Goal: Task Accomplishment & Management: Manage account settings

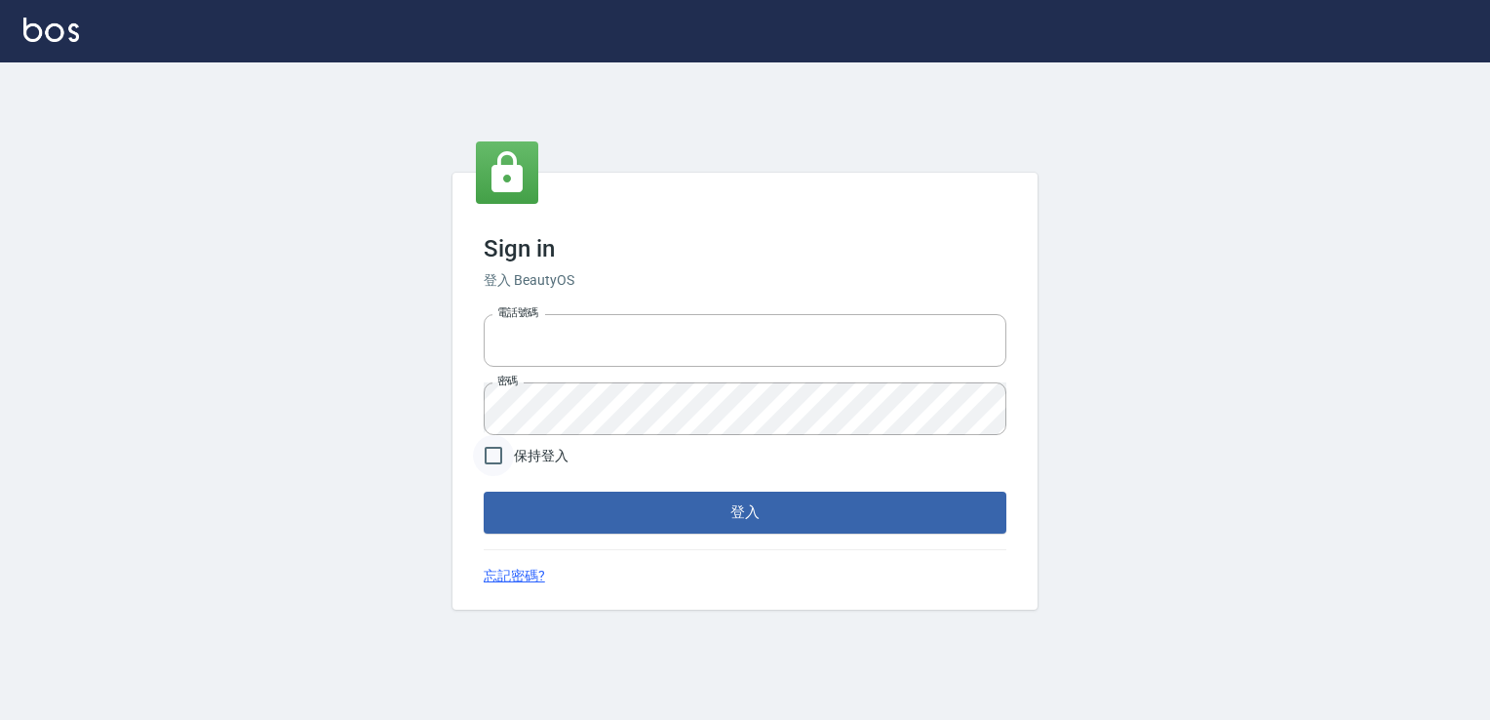
type input "0228915771"
click at [485, 450] on input "保持登入" at bounding box center [493, 455] width 41 height 41
checkbox input "true"
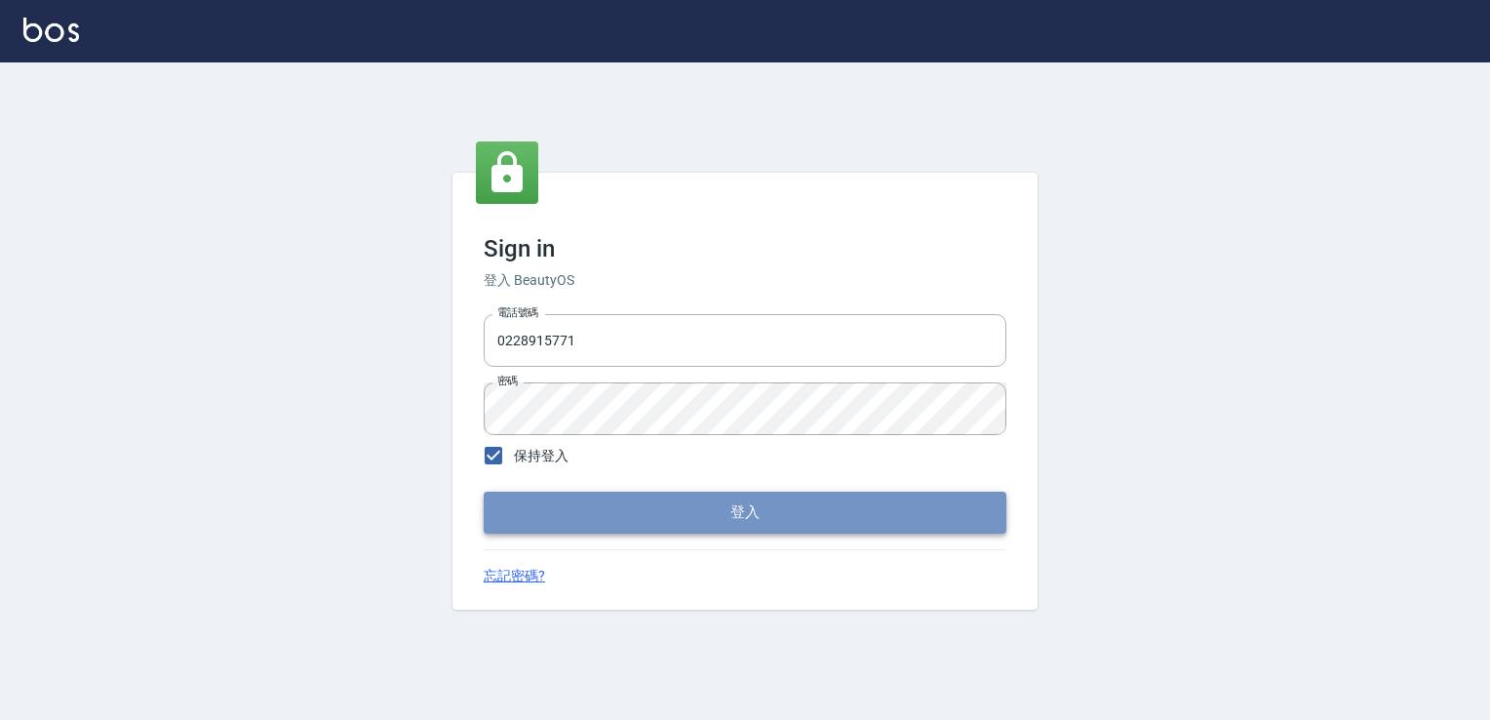
click at [553, 499] on button "登入" at bounding box center [745, 511] width 523 height 41
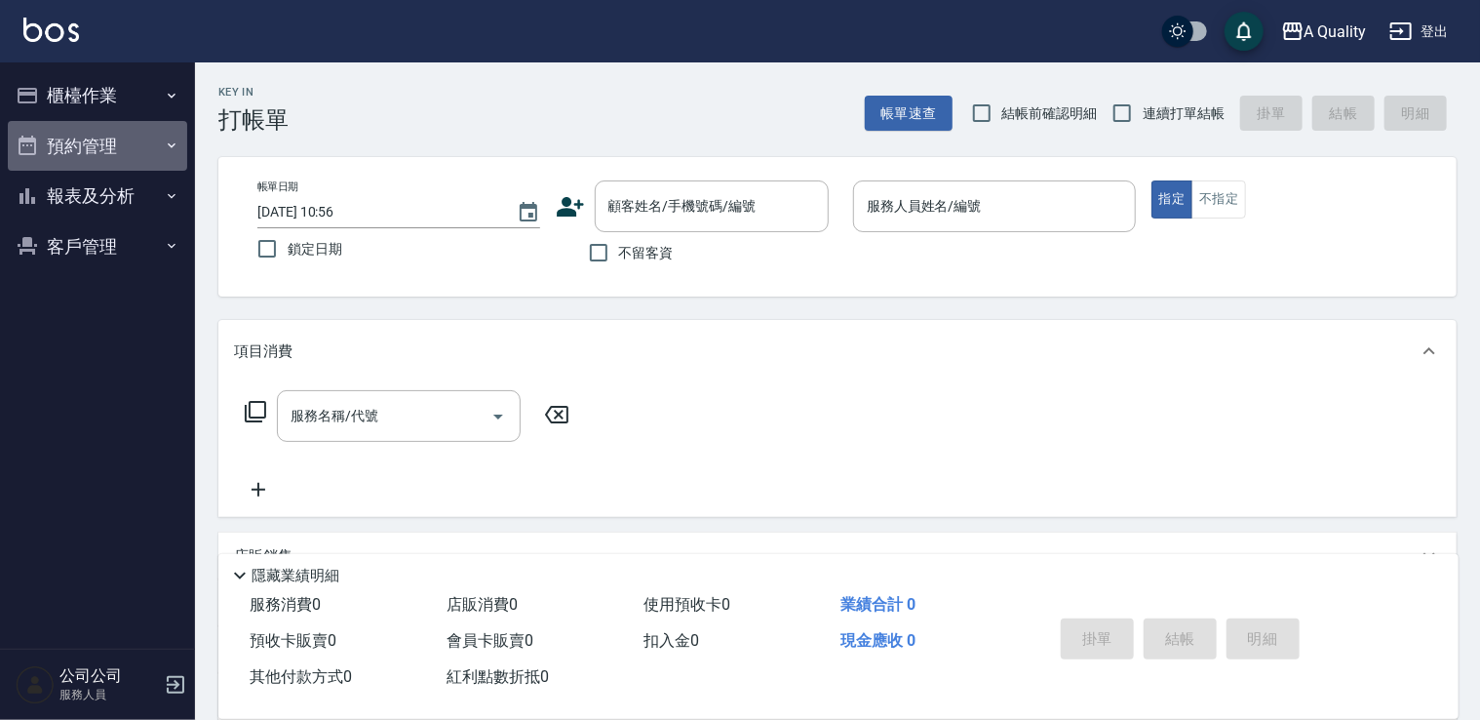
click at [112, 164] on button "預約管理" at bounding box center [97, 146] width 179 height 51
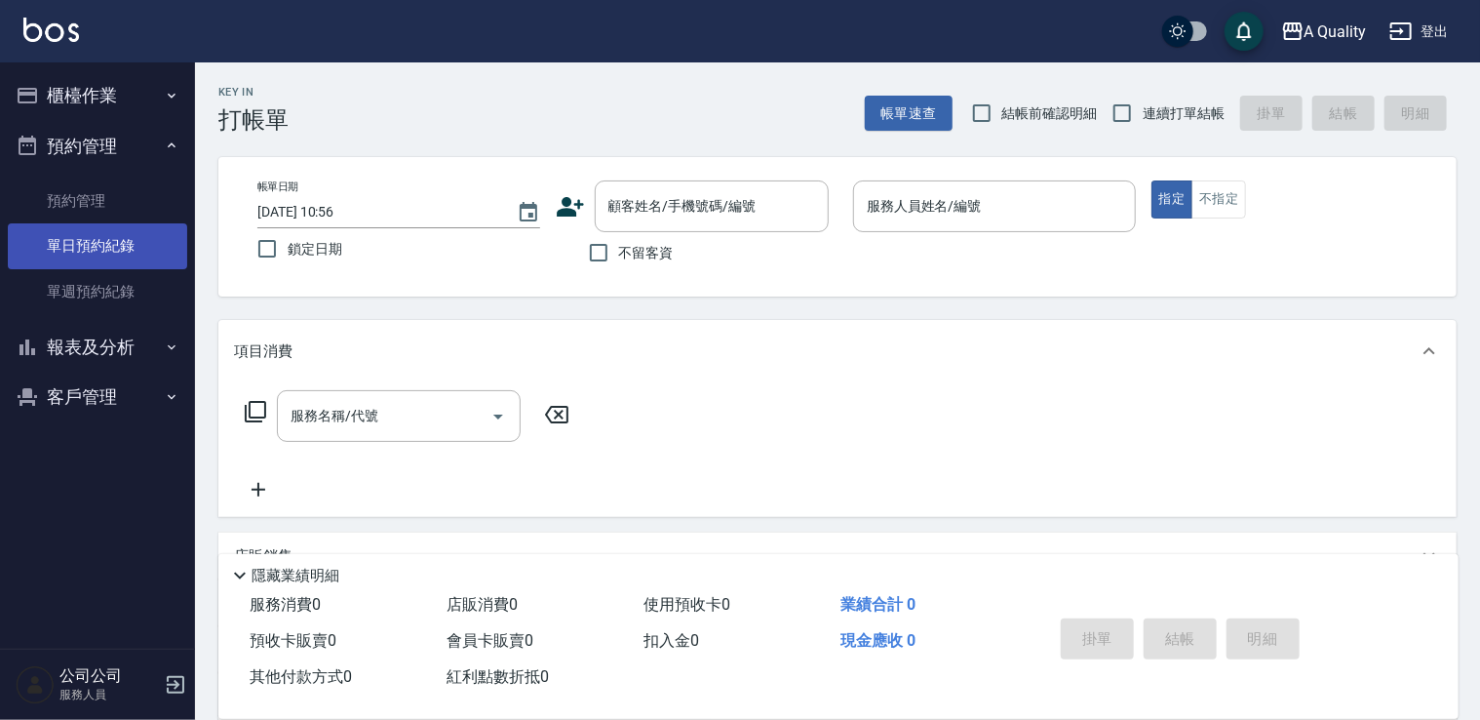
click at [120, 232] on link "單日預約紀錄" at bounding box center [97, 245] width 179 height 45
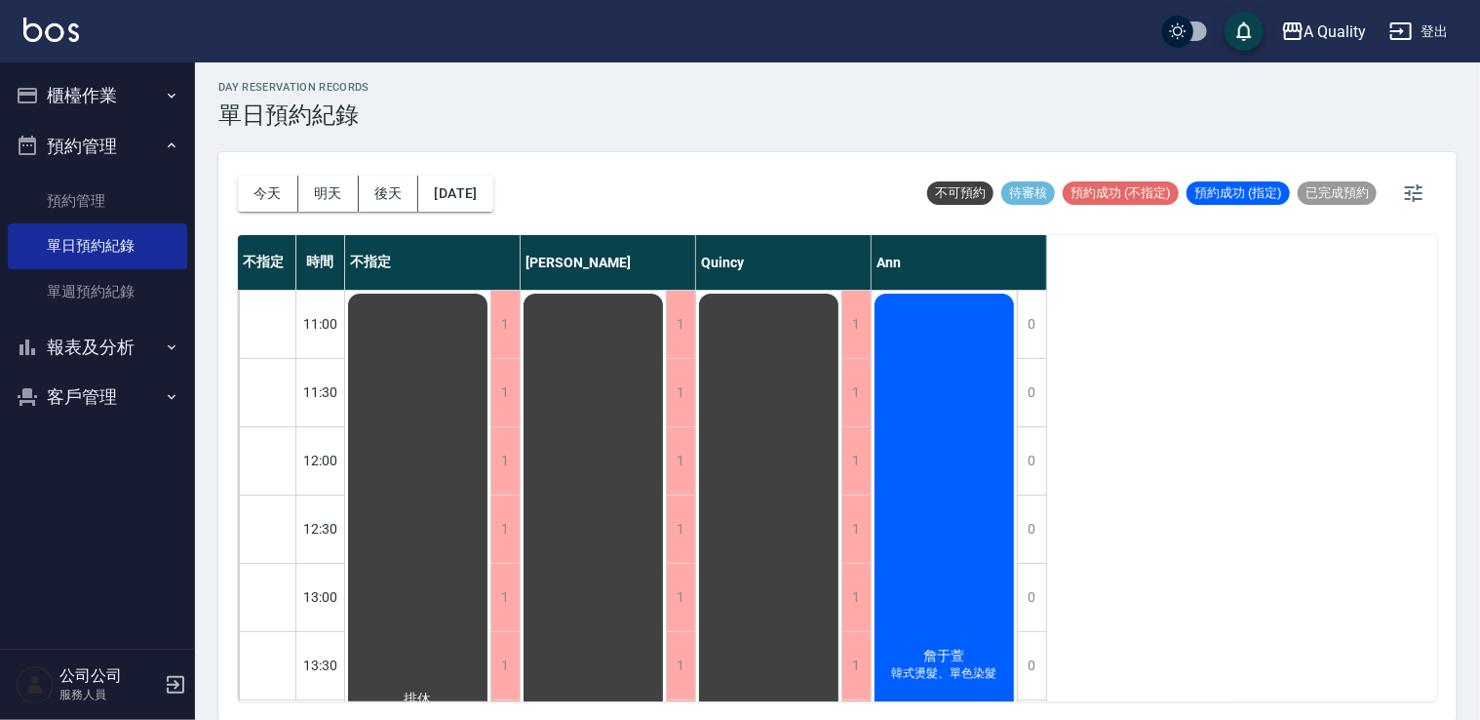
click at [109, 406] on button "客戶管理" at bounding box center [97, 397] width 179 height 51
click at [139, 352] on button "報表及分析" at bounding box center [97, 347] width 179 height 51
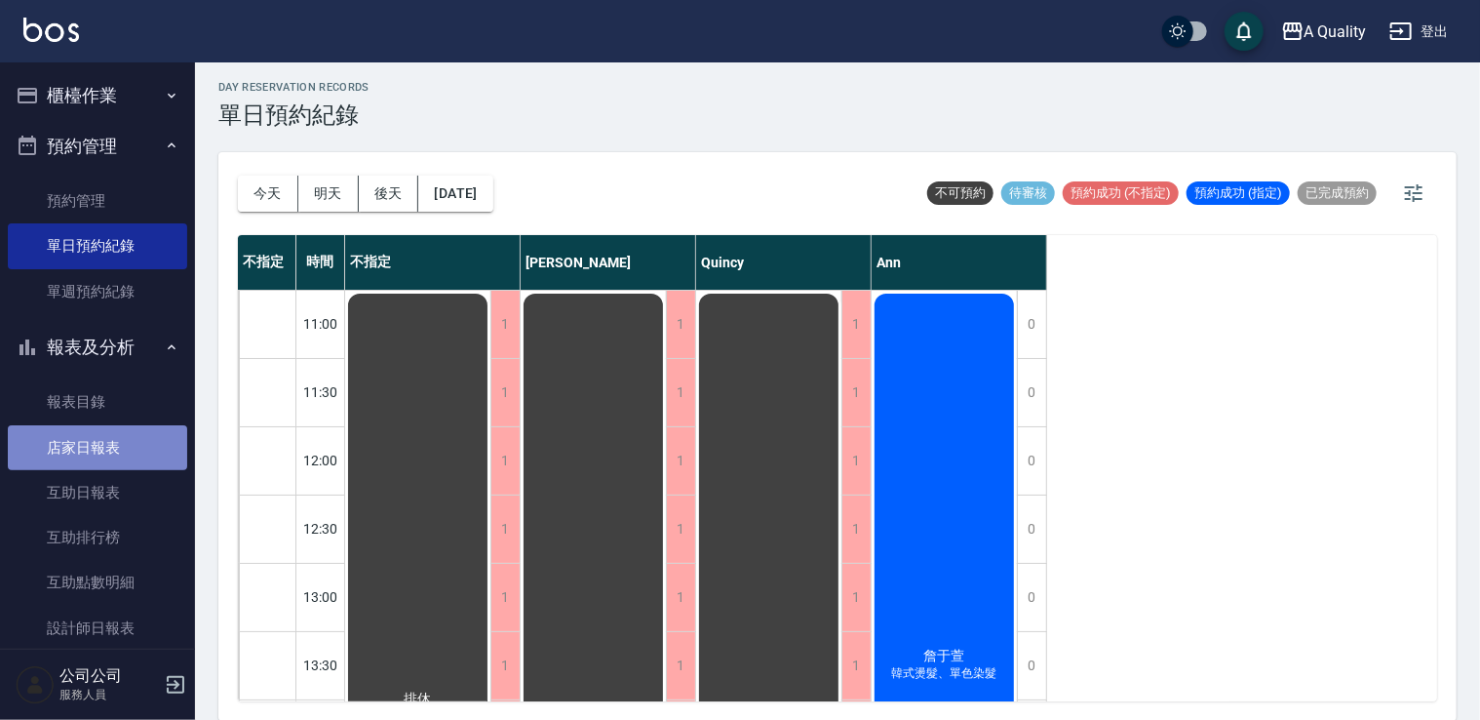
click at [106, 438] on link "店家日報表" at bounding box center [97, 447] width 179 height 45
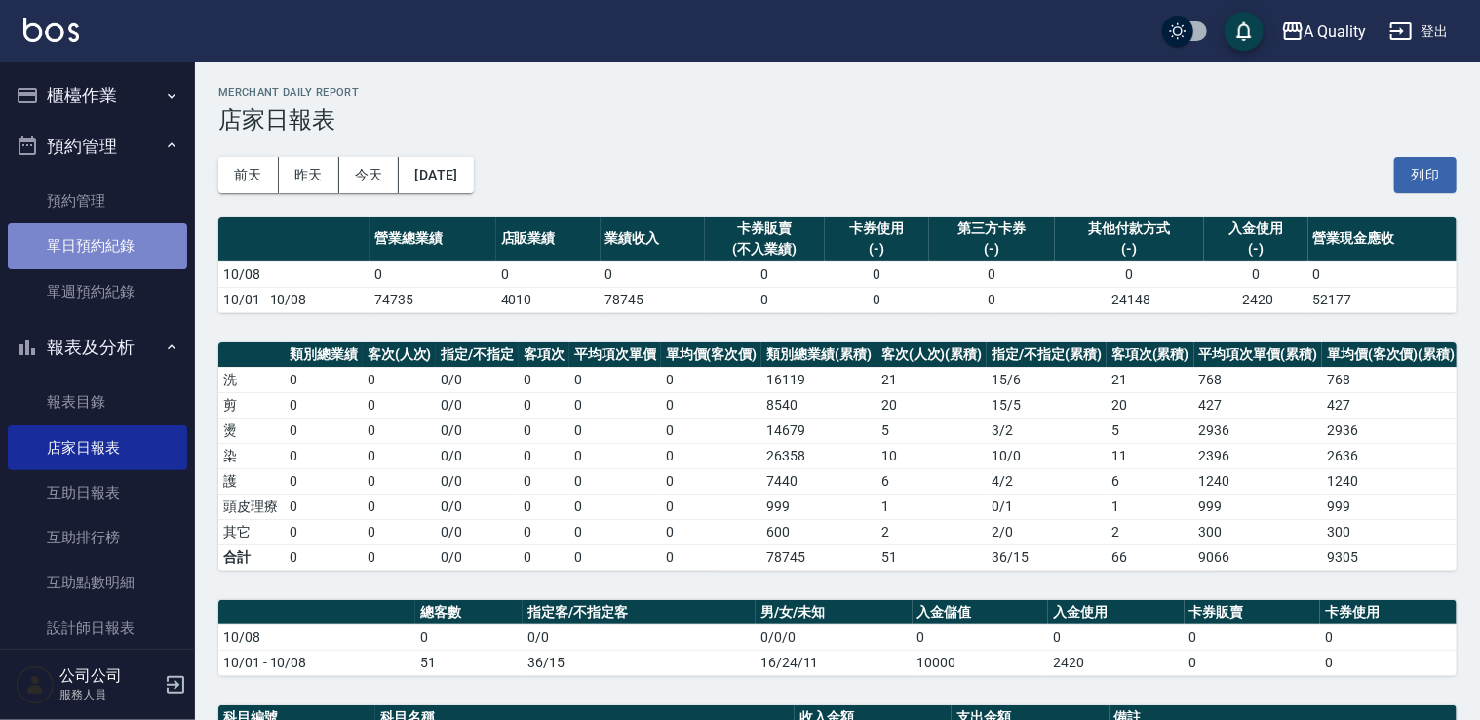
click at [121, 251] on link "單日預約紀錄" at bounding box center [97, 245] width 179 height 45
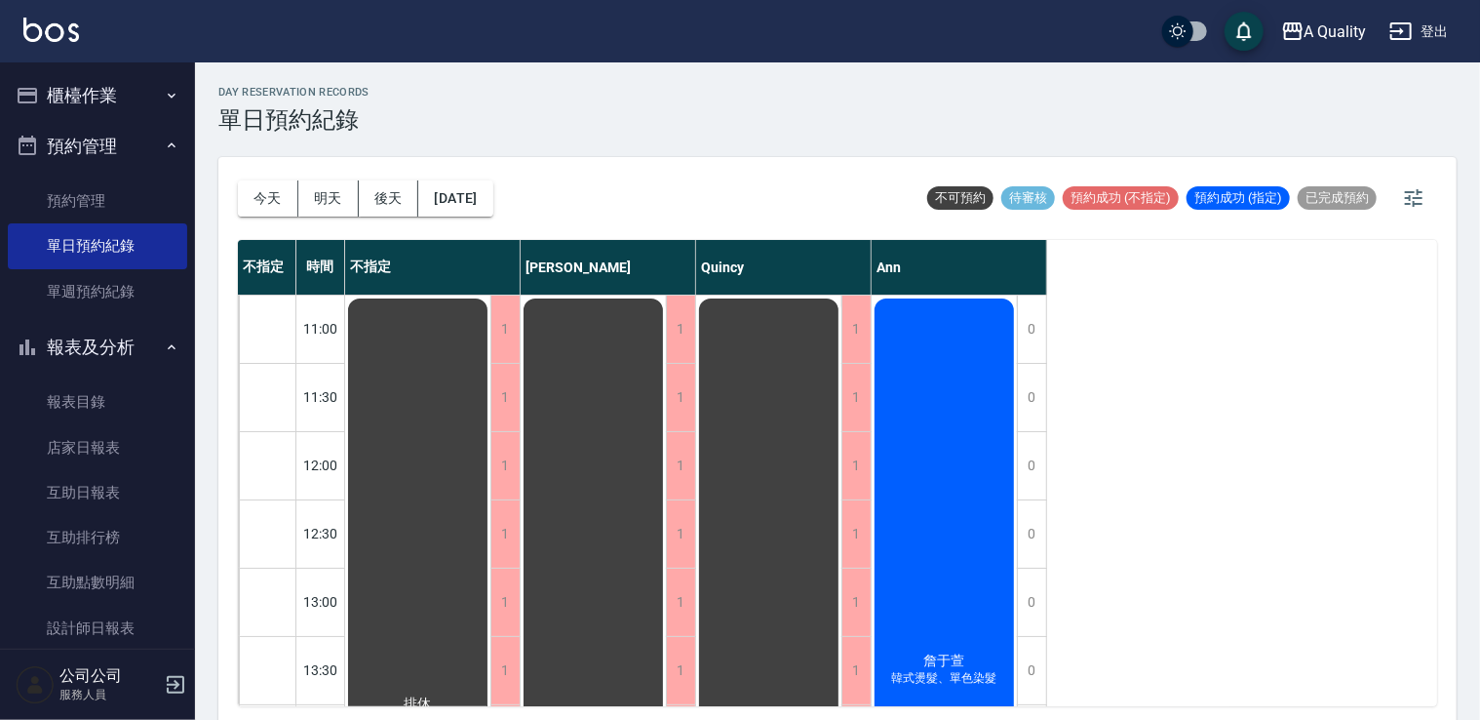
click at [949, 525] on div "詹于萱 韓式燙髮、單色染髮" at bounding box center [944, 669] width 145 height 749
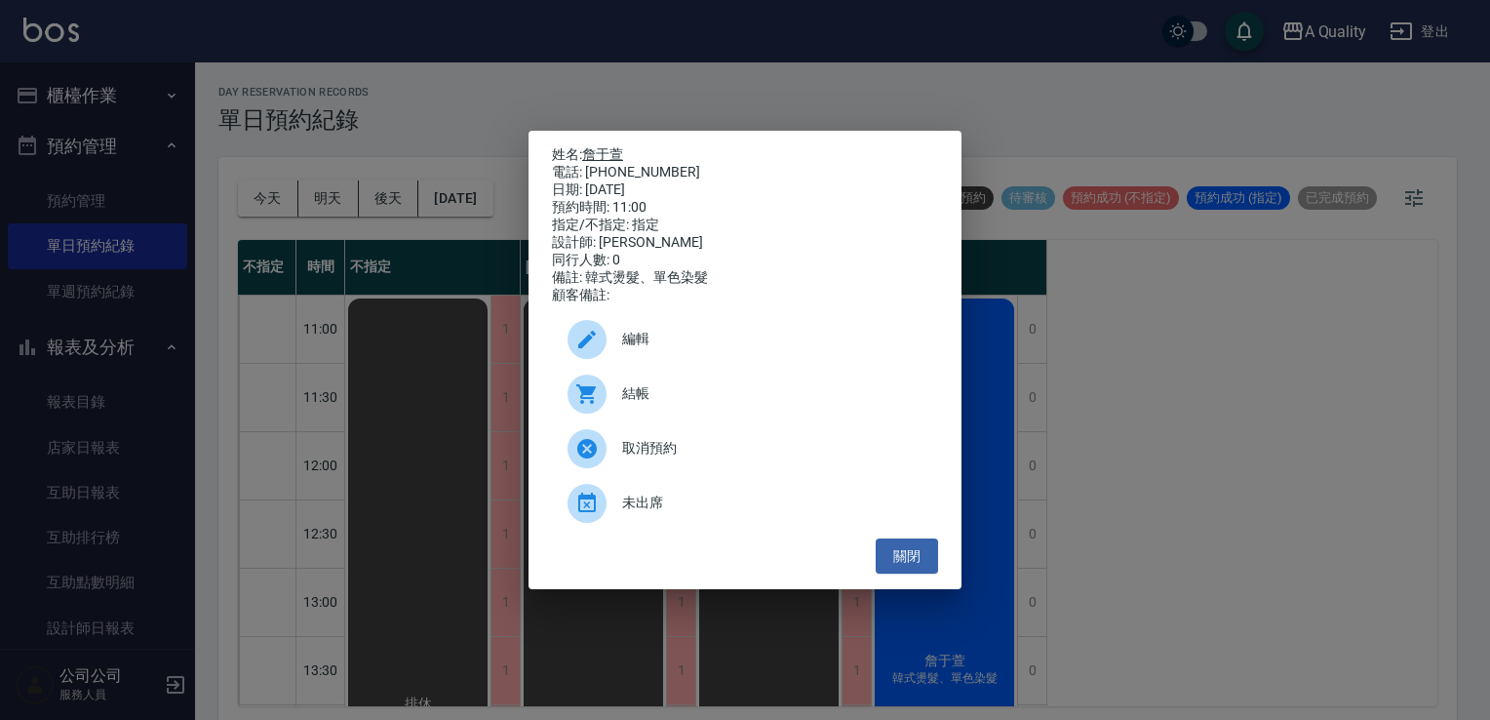
click at [608, 151] on link "詹于萱" at bounding box center [602, 154] width 41 height 16
drag, startPoint x: 907, startPoint y: 571, endPoint x: 544, endPoint y: 243, distance: 489.5
click at [905, 570] on button "關閉" at bounding box center [907, 556] width 62 height 36
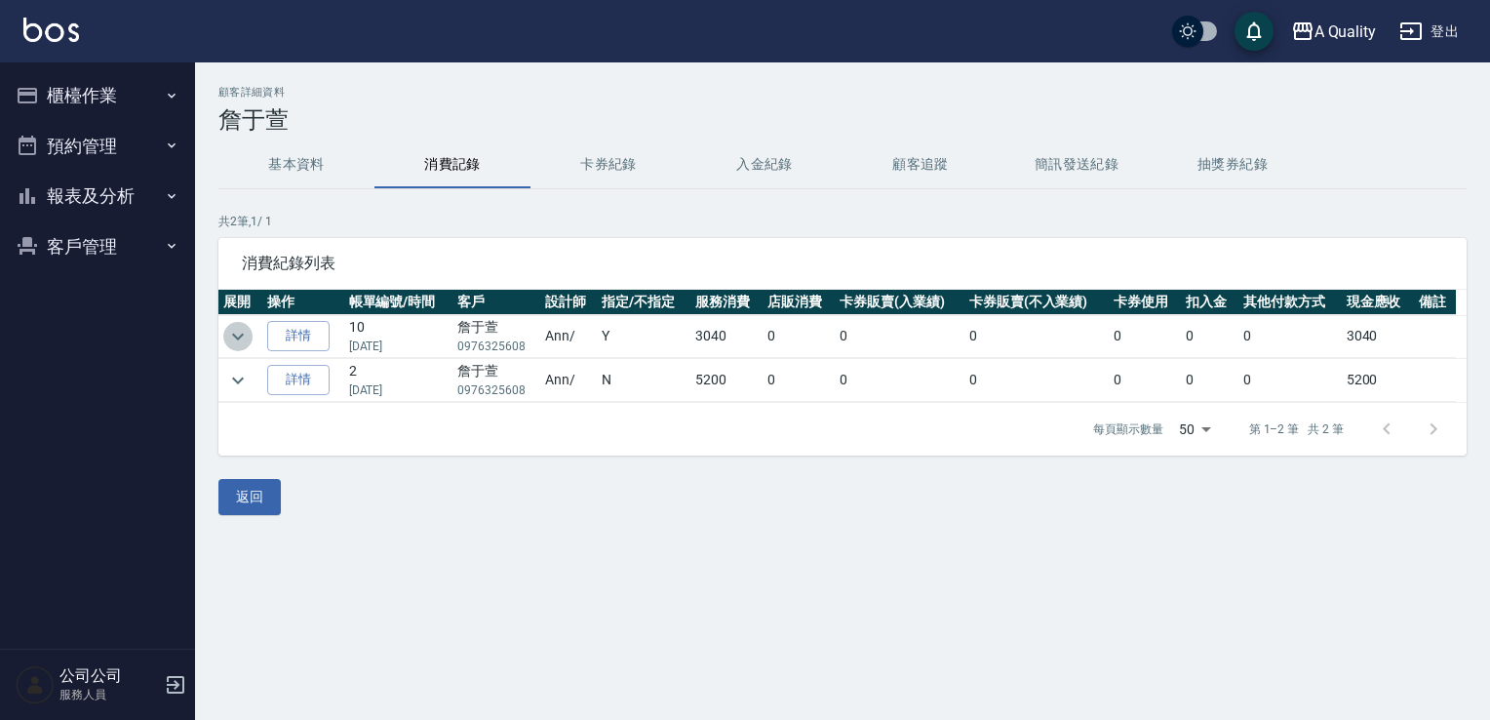
click at [238, 326] on icon "expand row" at bounding box center [237, 336] width 23 height 23
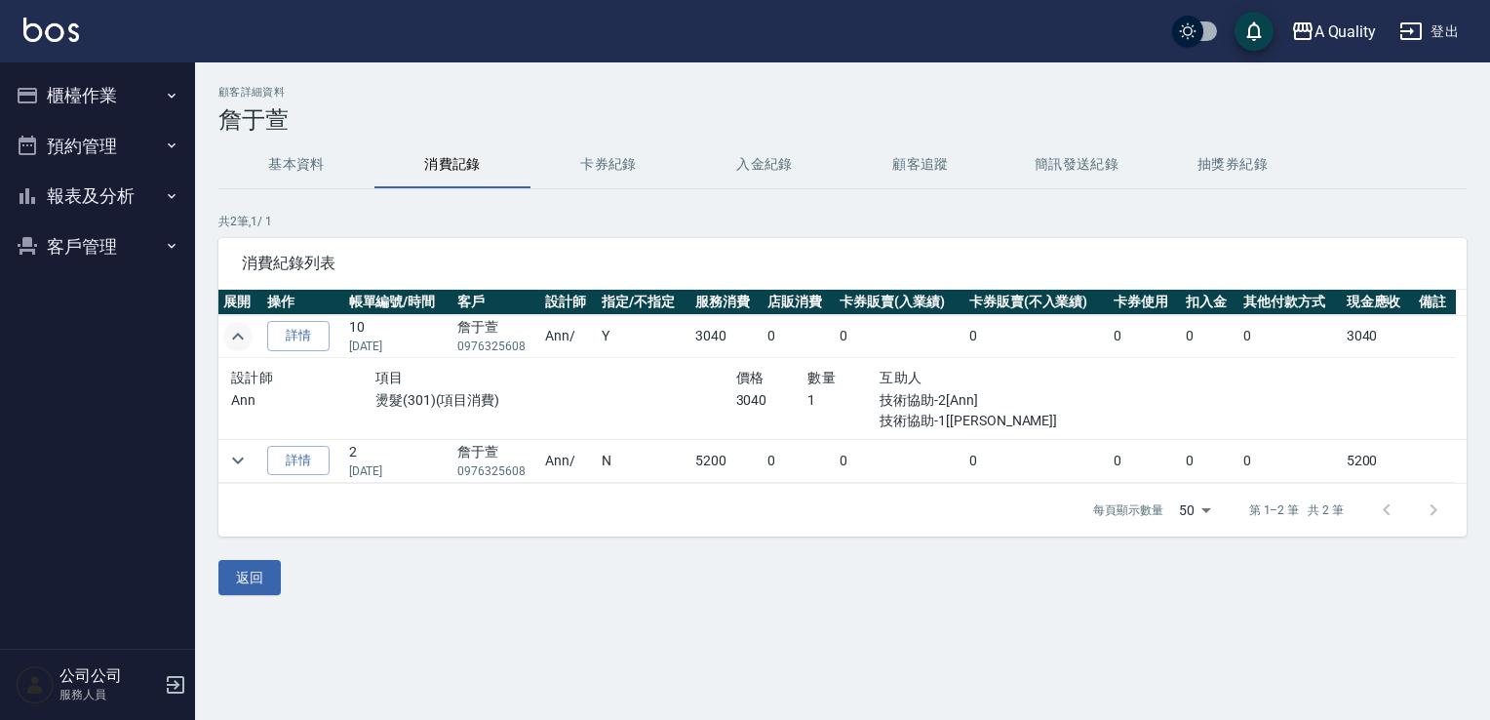
click at [238, 326] on icon "expand row" at bounding box center [237, 336] width 23 height 23
click at [234, 468] on icon "expand row" at bounding box center [237, 460] width 23 height 23
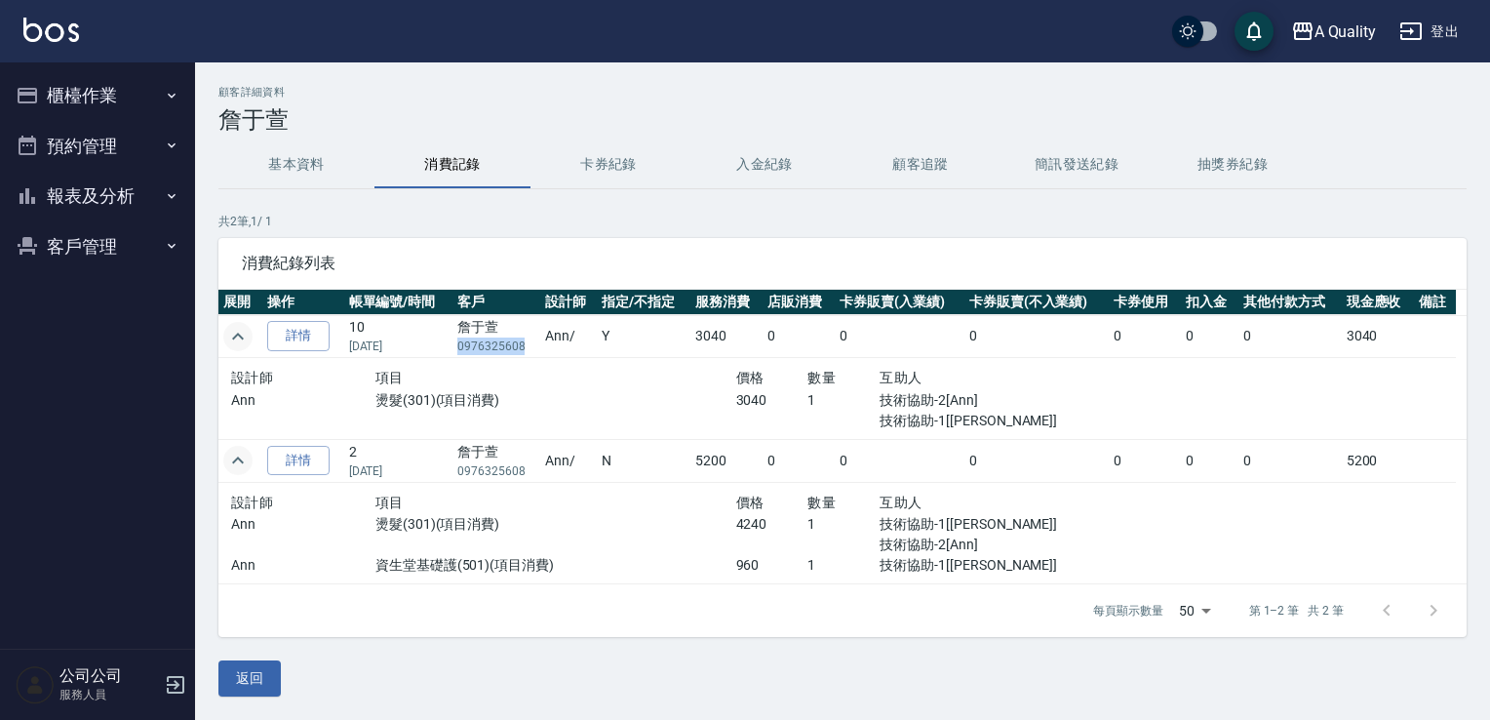
drag, startPoint x: 459, startPoint y: 347, endPoint x: 520, endPoint y: 352, distance: 60.7
click at [520, 352] on td "詹于萱 0976325608" at bounding box center [496, 336] width 88 height 43
copy p "0976325608"
drag, startPoint x: 90, startPoint y: 251, endPoint x: 107, endPoint y: 278, distance: 32.5
click at [90, 253] on button "客戶管理" at bounding box center [97, 246] width 179 height 51
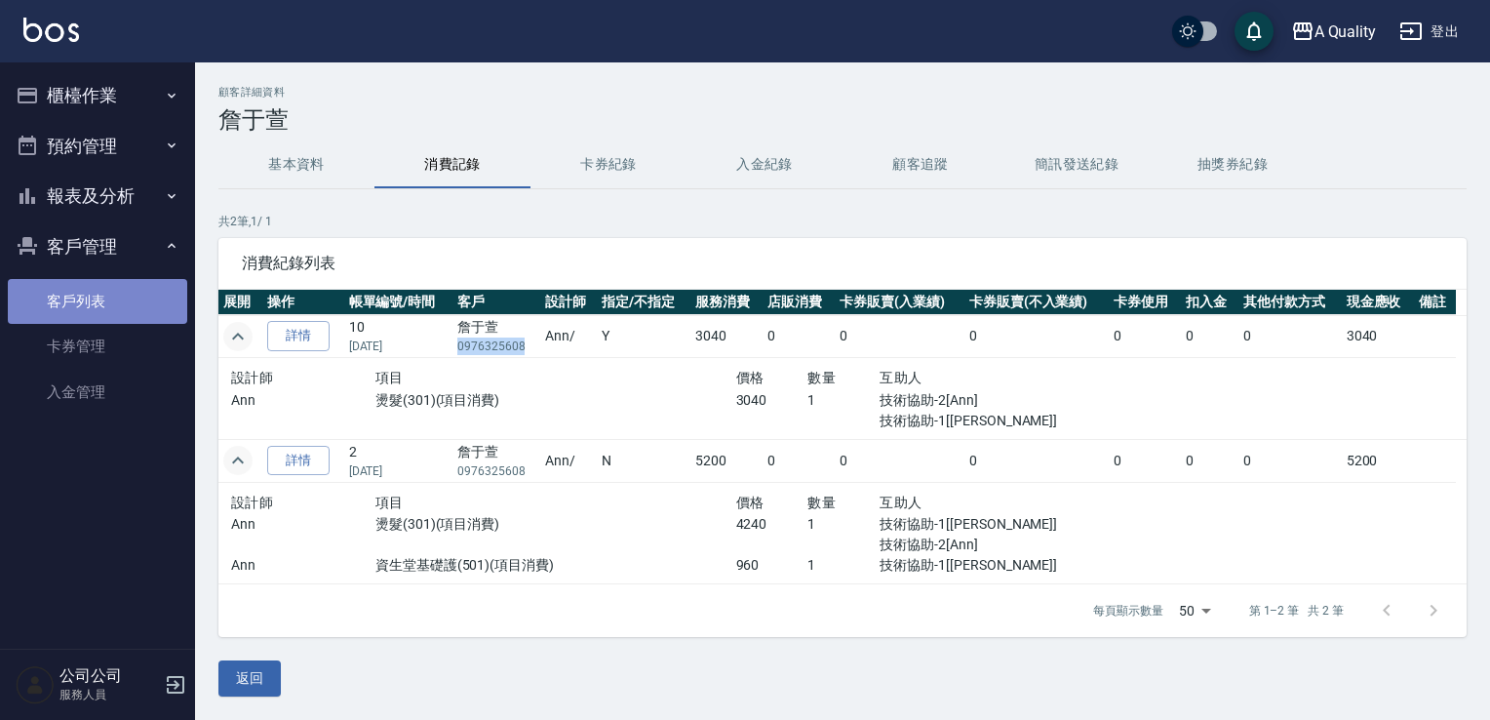
click at [104, 300] on link "客戶列表" at bounding box center [97, 301] width 179 height 45
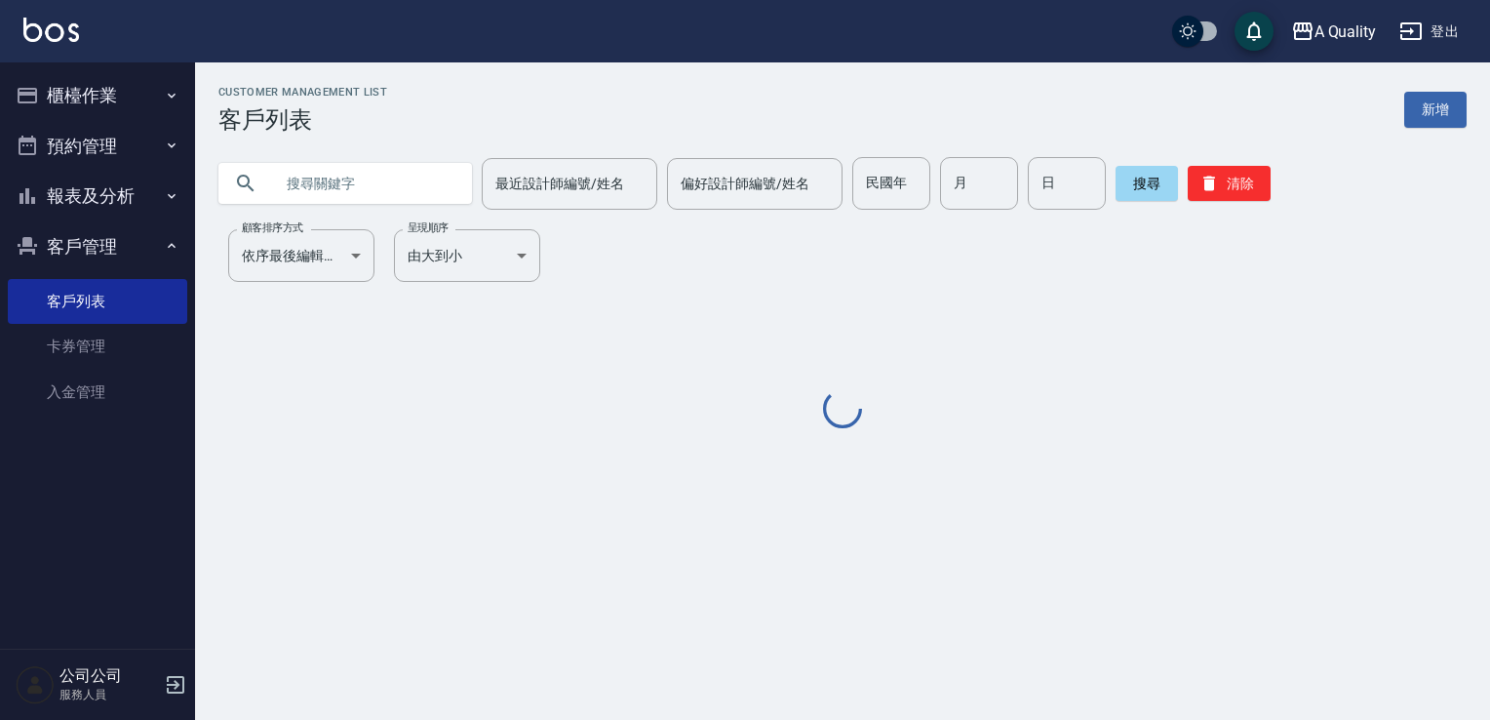
click at [356, 190] on input "text" at bounding box center [364, 183] width 183 height 53
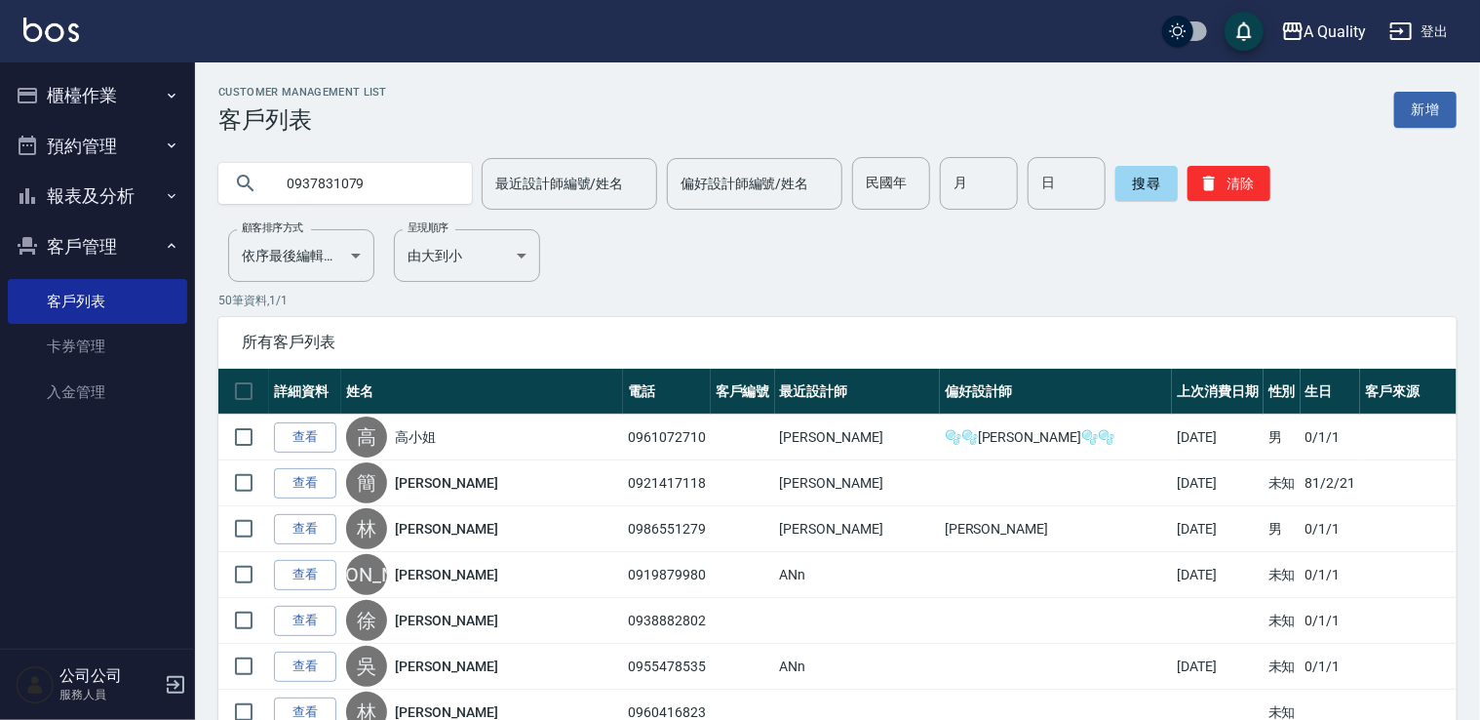
type input "0937831079"
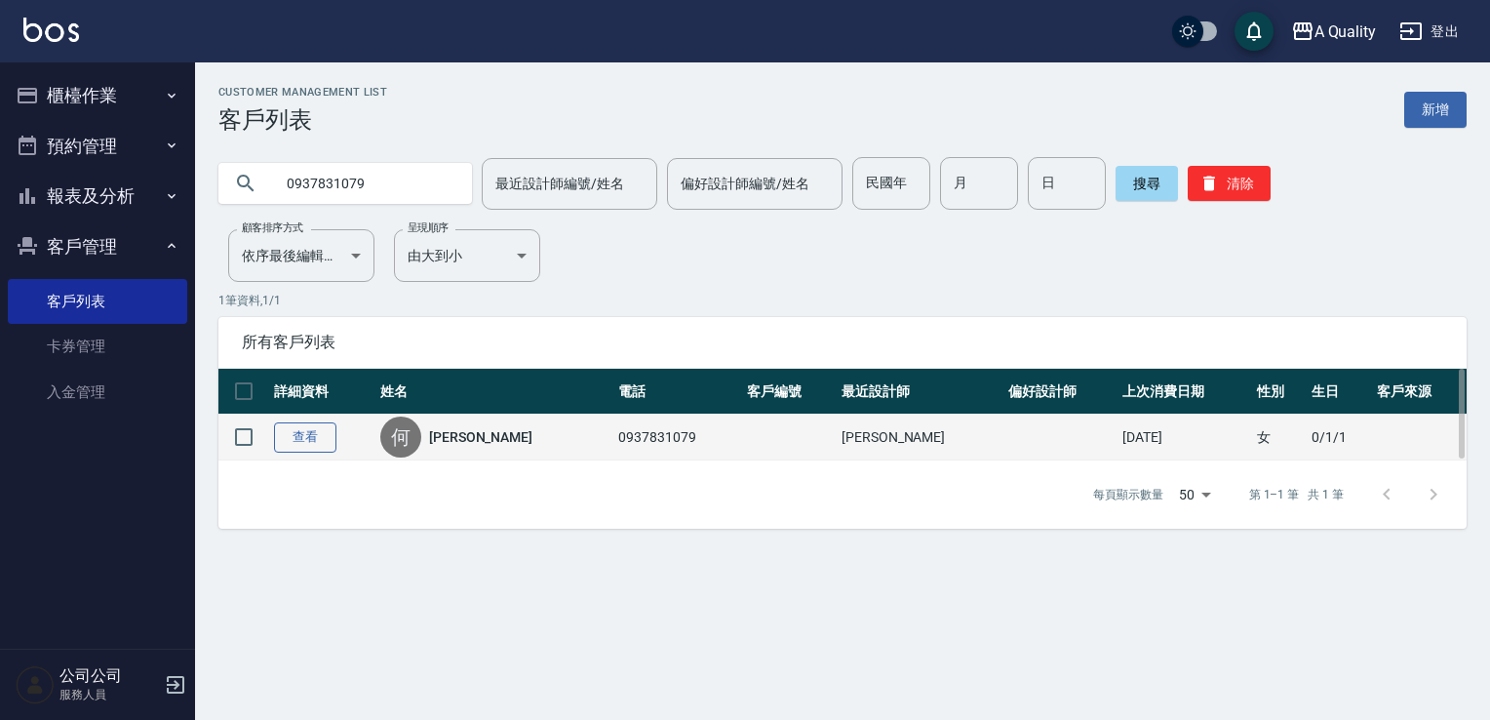
click at [312, 437] on link "查看" at bounding box center [305, 437] width 62 height 30
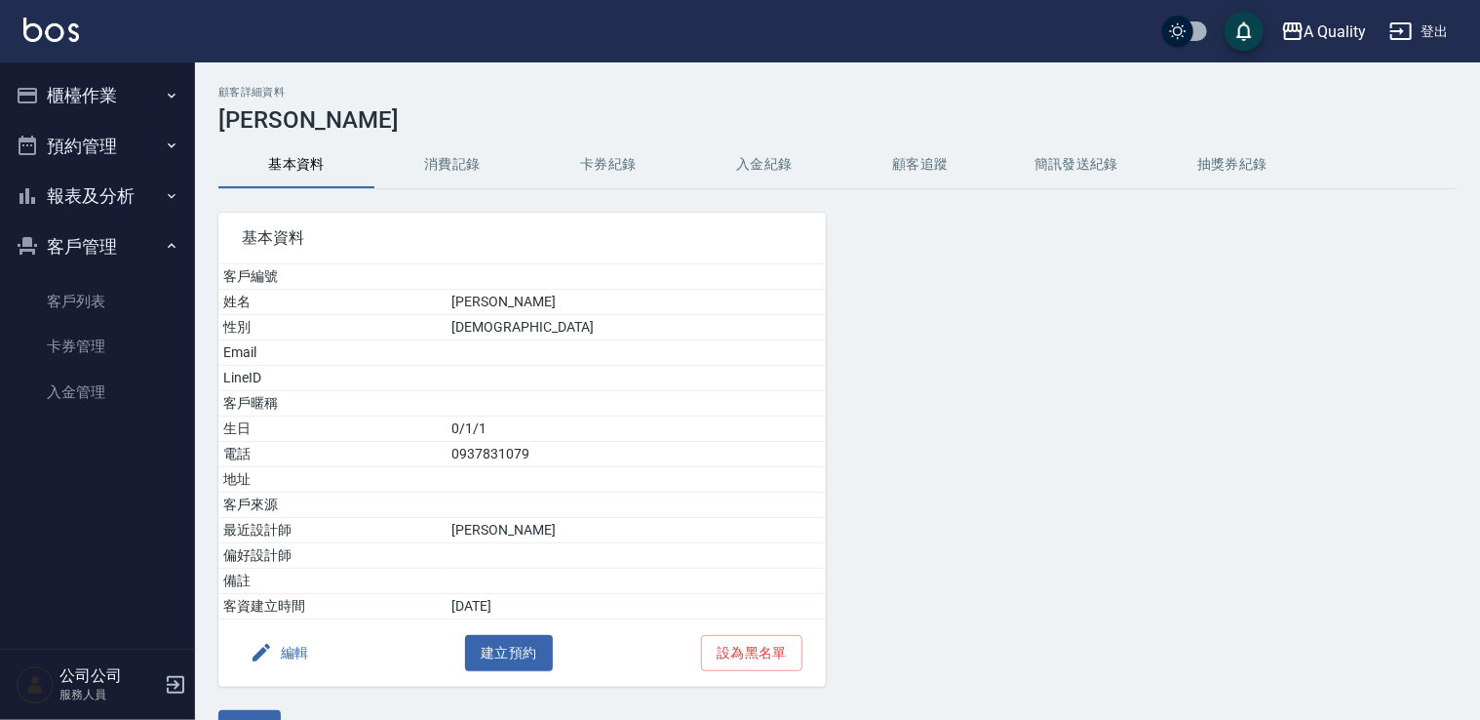
drag, startPoint x: 431, startPoint y: 164, endPoint x: 429, endPoint y: 175, distance: 10.9
click at [429, 174] on button "消費記錄" at bounding box center [452, 164] width 156 height 47
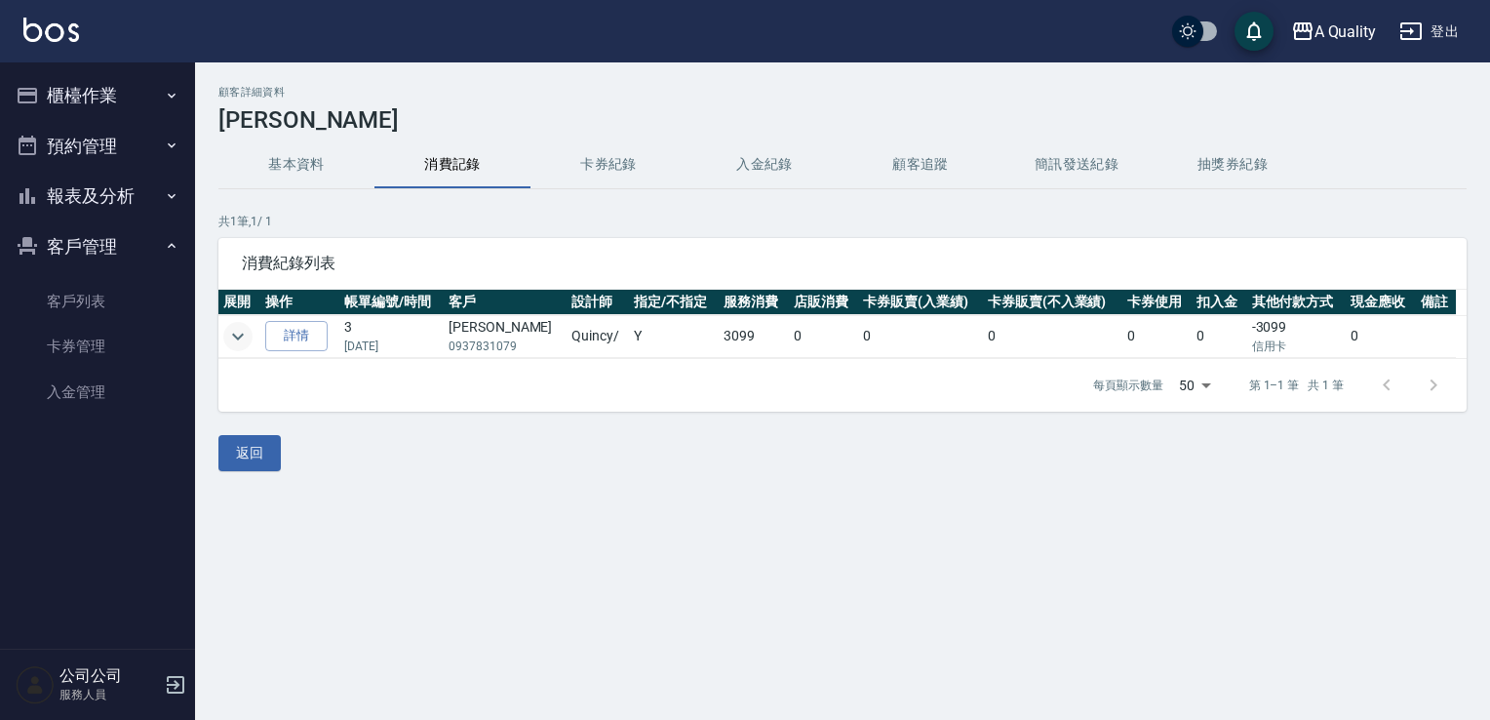
click at [231, 326] on icon "expand row" at bounding box center [237, 336] width 23 height 23
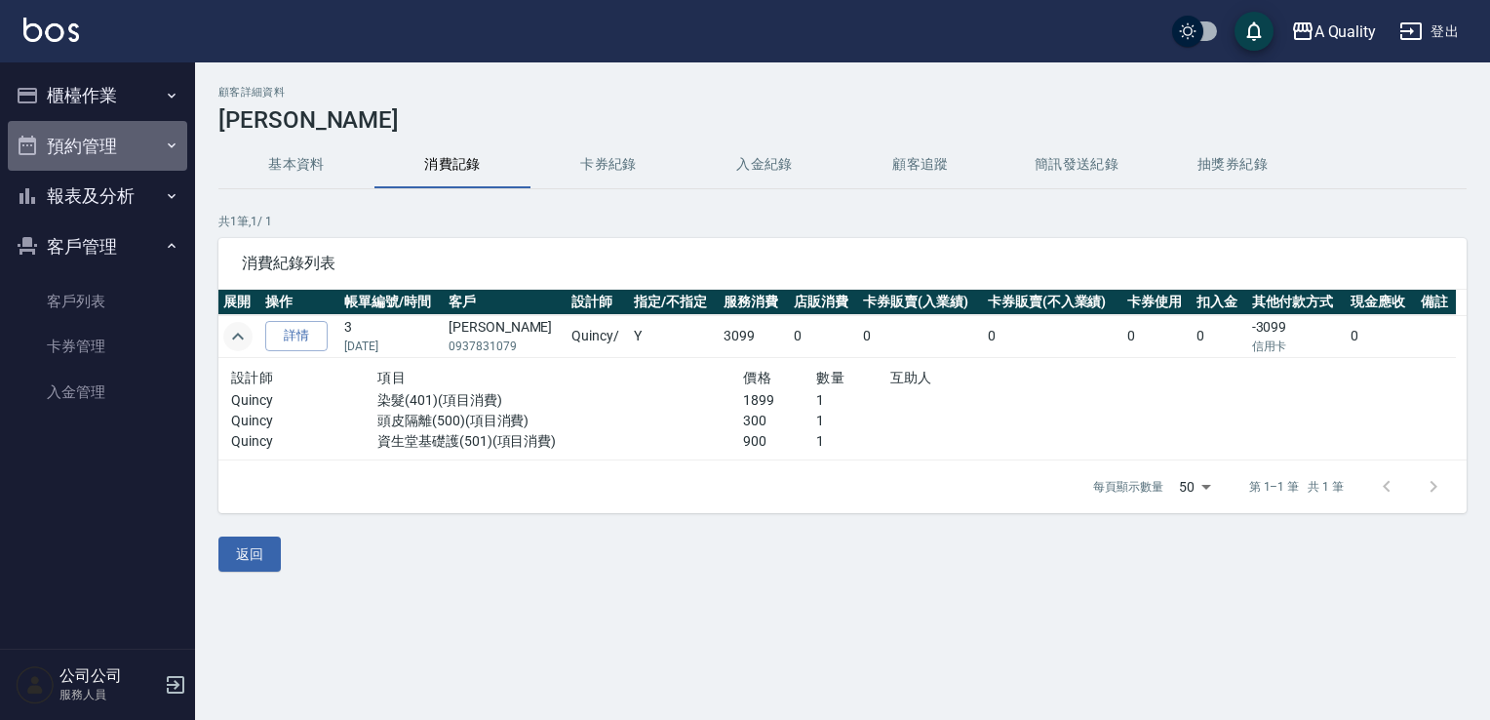
click at [98, 131] on button "預約管理" at bounding box center [97, 146] width 179 height 51
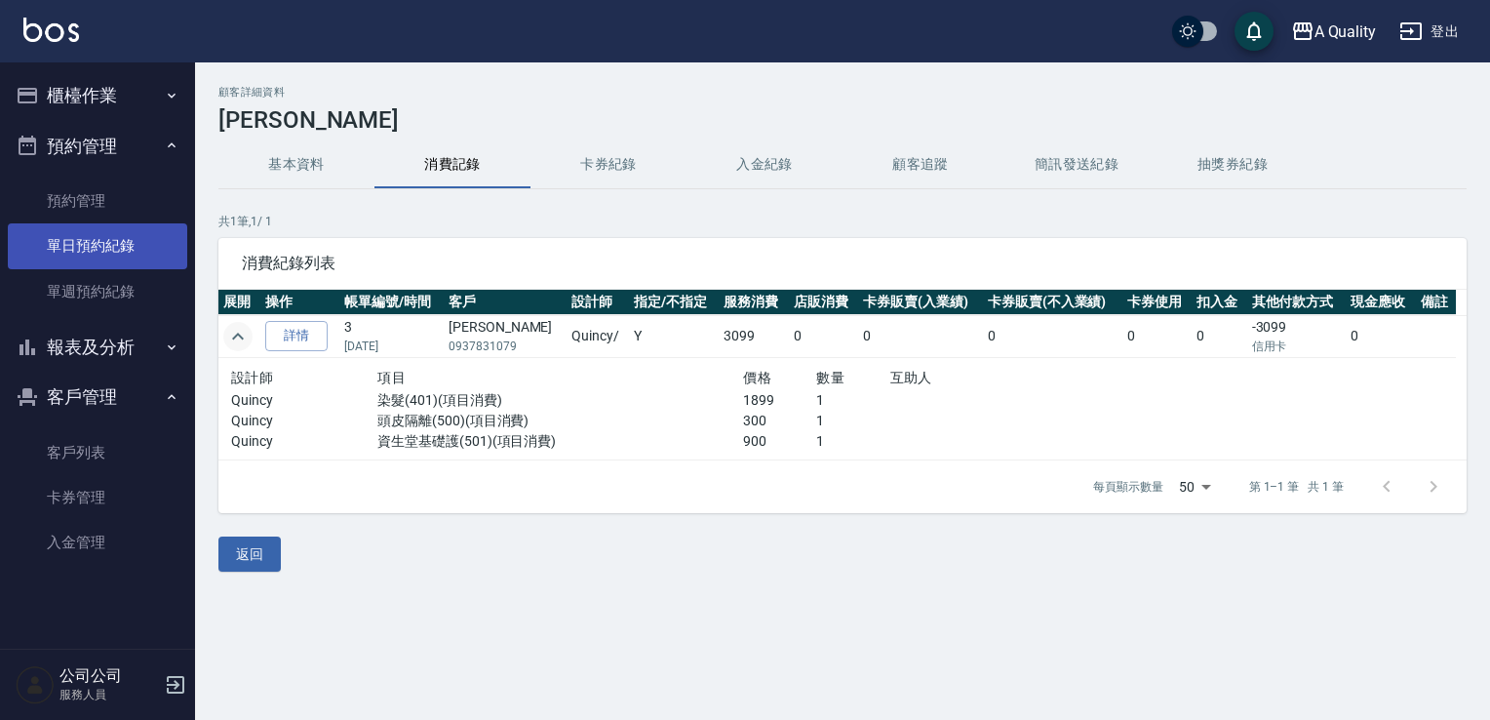
click at [107, 244] on link "單日預約紀錄" at bounding box center [97, 245] width 179 height 45
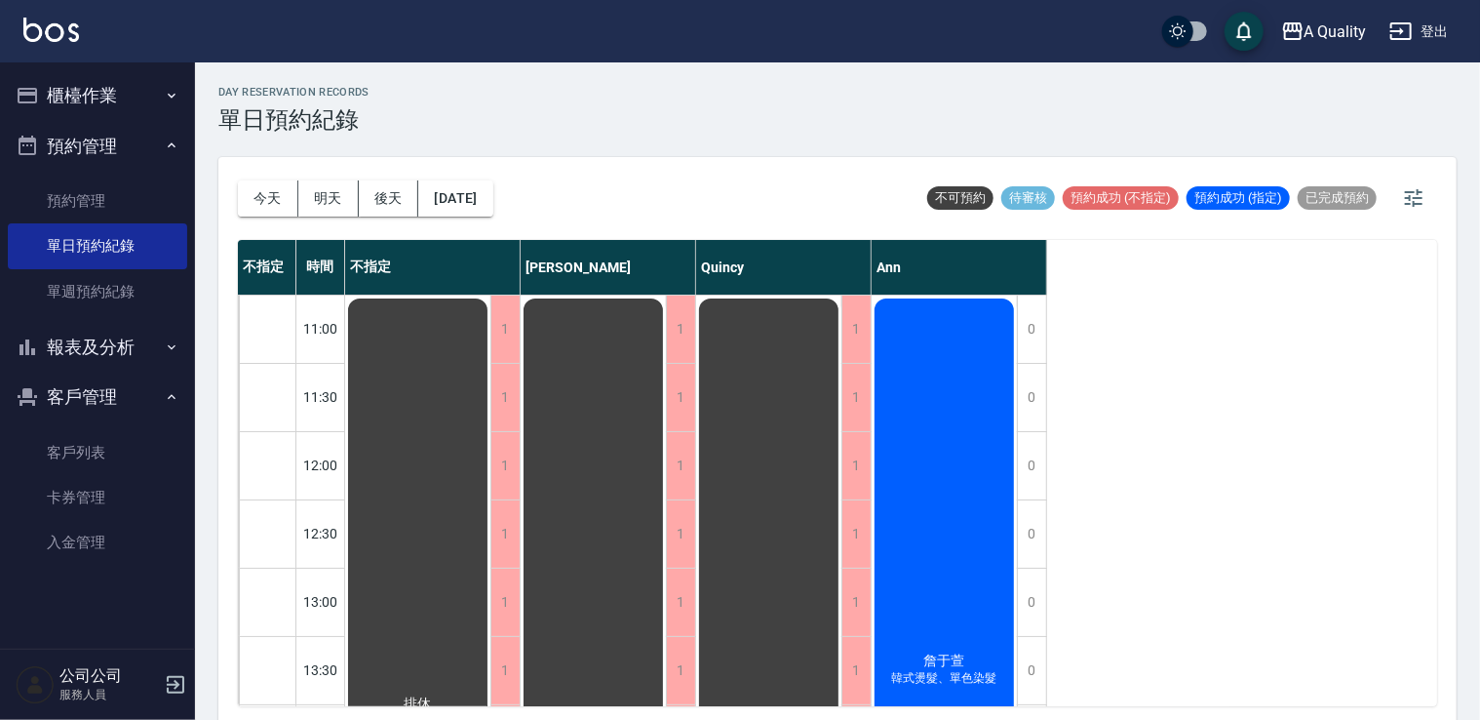
click at [934, 375] on div "[PERSON_NAME] 韓式燙髮、單色染髮" at bounding box center [944, 669] width 145 height 749
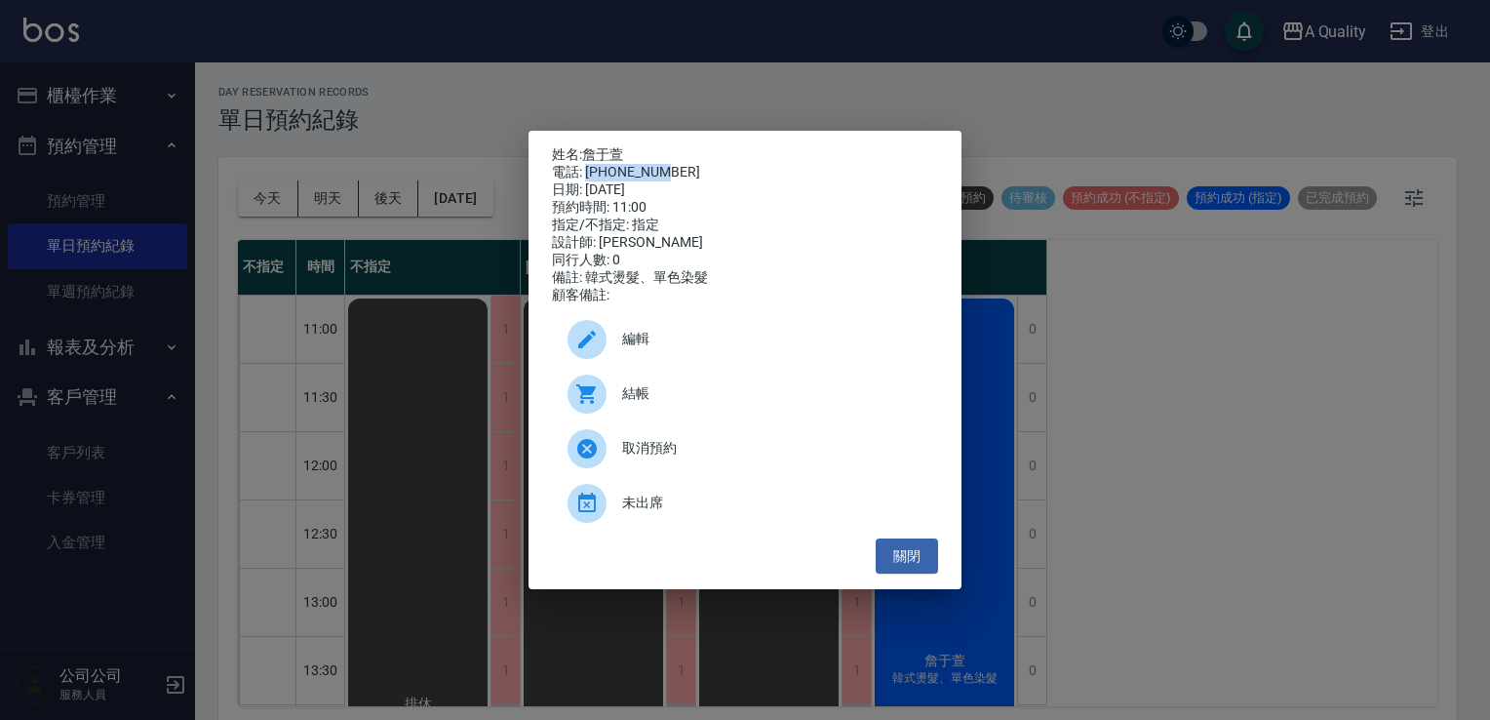
drag, startPoint x: 585, startPoint y: 169, endPoint x: 720, endPoint y: 160, distance: 134.9
click at [720, 164] on div "電話: [PHONE_NUMBER]" at bounding box center [745, 173] width 386 height 18
drag, startPoint x: 720, startPoint y: 160, endPoint x: 616, endPoint y: 167, distance: 103.6
copy div "0976325608"
drag, startPoint x: 909, startPoint y: 564, endPoint x: 788, endPoint y: 454, distance: 162.9
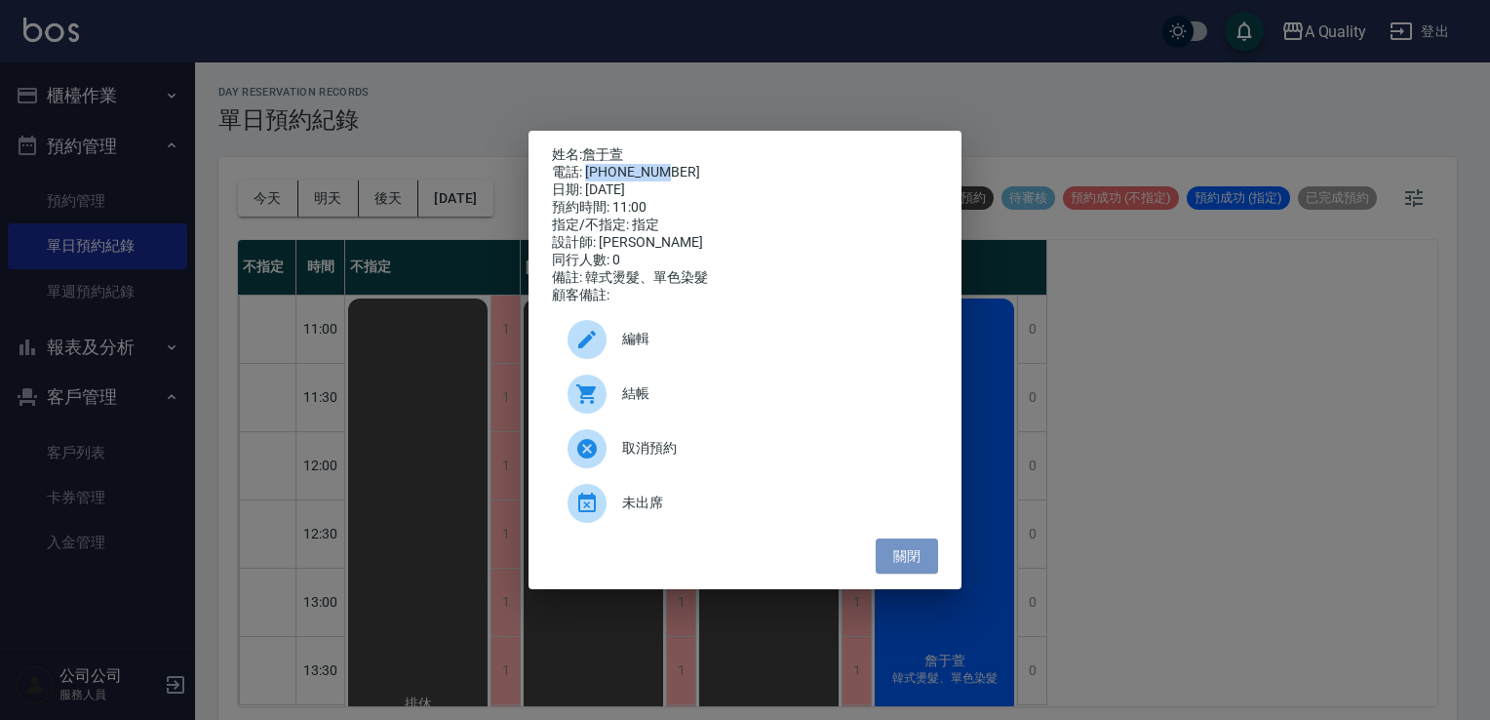
click at [909, 563] on button "關閉" at bounding box center [907, 556] width 62 height 36
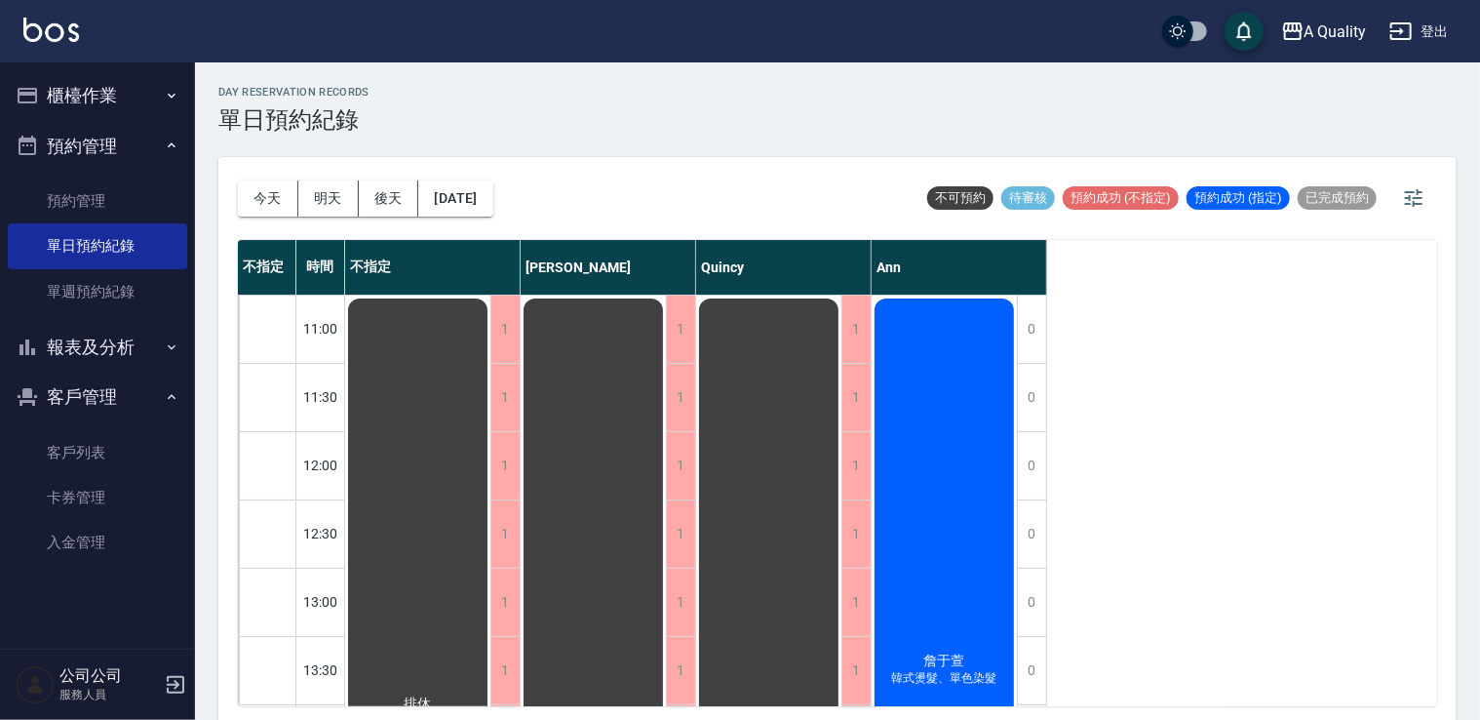
click at [472, 170] on div "今天 明天 後天 2025/10/08" at bounding box center [365, 198] width 255 height 83
click at [476, 183] on button "2025/10/08" at bounding box center [455, 198] width 74 height 36
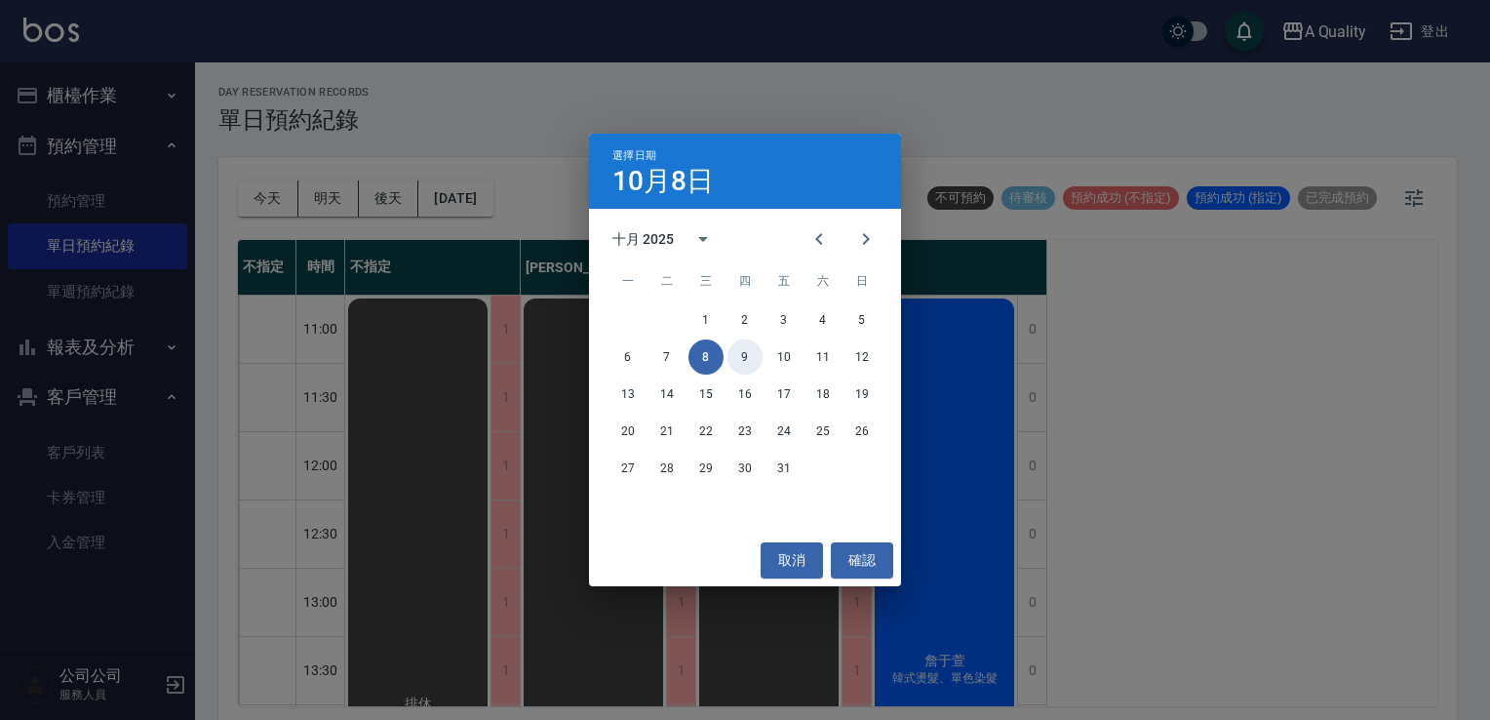
drag, startPoint x: 749, startPoint y: 348, endPoint x: 731, endPoint y: 348, distance: 17.6
click at [746, 348] on button "9" at bounding box center [744, 356] width 35 height 35
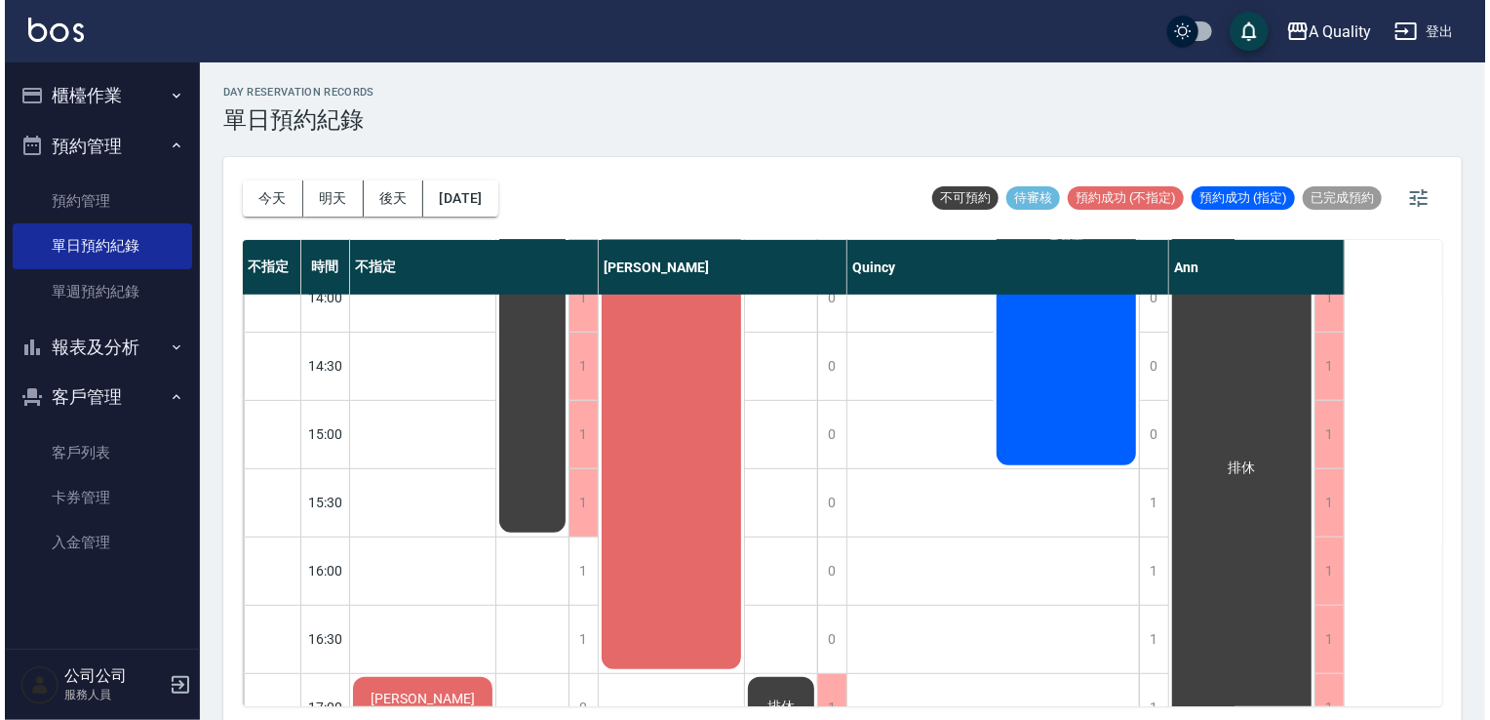
scroll to position [488, 0]
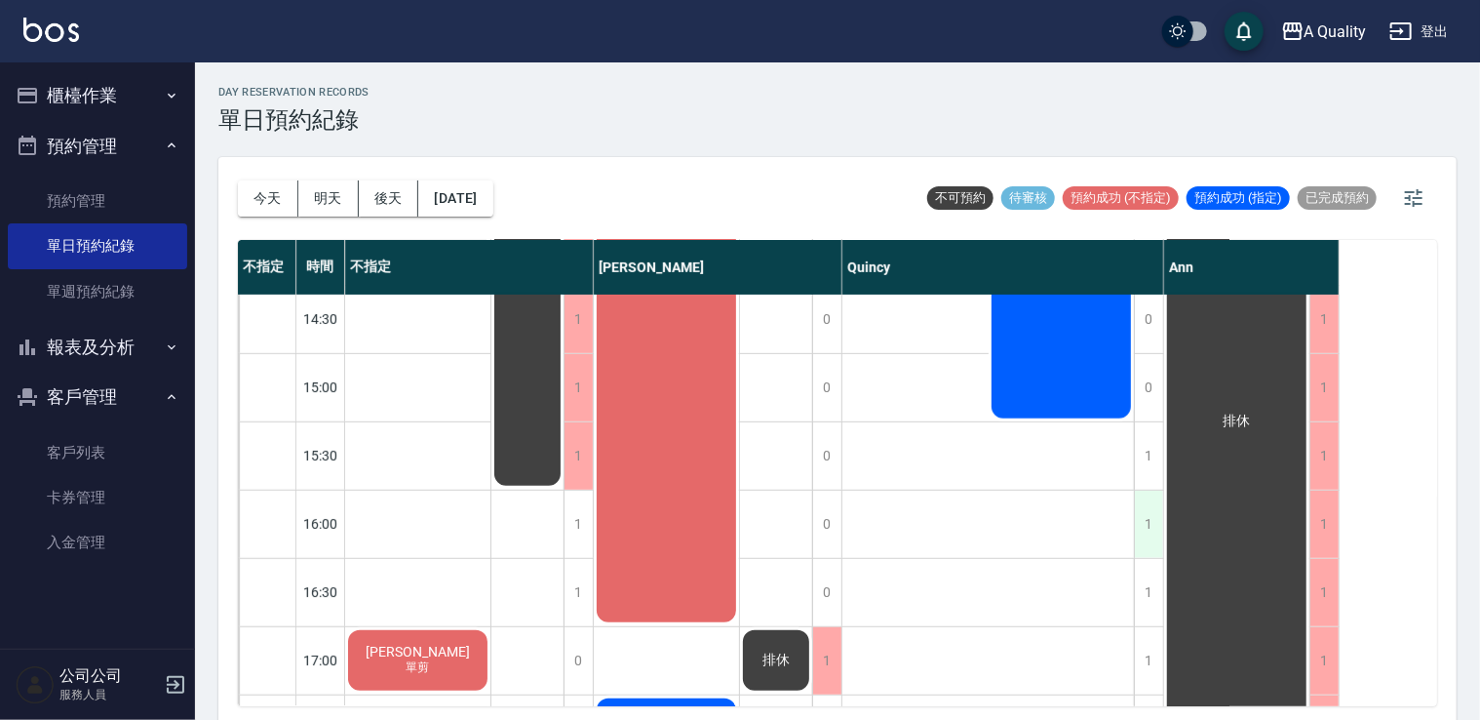
click at [1138, 510] on div "1" at bounding box center [1148, 524] width 29 height 67
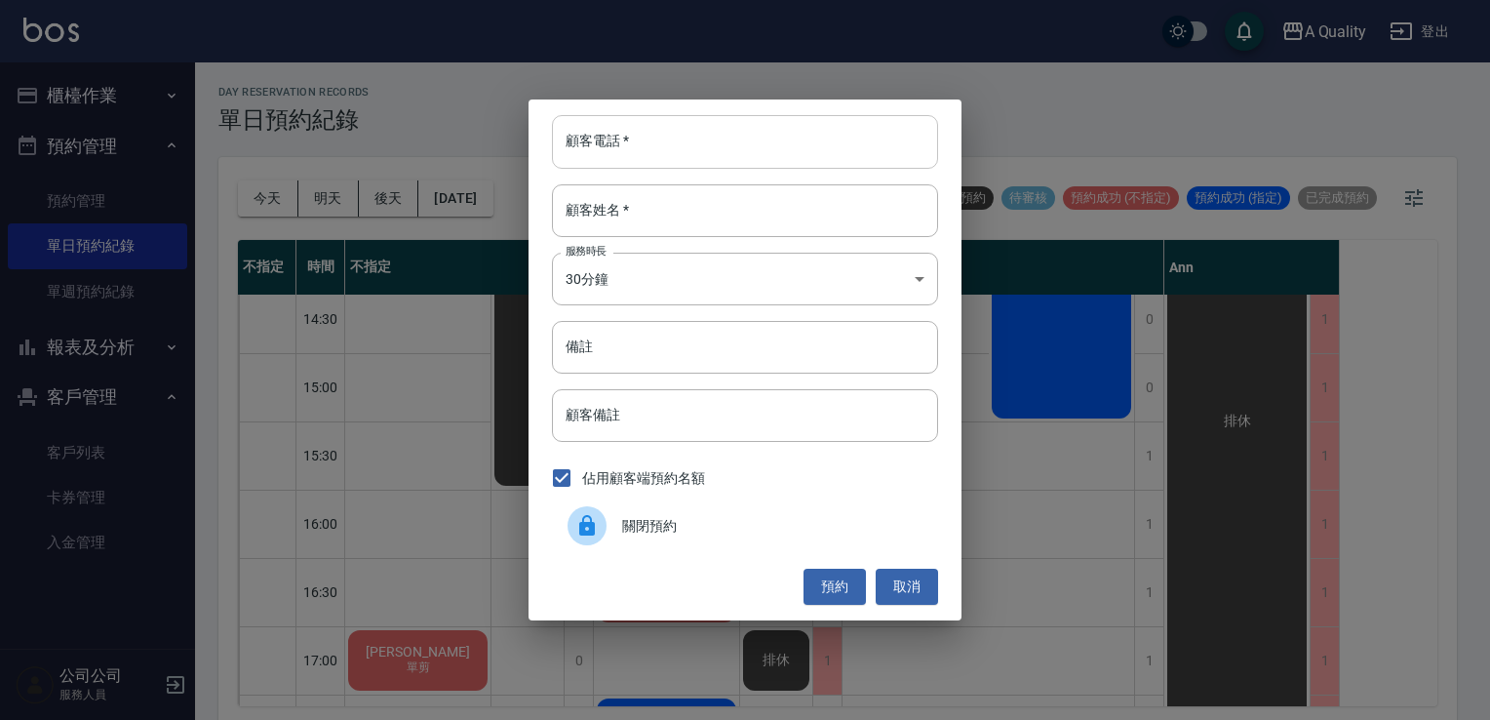
click at [714, 155] on input "顧客電話   *" at bounding box center [745, 141] width 386 height 53
type input "0921936560"
click at [592, 219] on input "顧客姓名   *" at bounding box center [745, 210] width 386 height 53
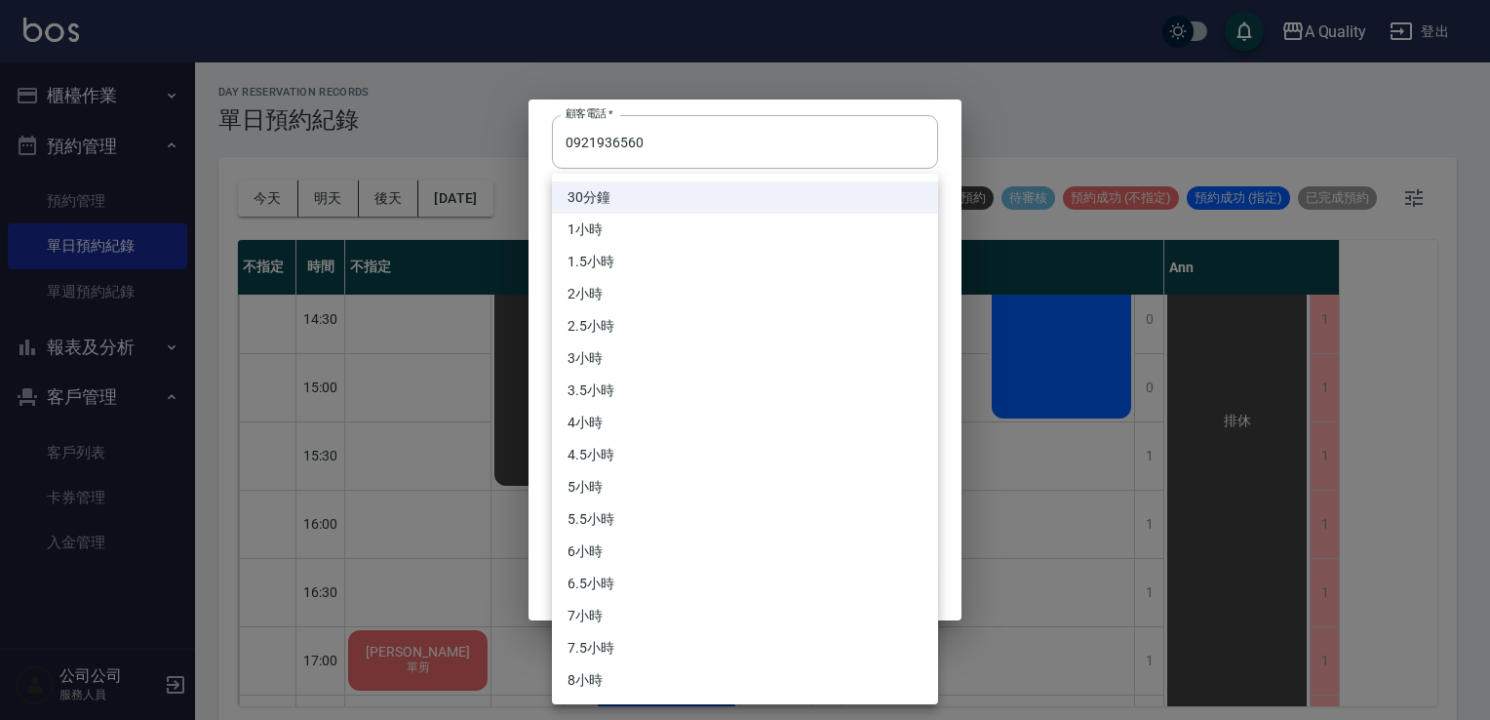
click at [639, 270] on body "A Quality 登出 櫃檯作業 打帳單 帳單列表 營業儀表板 現金收支登錄 每日結帳 排班表 現場電腦打卡 預約管理 預約管理 單日預約紀錄 單週預約紀錄…" at bounding box center [745, 363] width 1490 height 726
click at [696, 233] on li "1小時" at bounding box center [745, 230] width 386 height 32
type input "2"
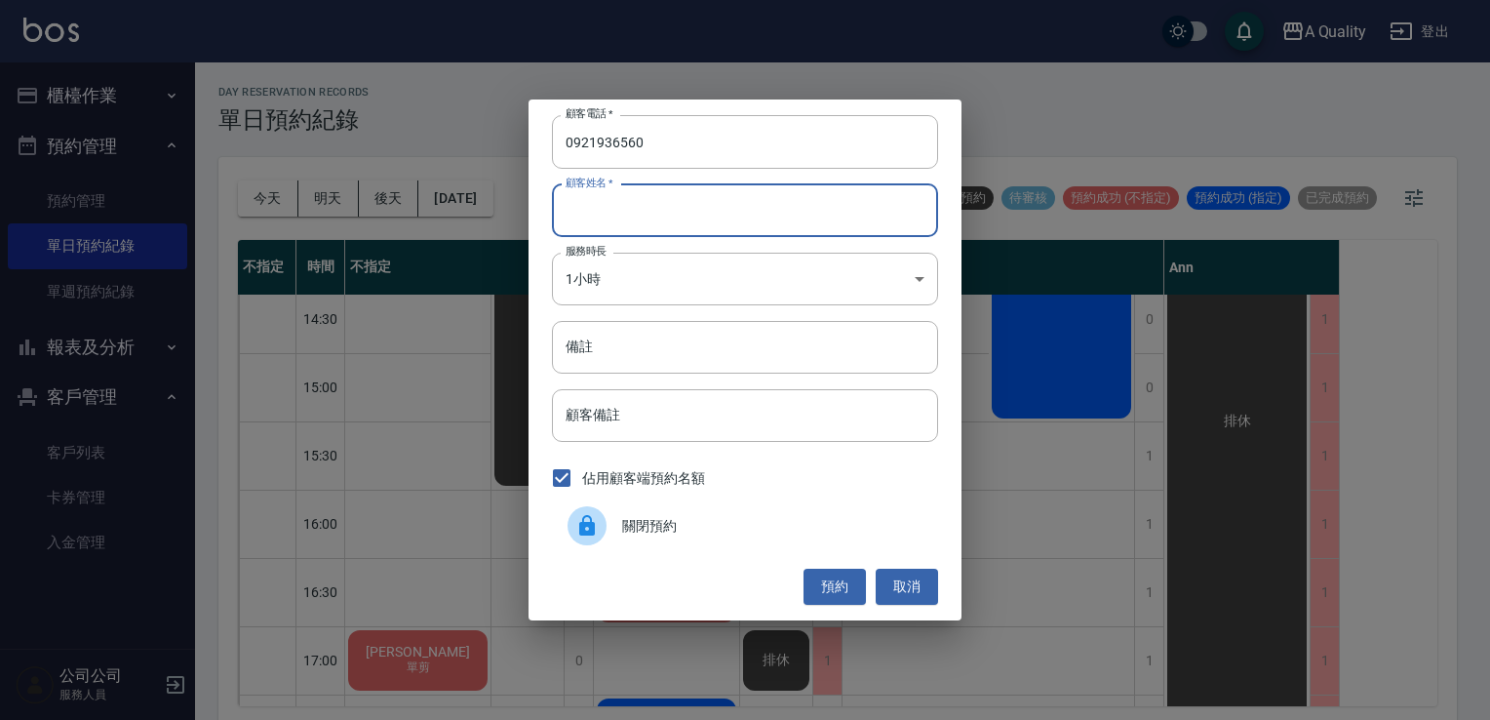
click at [622, 221] on input "顧客姓名   *" at bounding box center [745, 210] width 386 height 53
type input "v"
type input "湘"
click at [619, 349] on input "備註" at bounding box center [745, 347] width 386 height 53
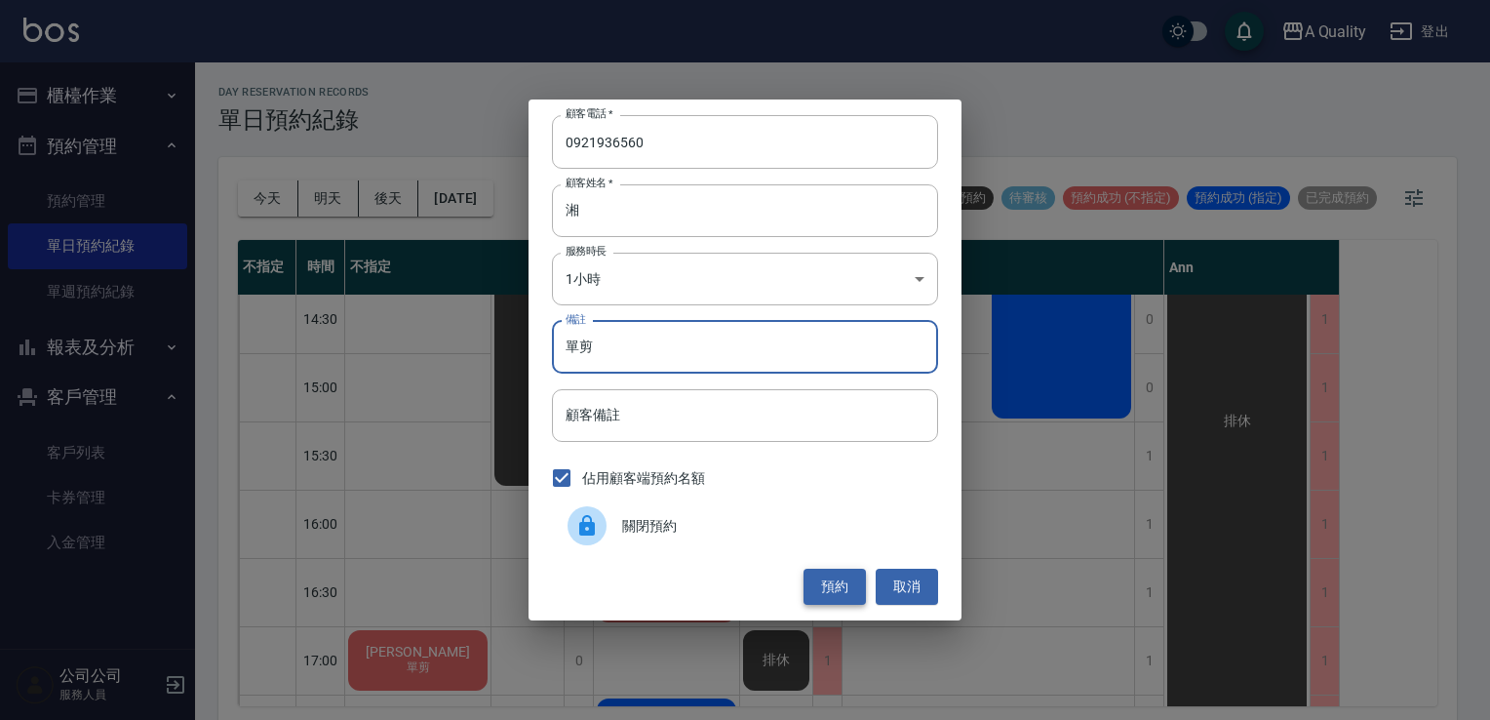
type input "單剪"
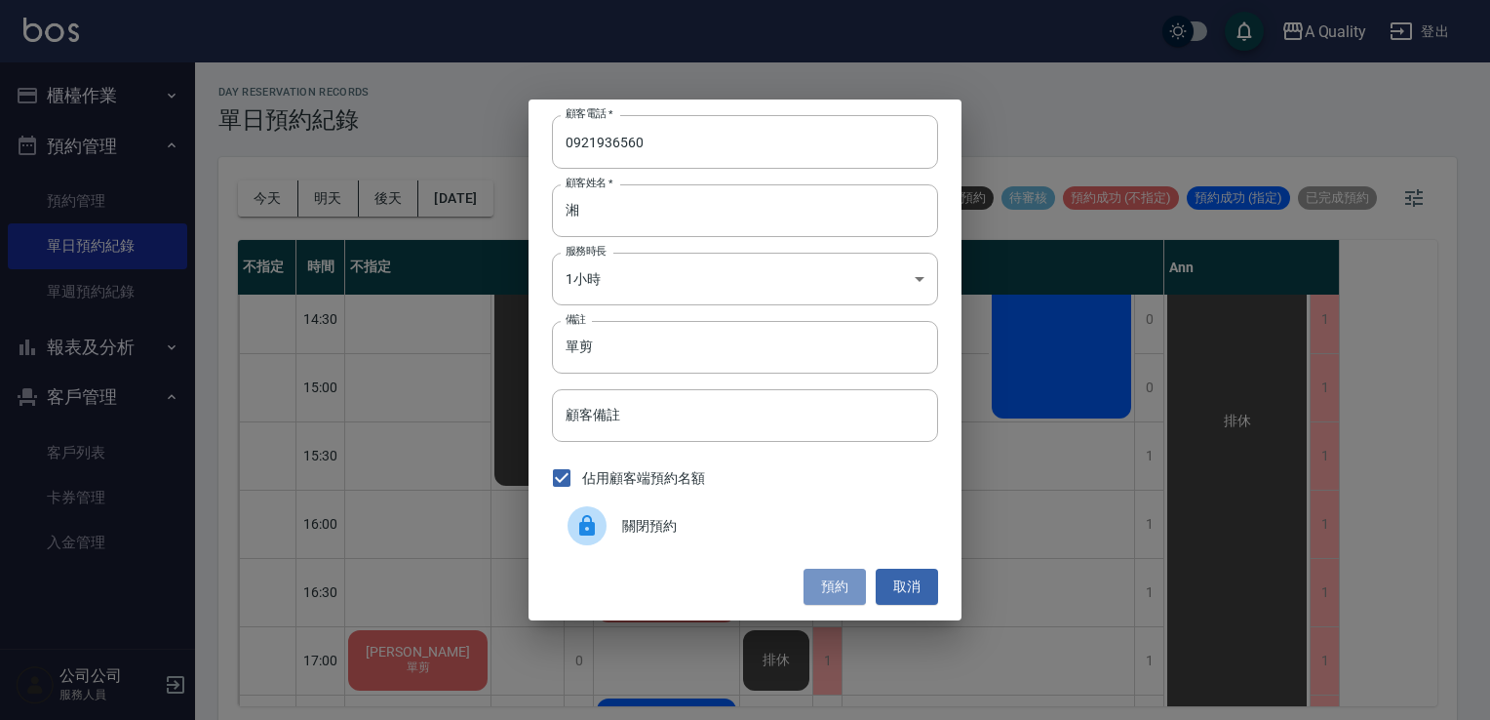
drag, startPoint x: 830, startPoint y: 579, endPoint x: 819, endPoint y: 582, distance: 11.1
click at [828, 582] on button "預約" at bounding box center [835, 587] width 62 height 36
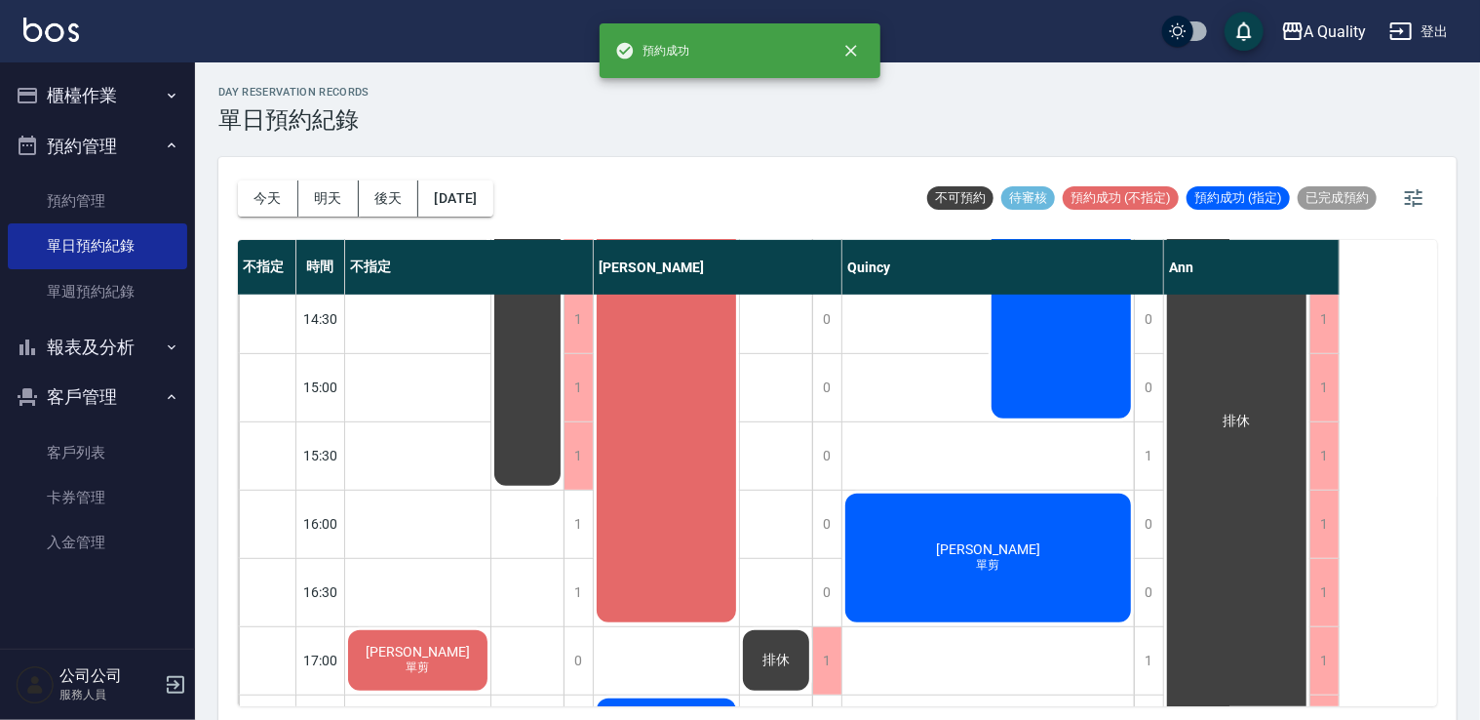
click at [986, 567] on span "單剪" at bounding box center [988, 565] width 31 height 17
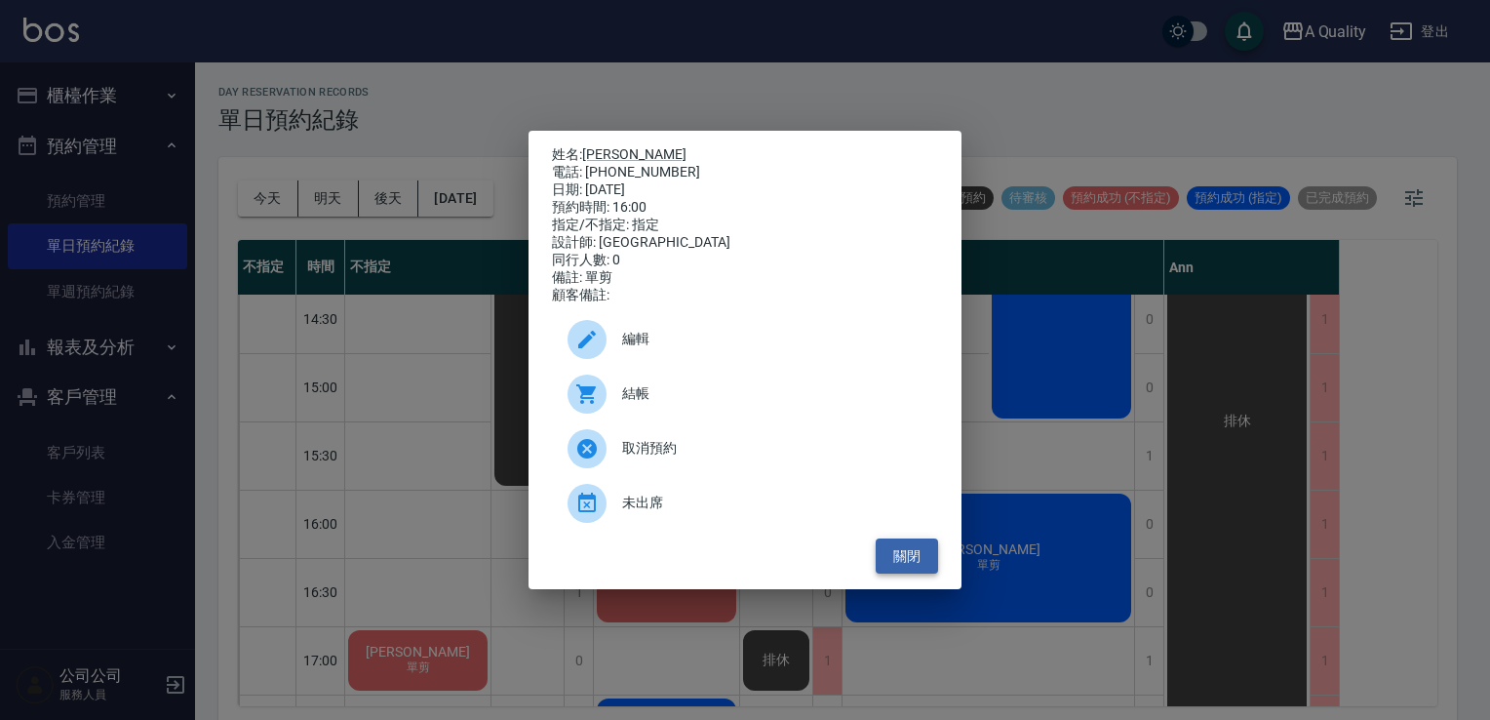
drag, startPoint x: 900, startPoint y: 553, endPoint x: 910, endPoint y: 552, distance: 9.8
click at [906, 552] on button "關閉" at bounding box center [907, 556] width 62 height 36
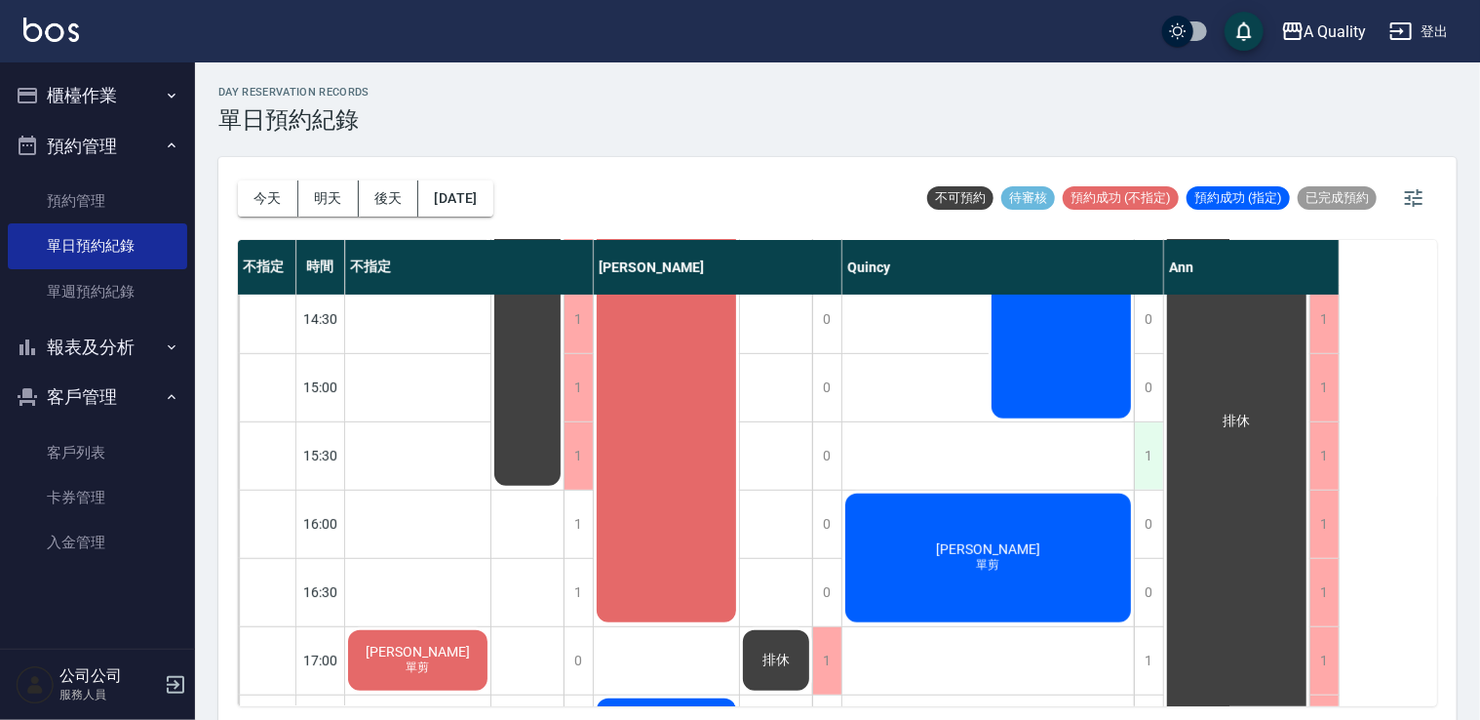
click at [1151, 458] on div "1" at bounding box center [1148, 455] width 29 height 67
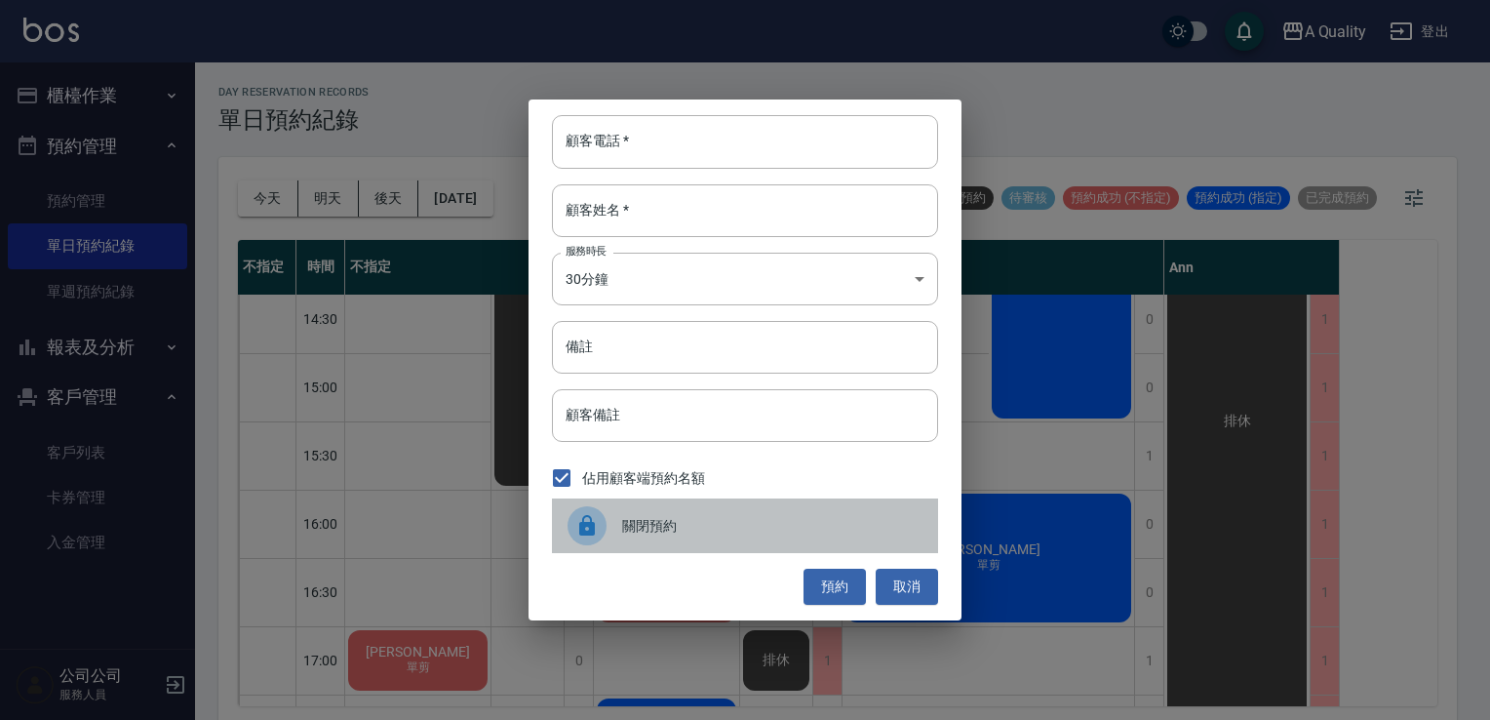
click at [690, 516] on span "關閉預約" at bounding box center [772, 526] width 300 height 20
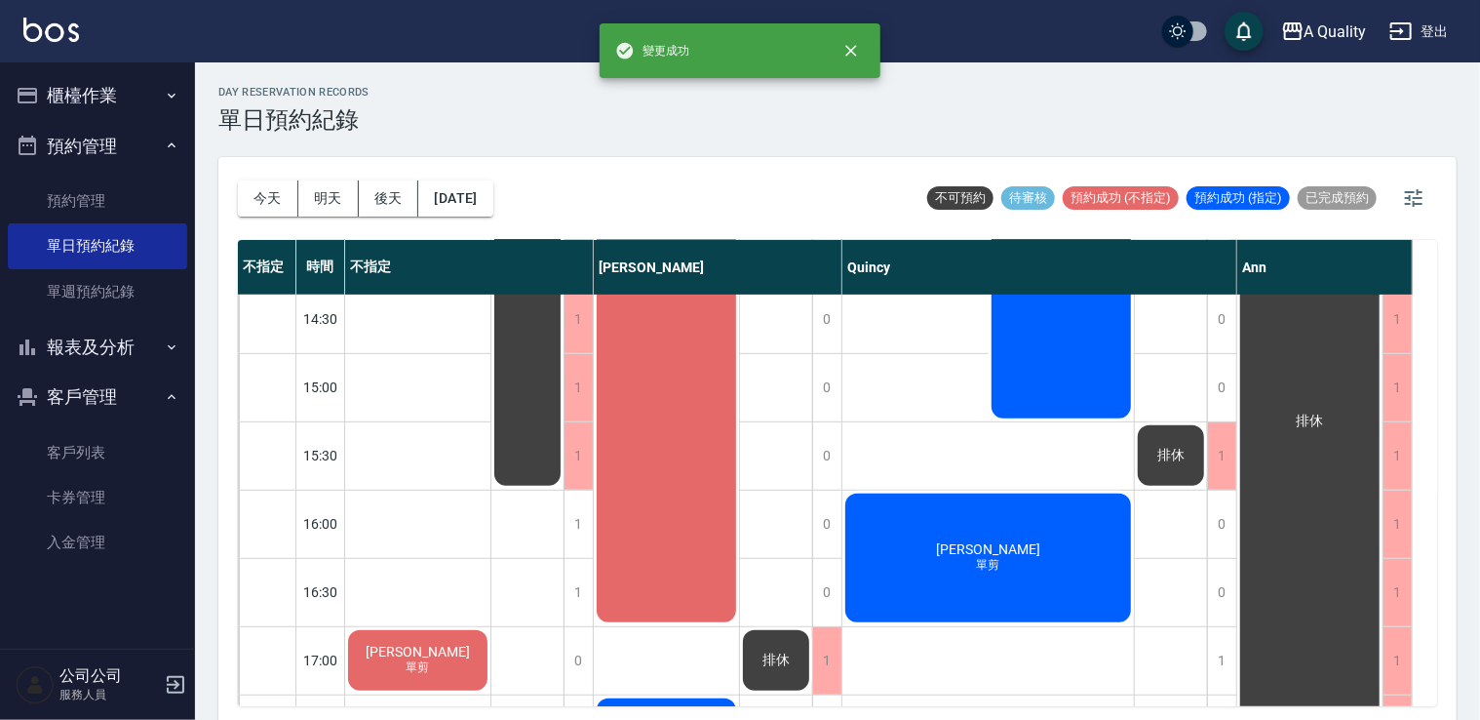
click at [978, 546] on span "江彩花花" at bounding box center [988, 549] width 112 height 16
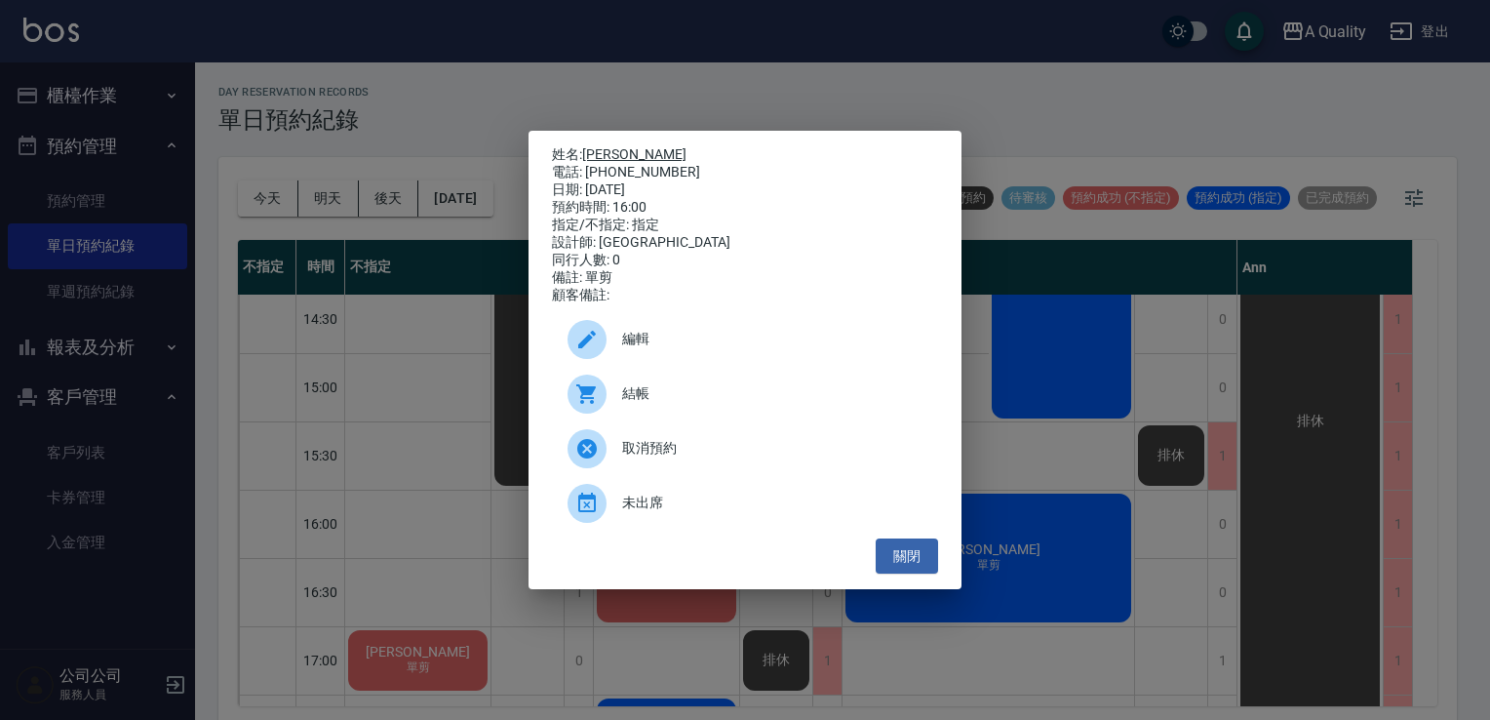
click at [619, 150] on link "江彩花花" at bounding box center [634, 154] width 104 height 16
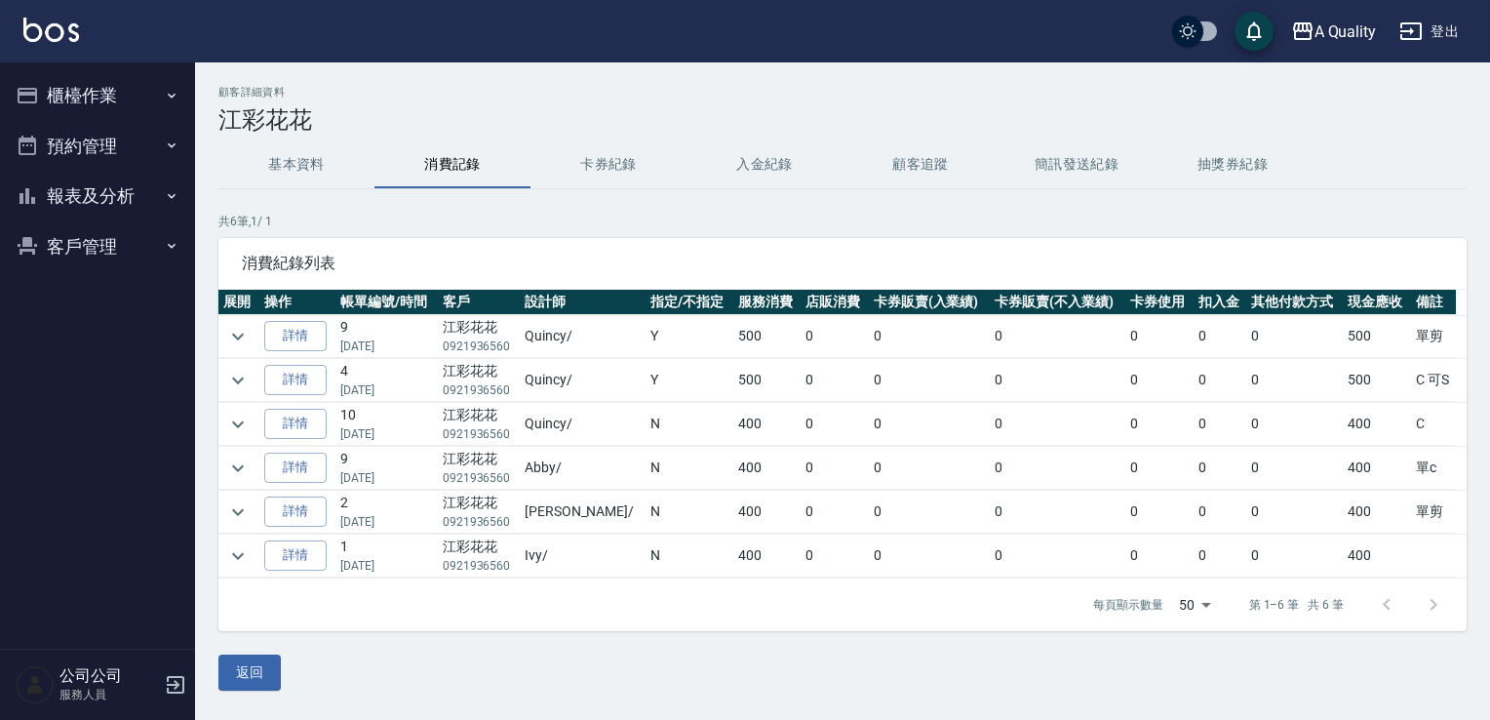
click at [85, 140] on button "預約管理" at bounding box center [97, 146] width 179 height 51
click at [101, 155] on button "預約管理" at bounding box center [97, 146] width 179 height 51
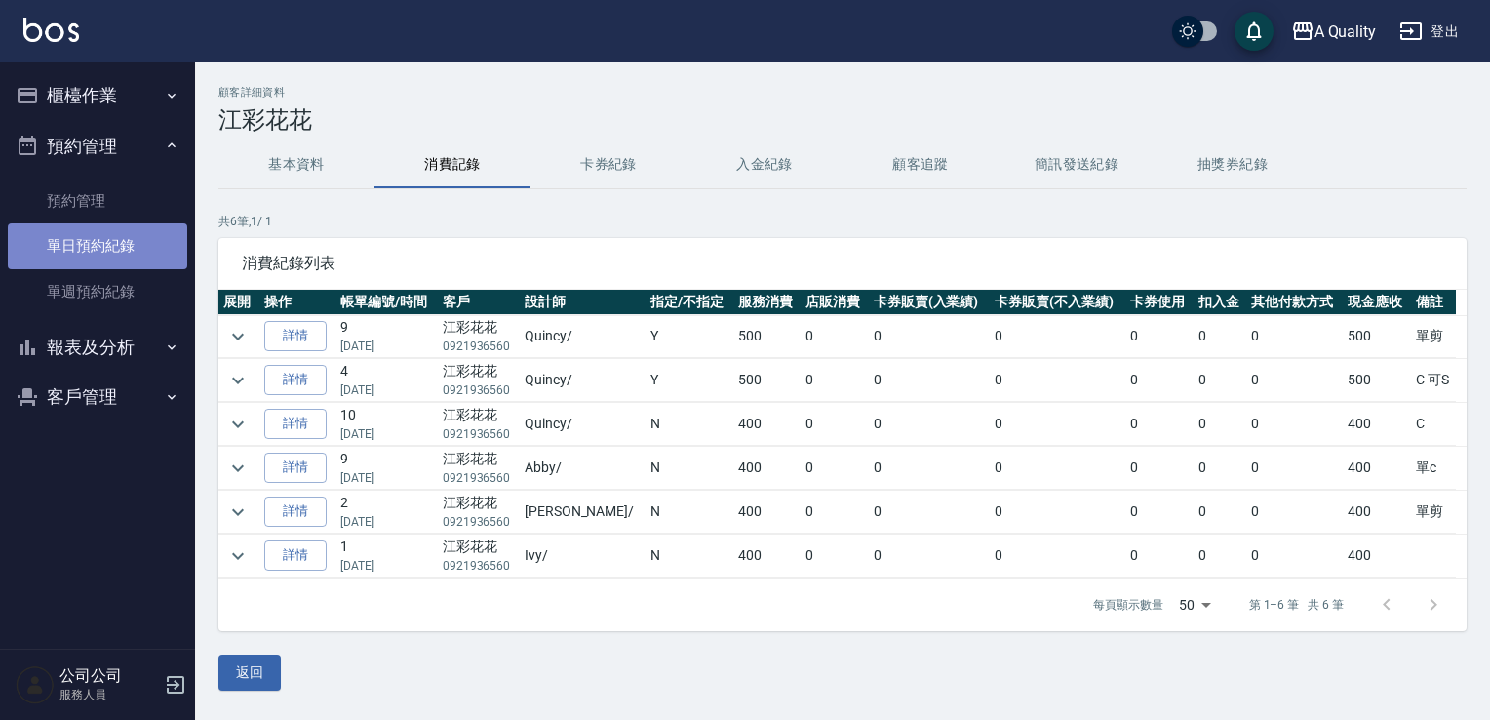
click at [93, 250] on link "單日預約紀錄" at bounding box center [97, 245] width 179 height 45
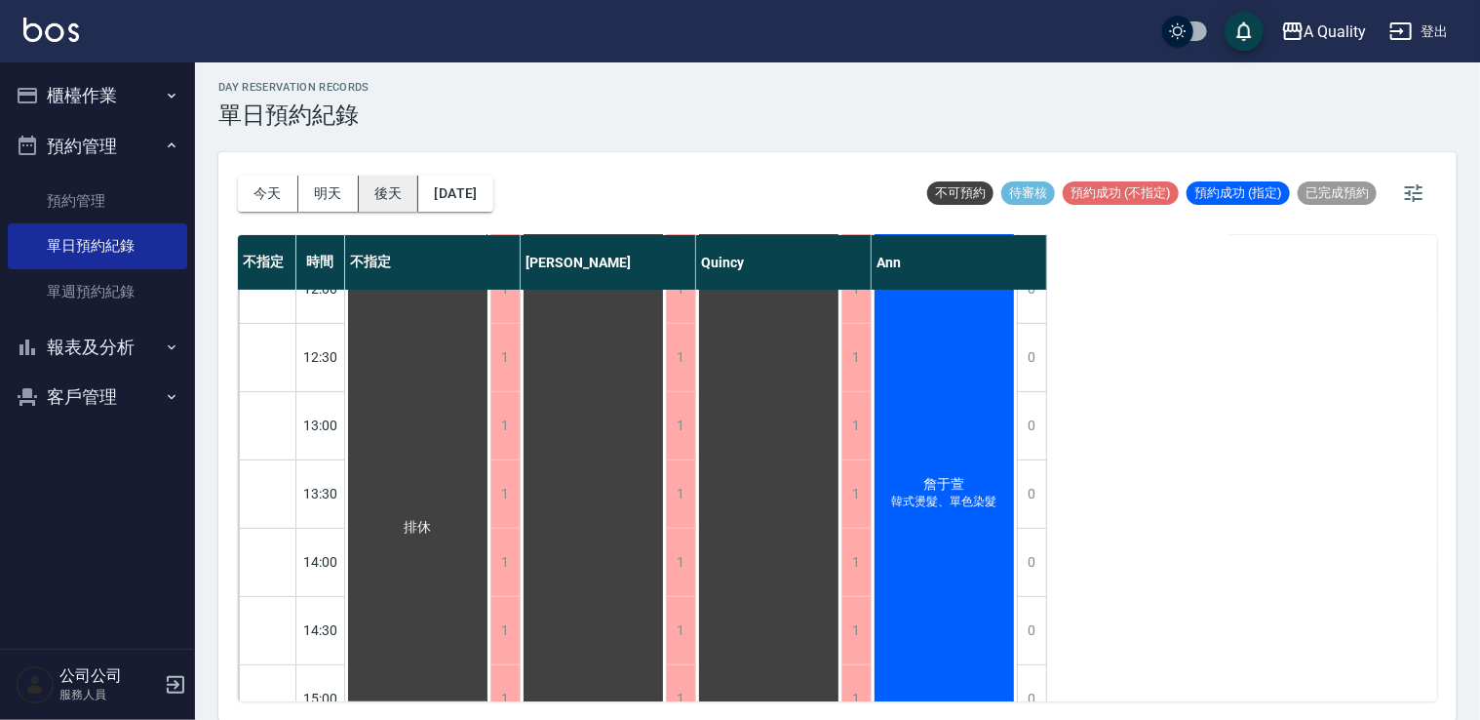
scroll to position [488, 0]
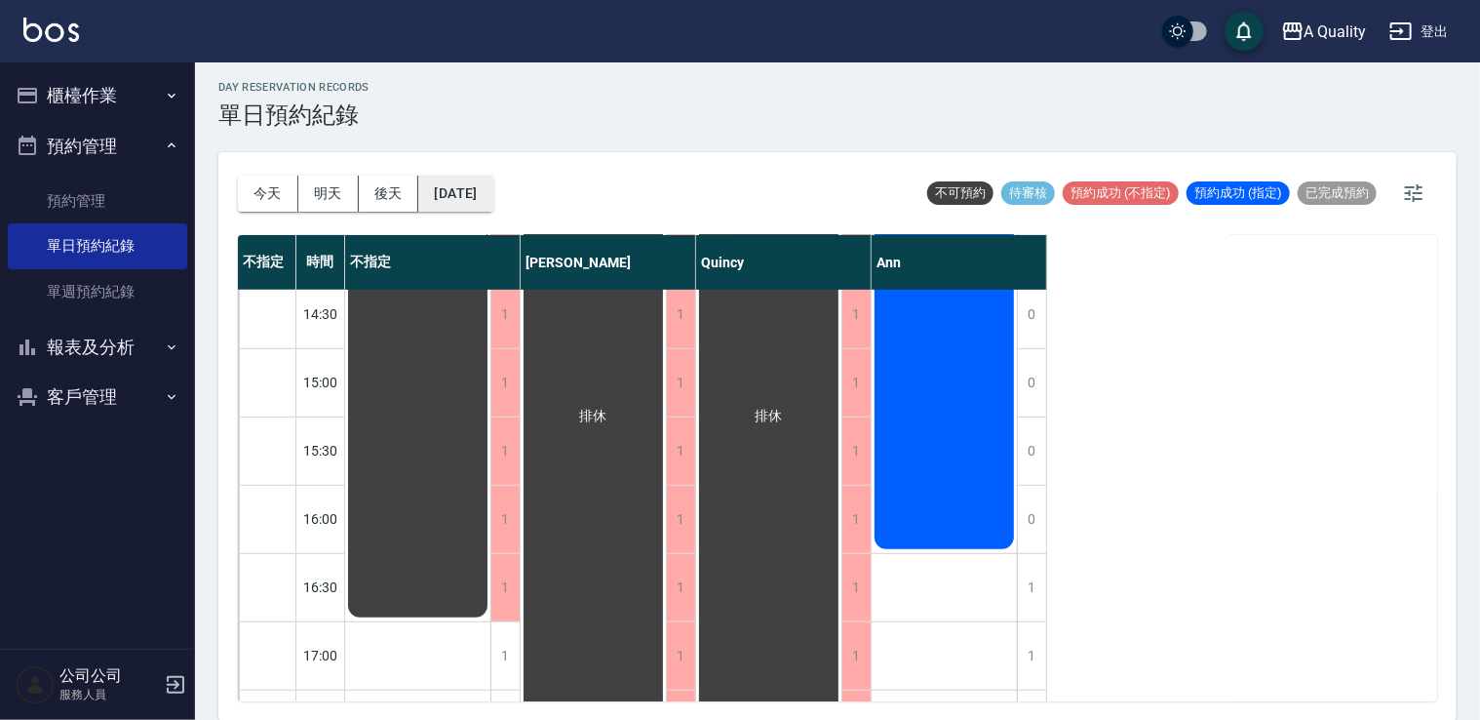
click at [480, 189] on button "[DATE]" at bounding box center [455, 194] width 74 height 36
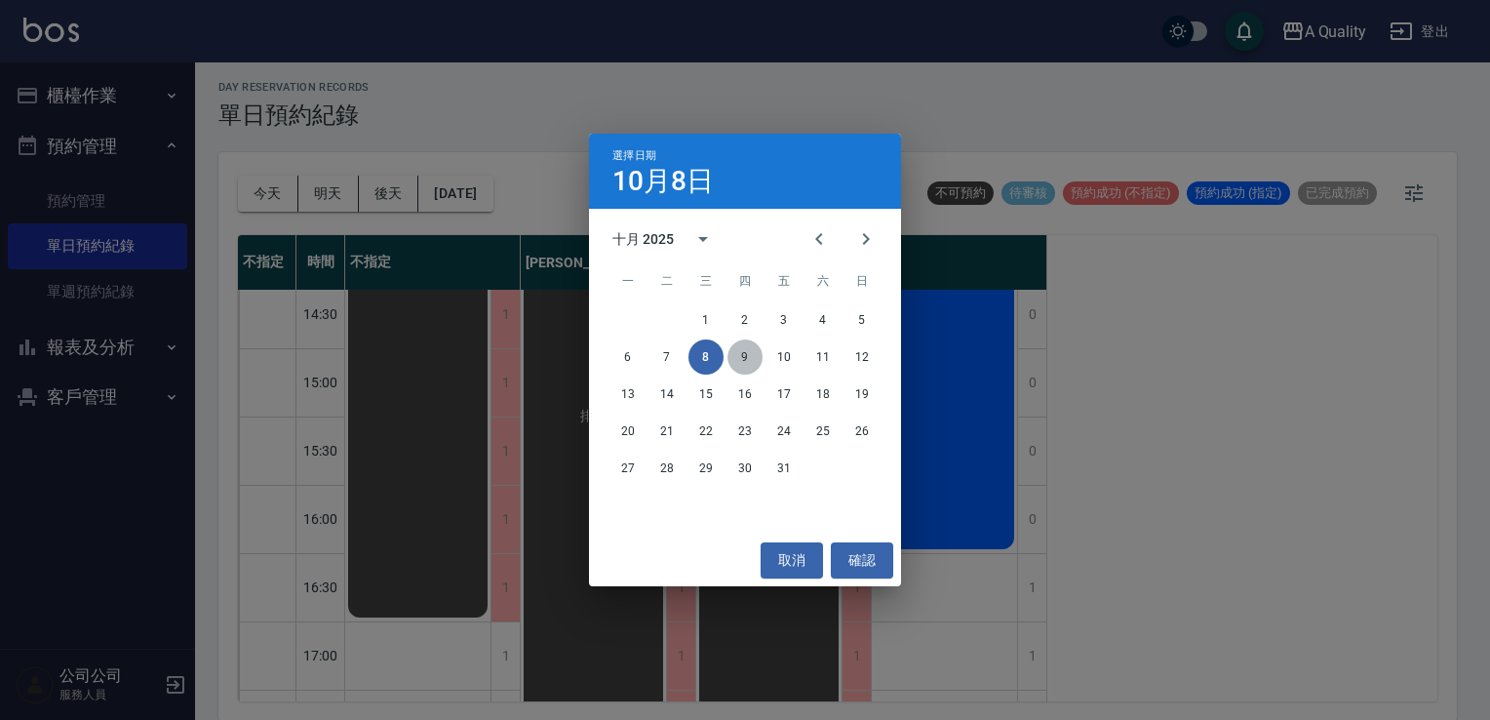
click at [749, 373] on button "9" at bounding box center [744, 356] width 35 height 35
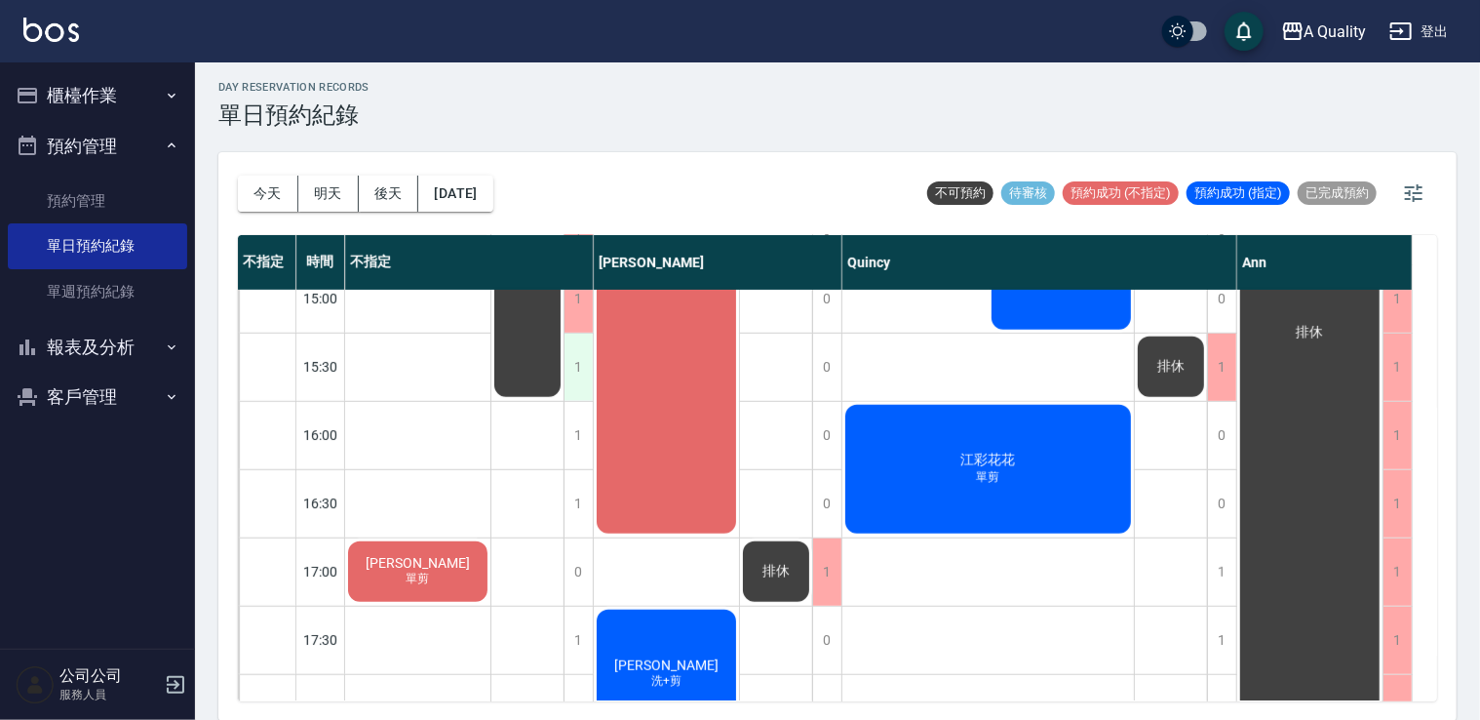
scroll to position [539, 0]
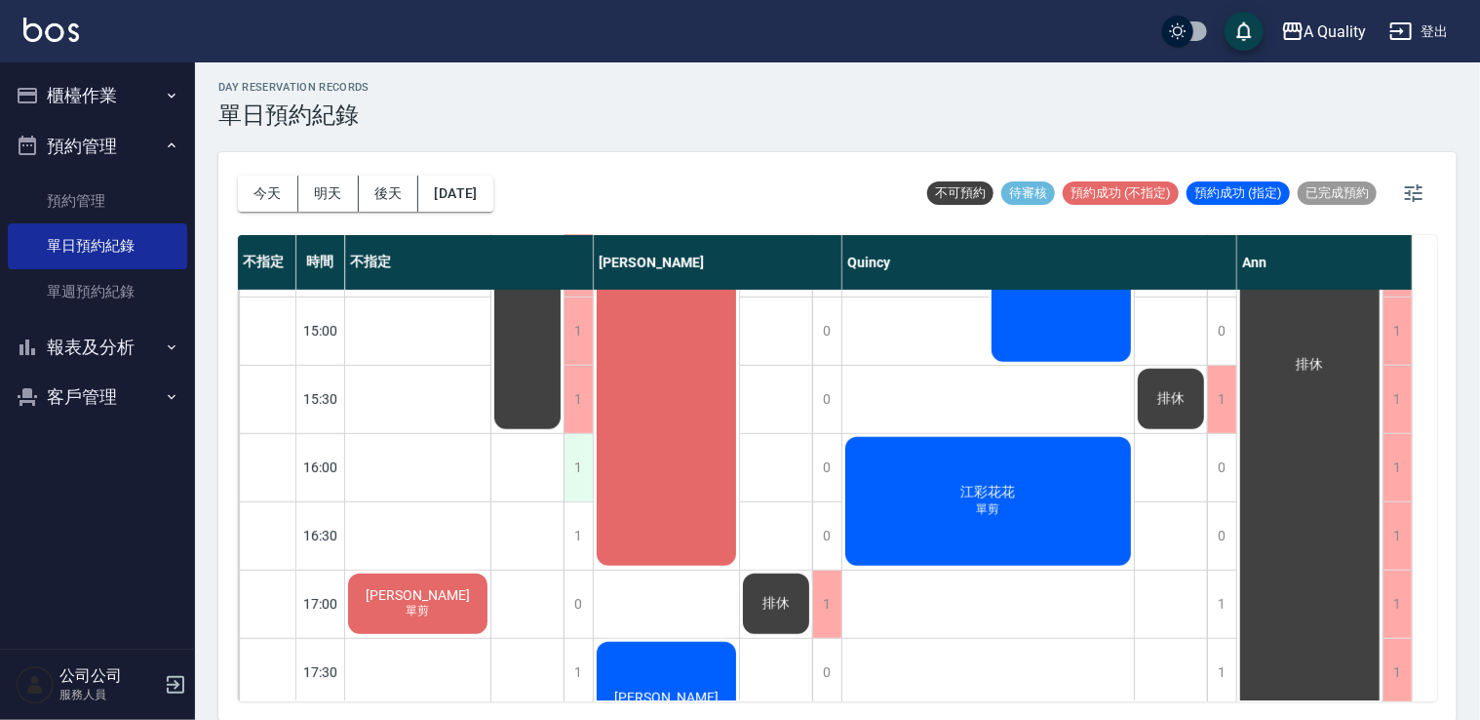
click at [591, 471] on div "1" at bounding box center [578, 467] width 29 height 67
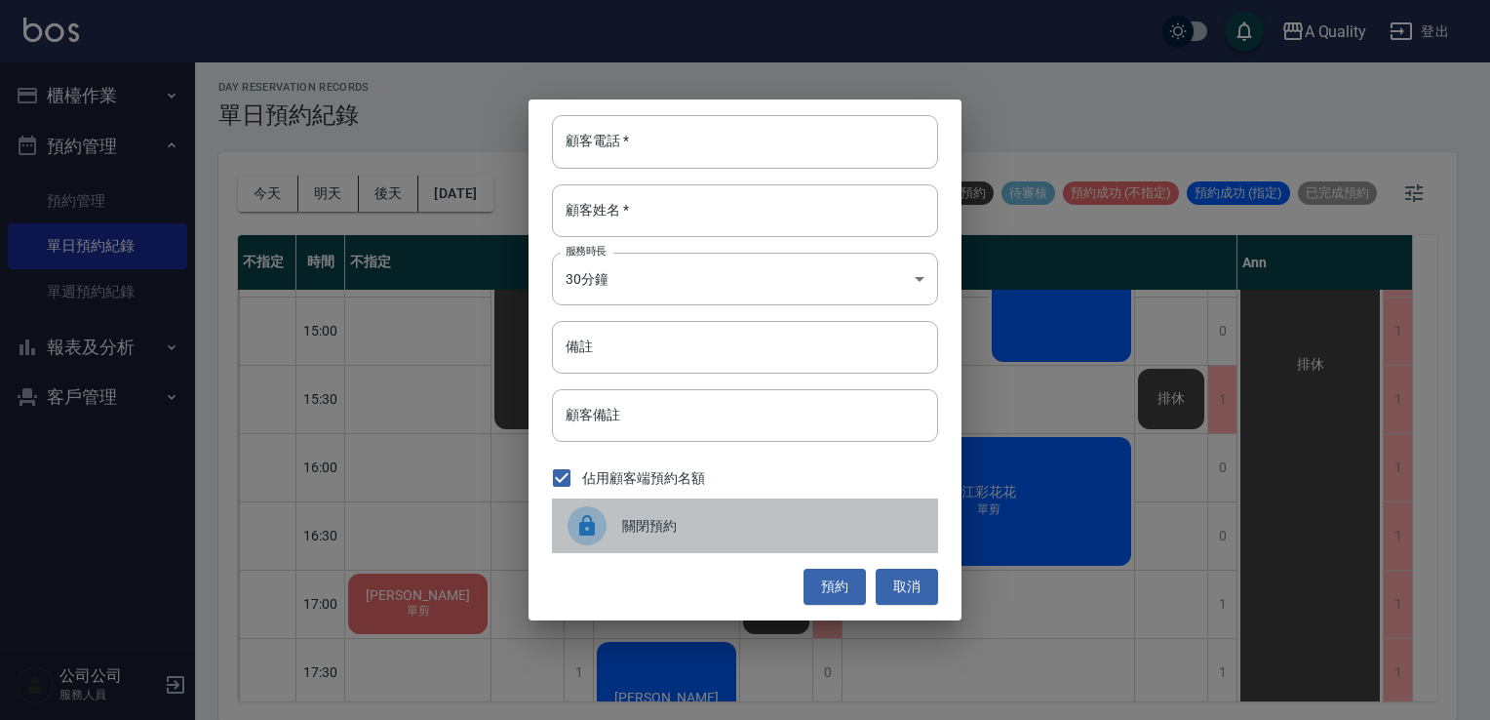
click at [633, 531] on span "關閉預約" at bounding box center [772, 526] width 300 height 20
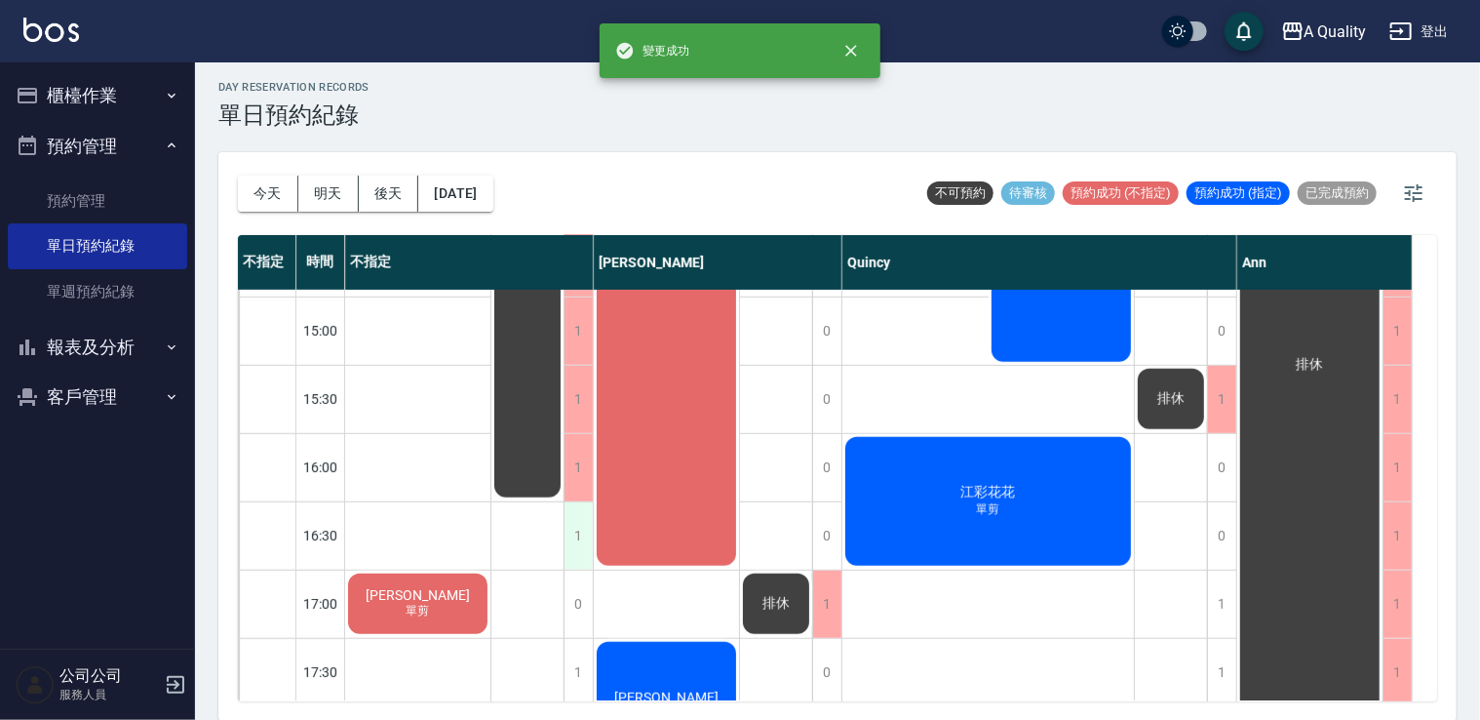
click at [581, 536] on div "1" at bounding box center [578, 535] width 29 height 67
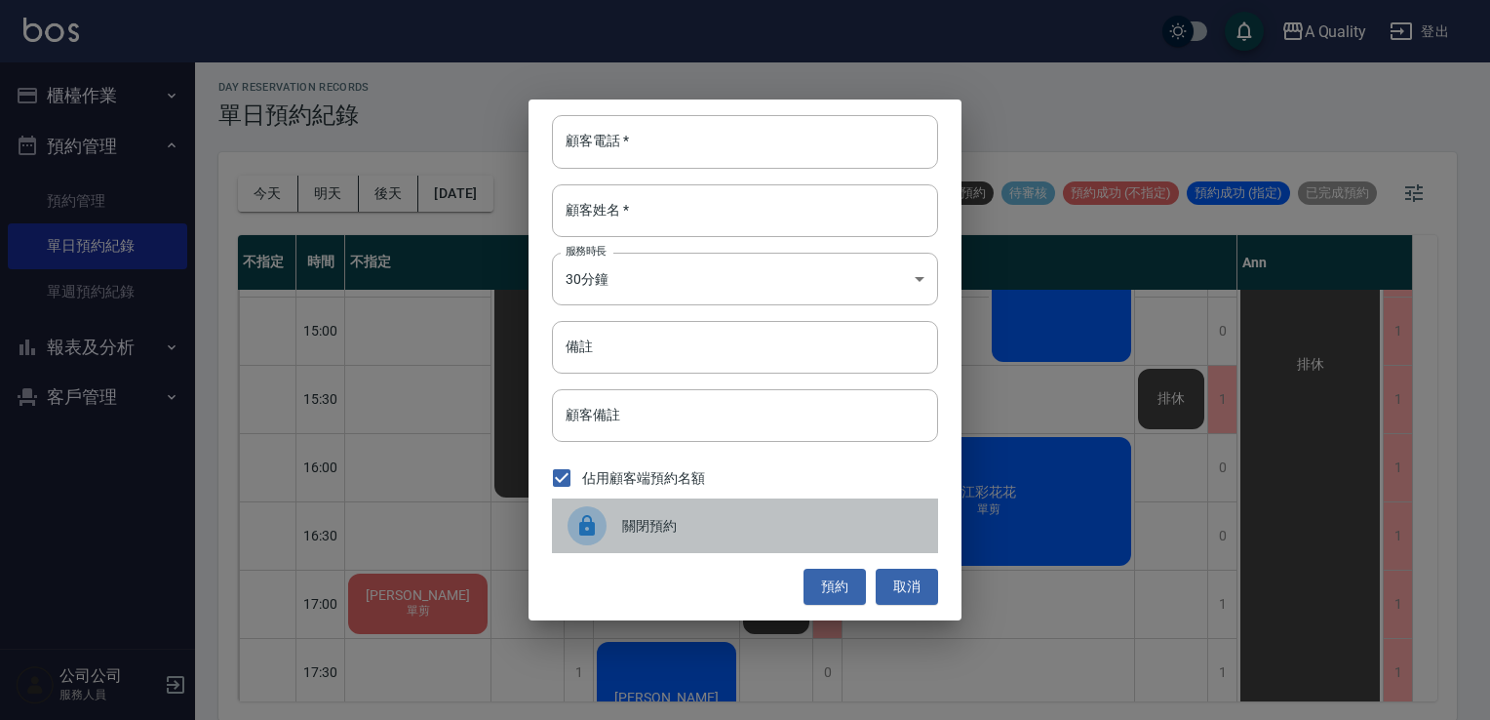
drag, startPoint x: 581, startPoint y: 536, endPoint x: 710, endPoint y: 525, distance: 129.3
click at [710, 525] on span "關閉預約" at bounding box center [772, 526] width 300 height 20
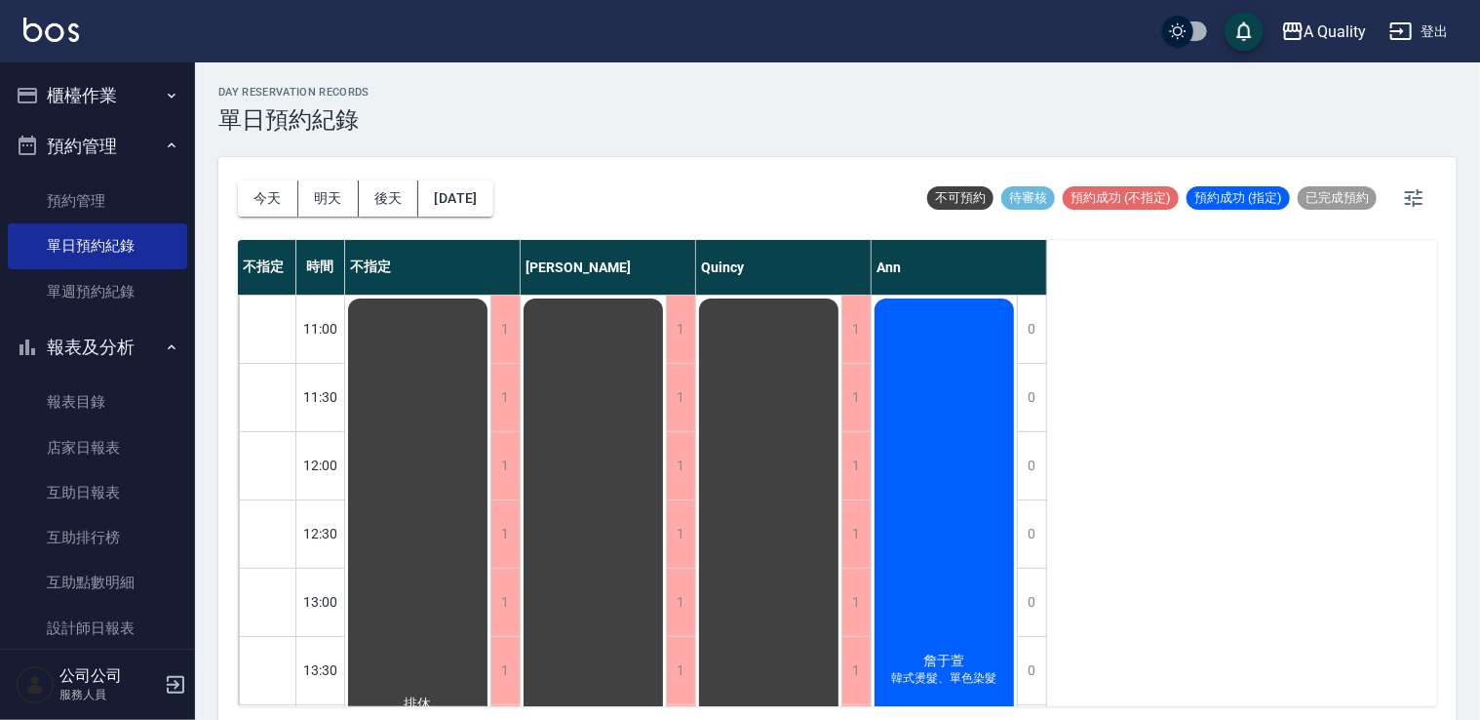
click at [950, 513] on div "[PERSON_NAME] 韓式燙髮、單色染髮" at bounding box center [944, 669] width 145 height 749
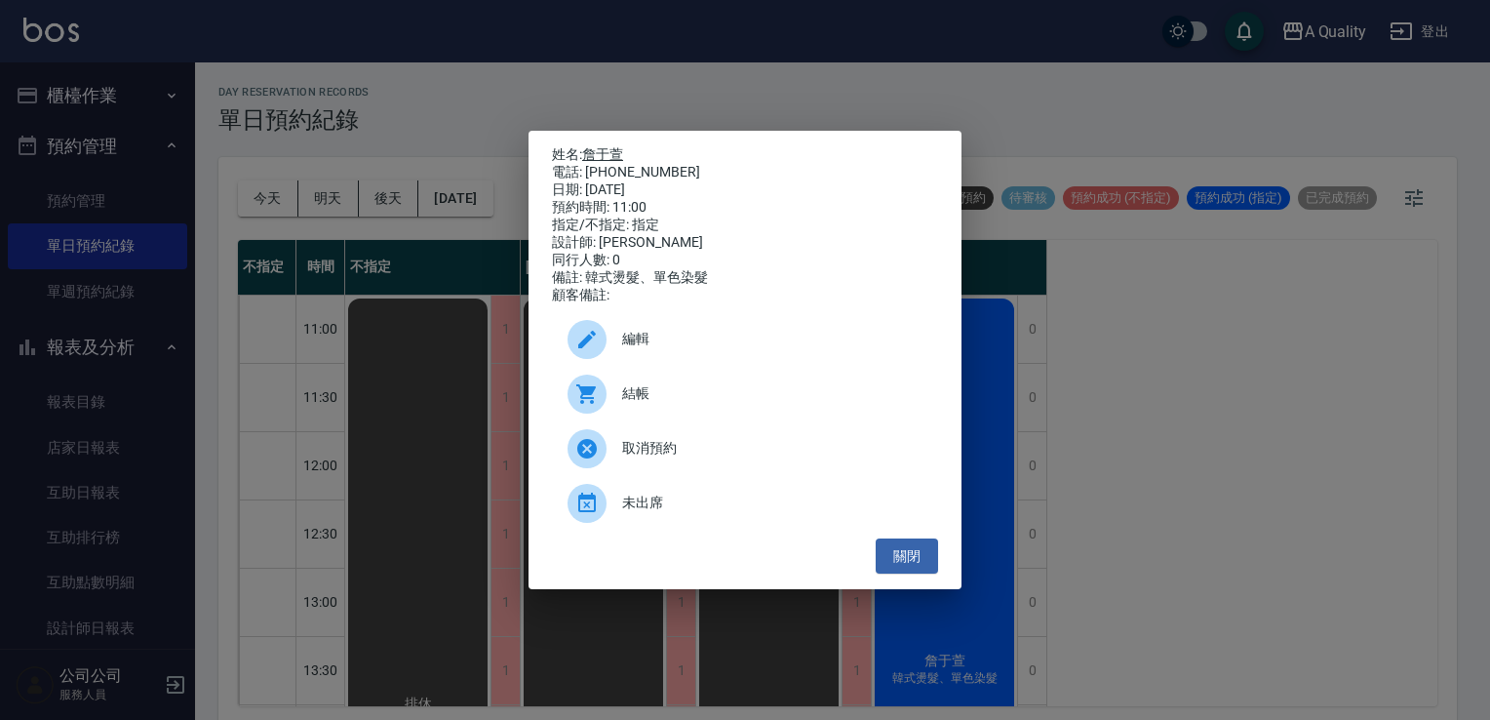
click at [601, 150] on link "詹于萱" at bounding box center [602, 154] width 41 height 16
click at [911, 557] on button "關閉" at bounding box center [907, 556] width 62 height 36
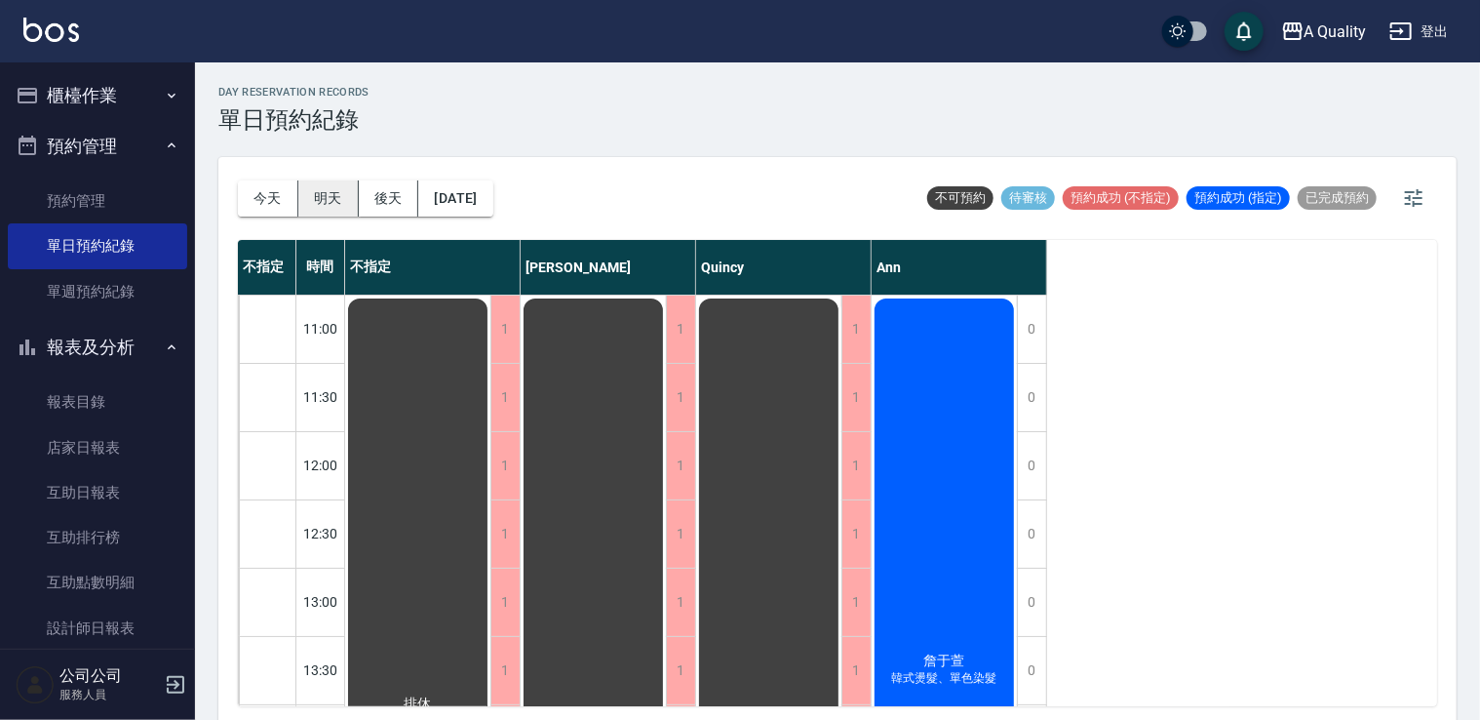
click at [335, 195] on button "明天" at bounding box center [328, 198] width 60 height 36
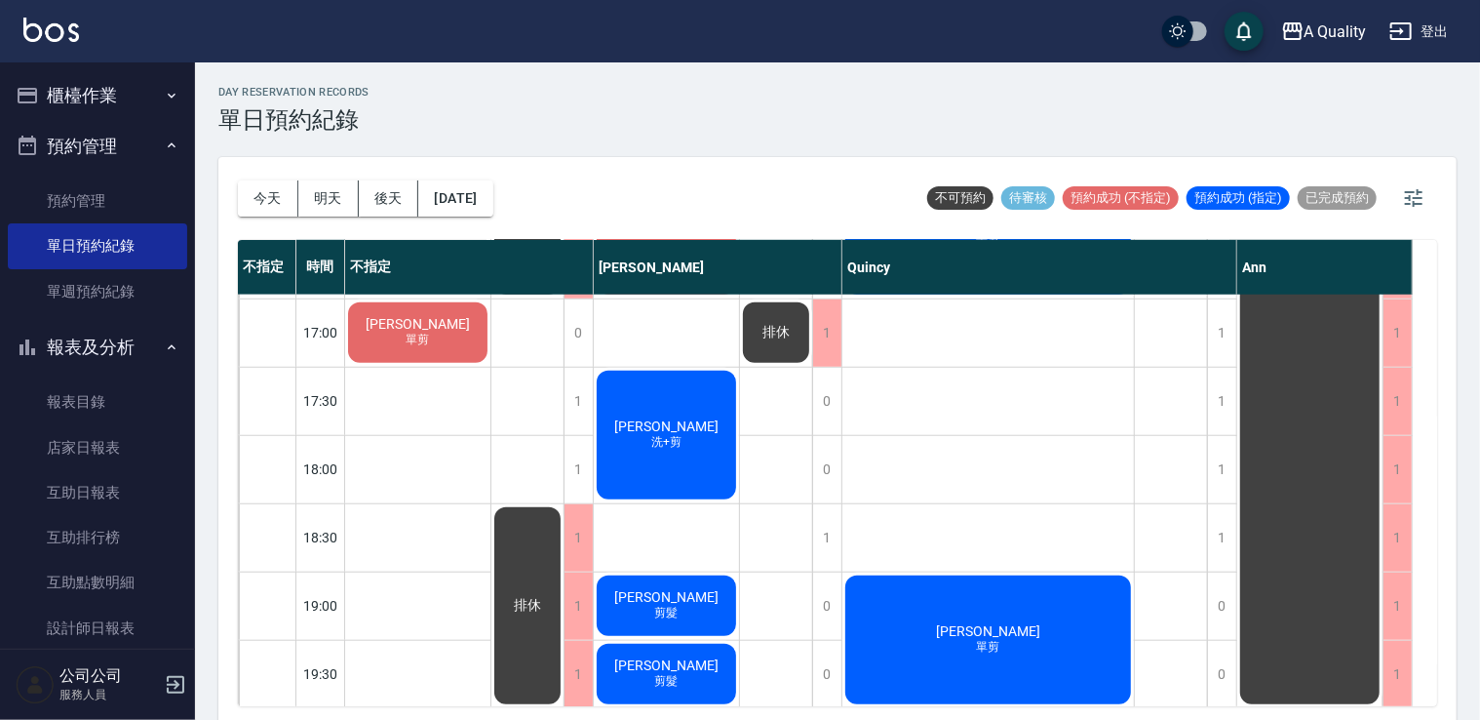
scroll to position [832, 0]
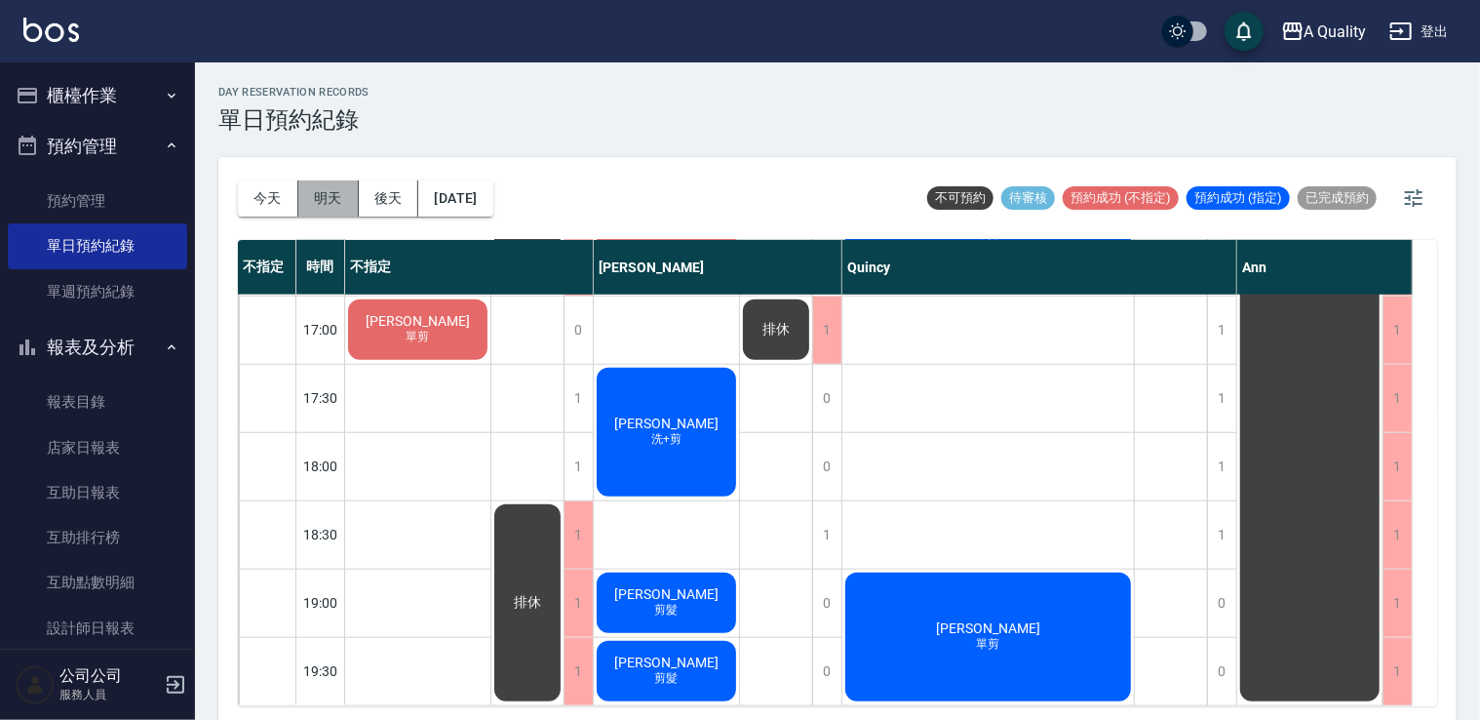
click at [324, 192] on button "明天" at bounding box center [328, 198] width 60 height 36
click at [275, 193] on button "今天" at bounding box center [268, 198] width 60 height 36
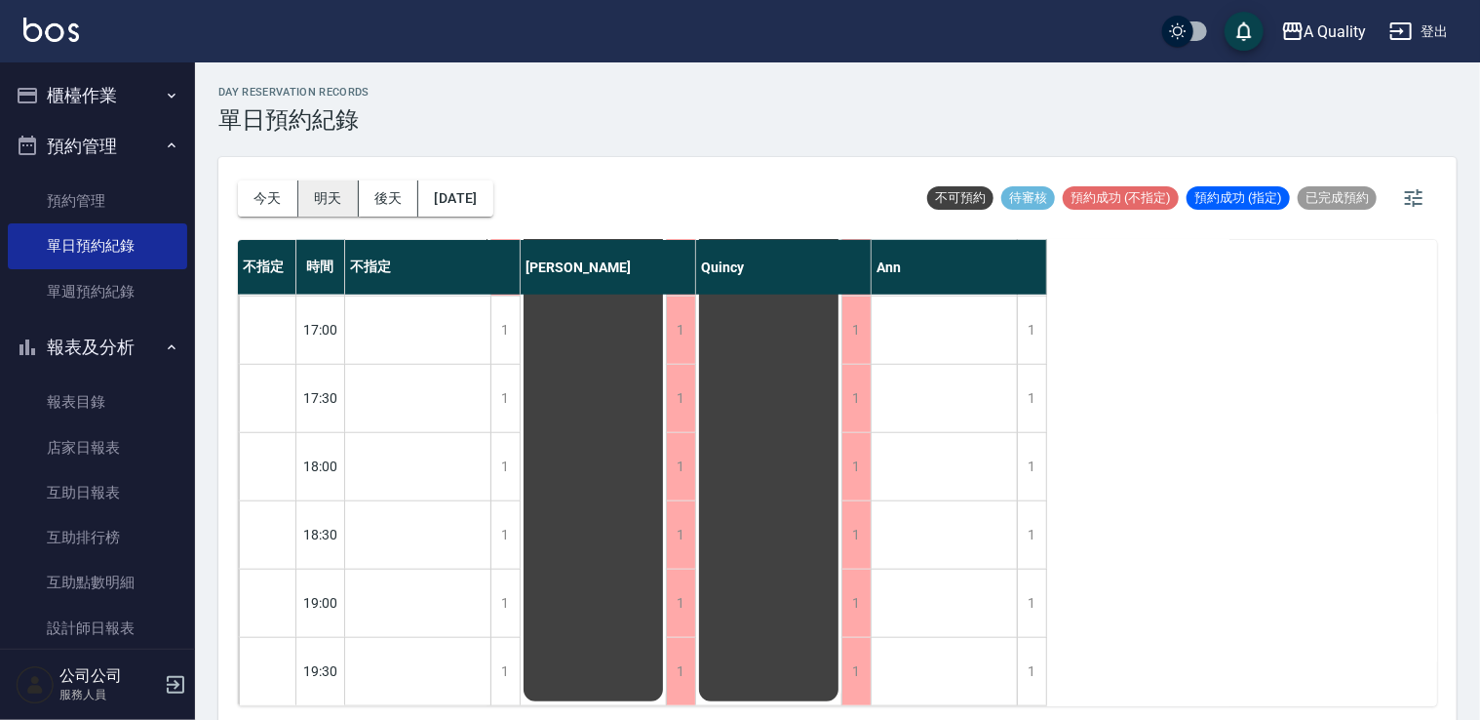
click at [325, 193] on button "明天" at bounding box center [328, 198] width 60 height 36
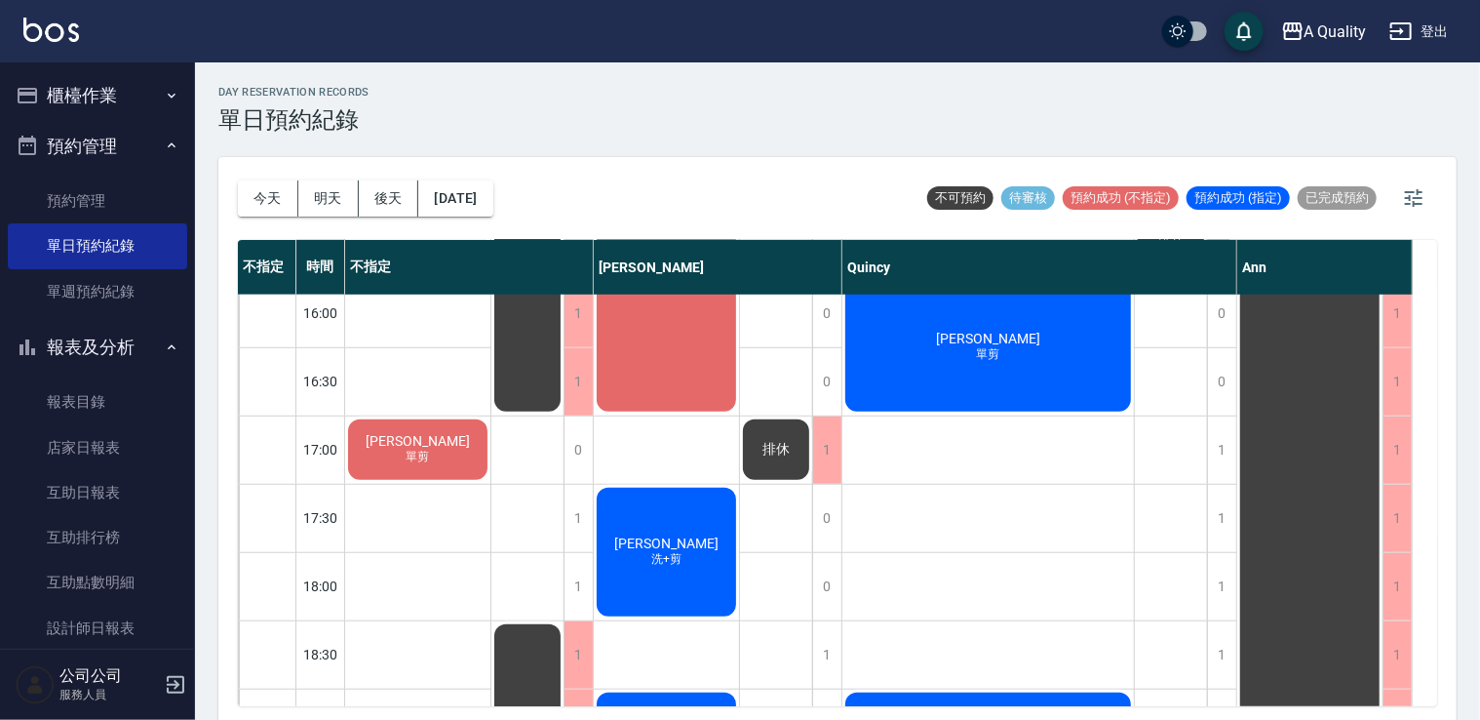
scroll to position [539, 0]
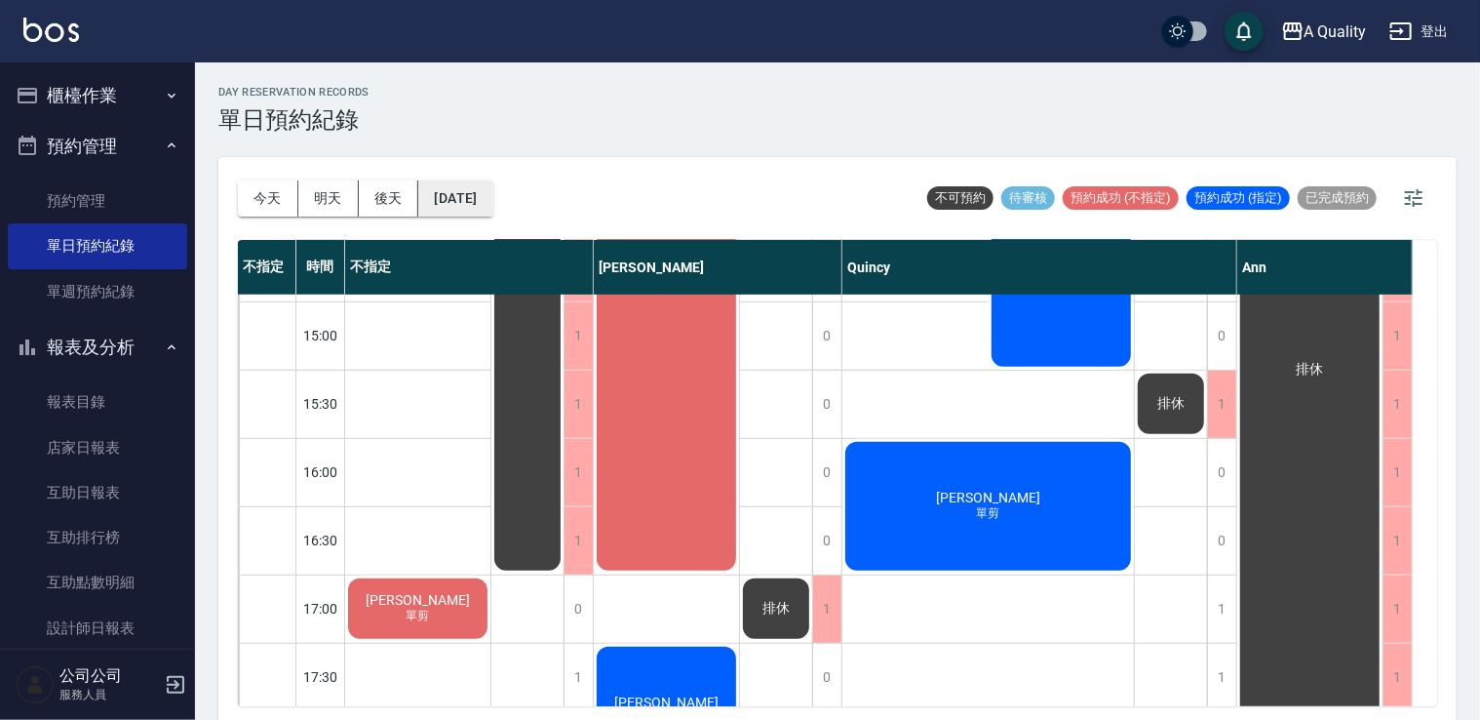
click at [460, 194] on button "2025/10/09" at bounding box center [455, 198] width 74 height 36
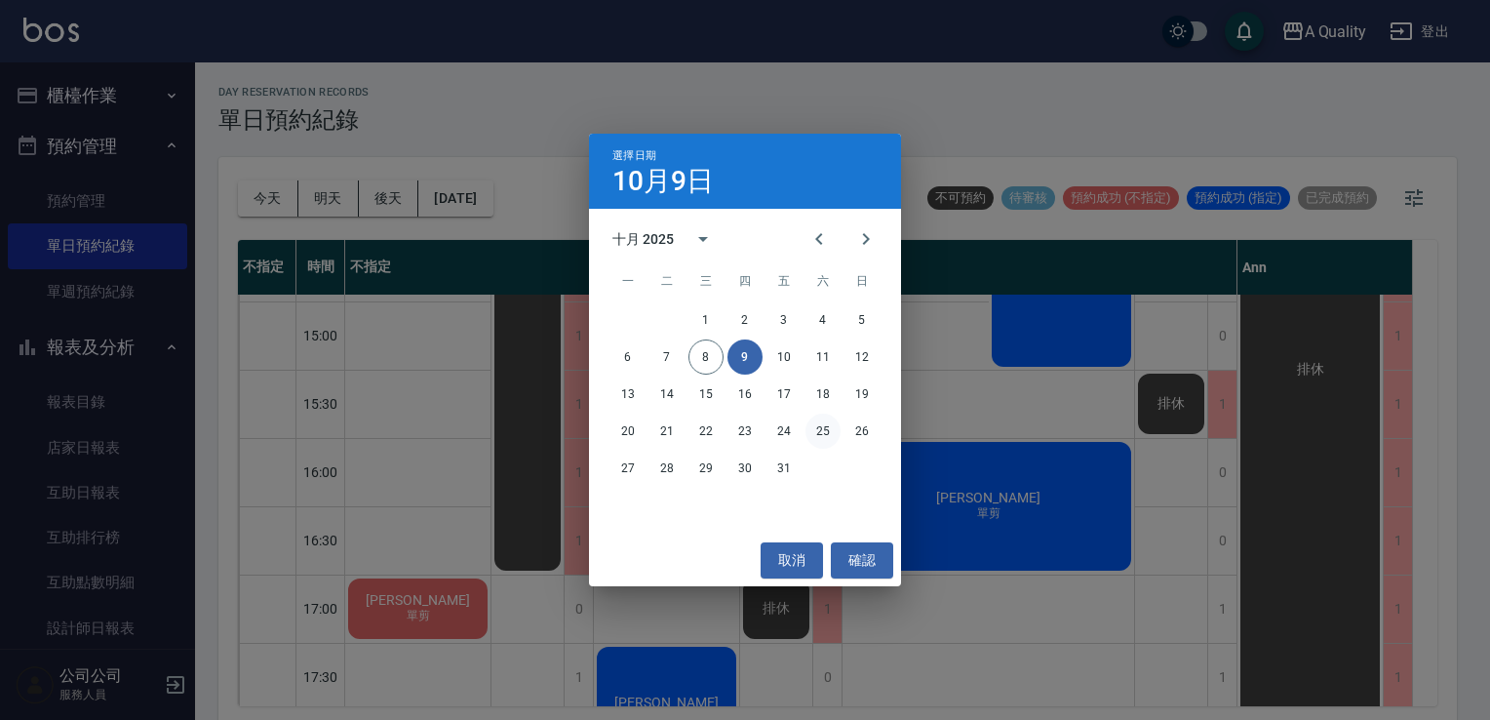
click at [822, 432] on button "25" at bounding box center [822, 430] width 35 height 35
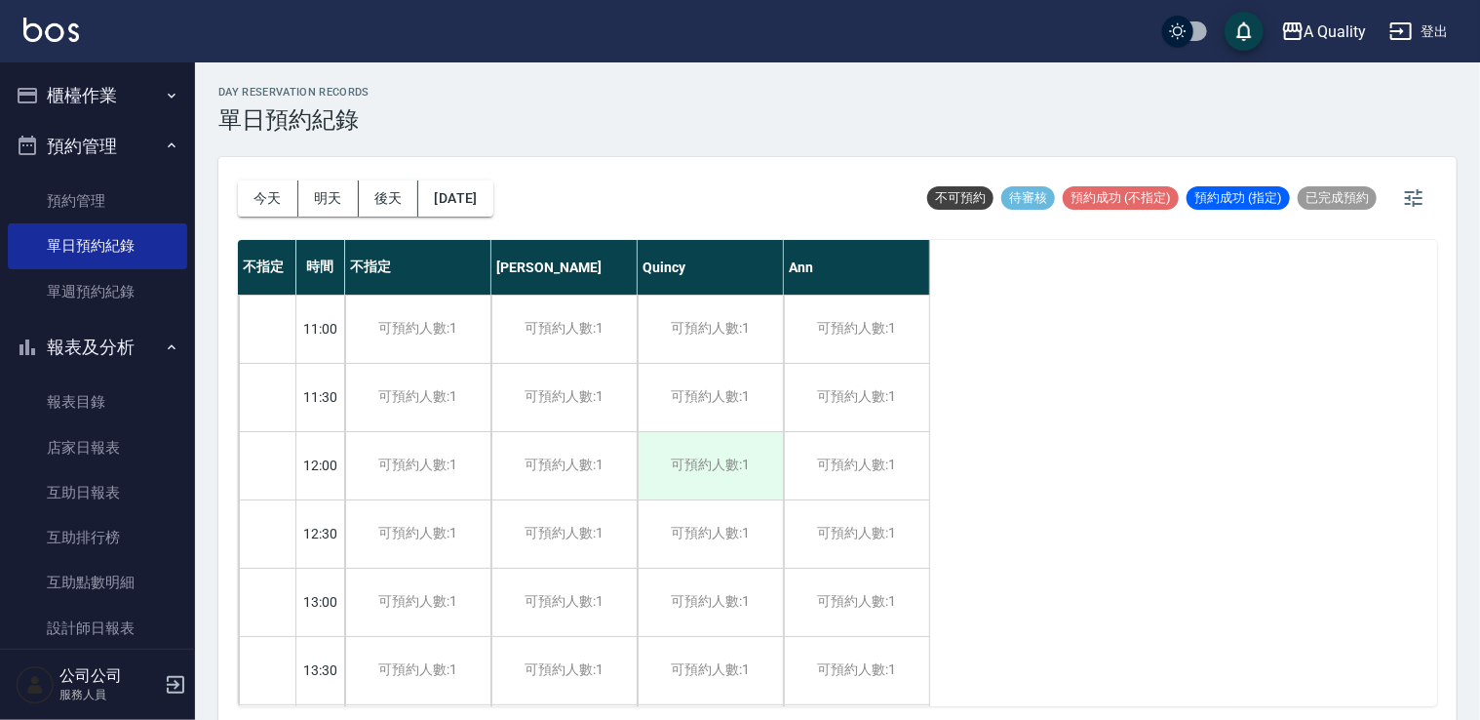
click at [713, 461] on div "可預約人數:1" at bounding box center [710, 465] width 145 height 67
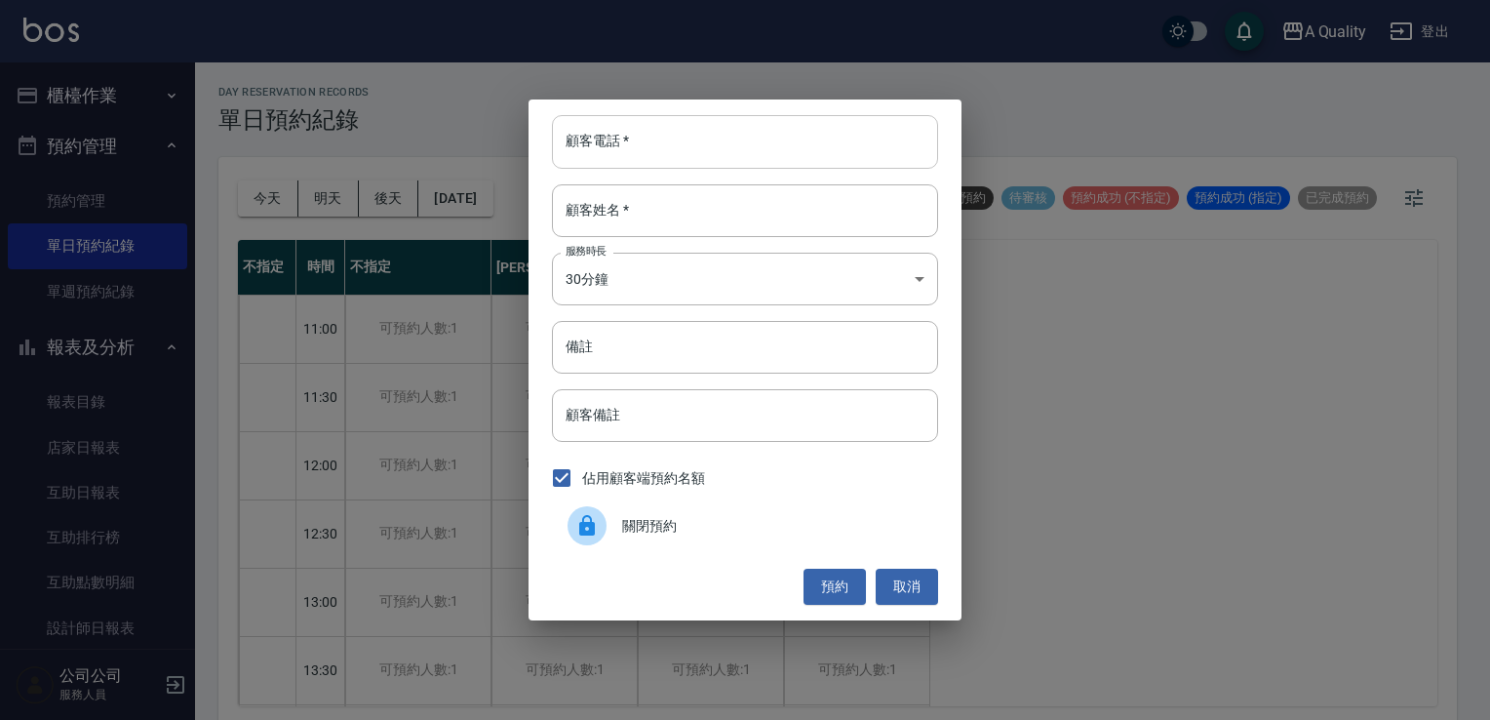
click at [618, 147] on input "顧客電話   *" at bounding box center [745, 141] width 386 height 53
type input "0925198073"
click at [659, 270] on body "A Quality 登出 櫃檯作業 打帳單 帳單列表 營業儀表板 現金收支登錄 每日結帳 排班表 現場電腦打卡 預約管理 預約管理 單日預約紀錄 單週預約紀錄…" at bounding box center [745, 363] width 1490 height 726
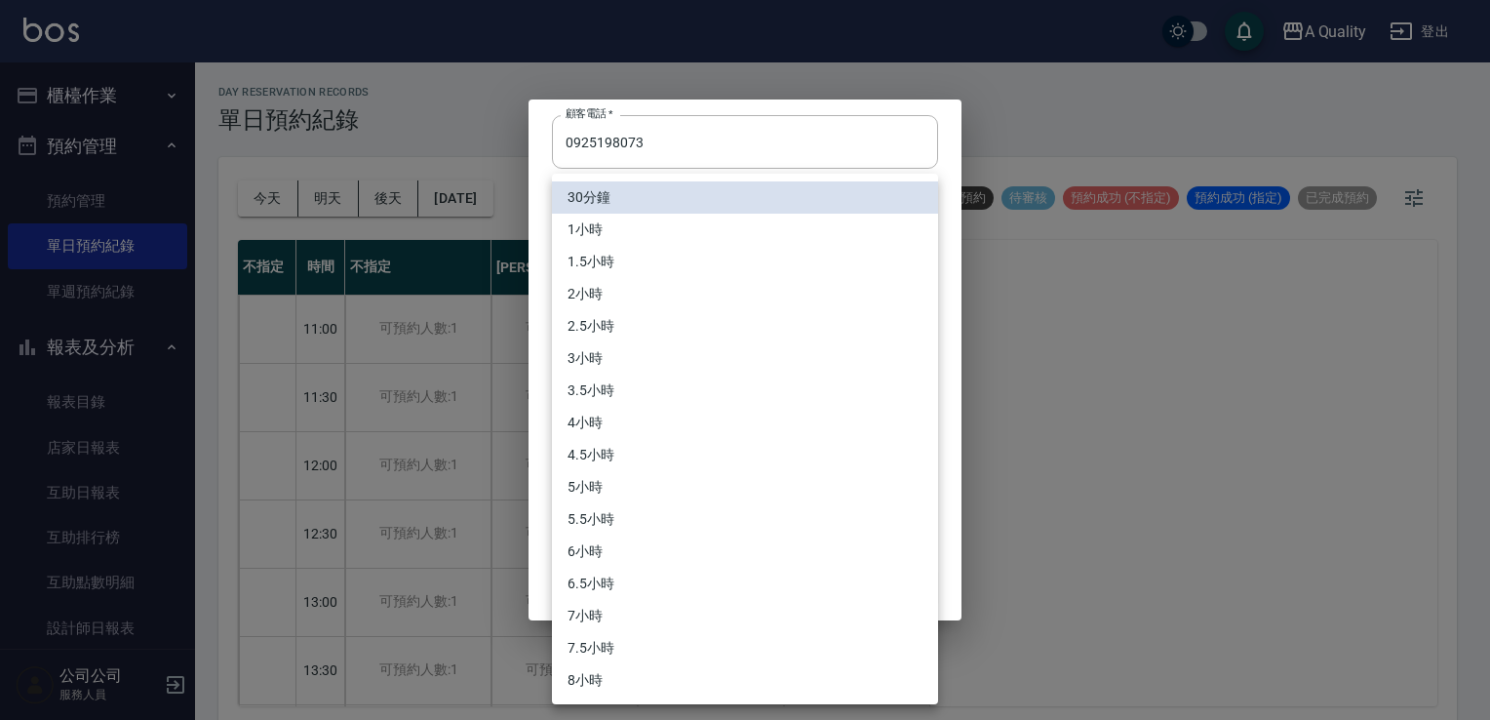
click at [632, 232] on li "1小時" at bounding box center [745, 230] width 386 height 32
type input "2"
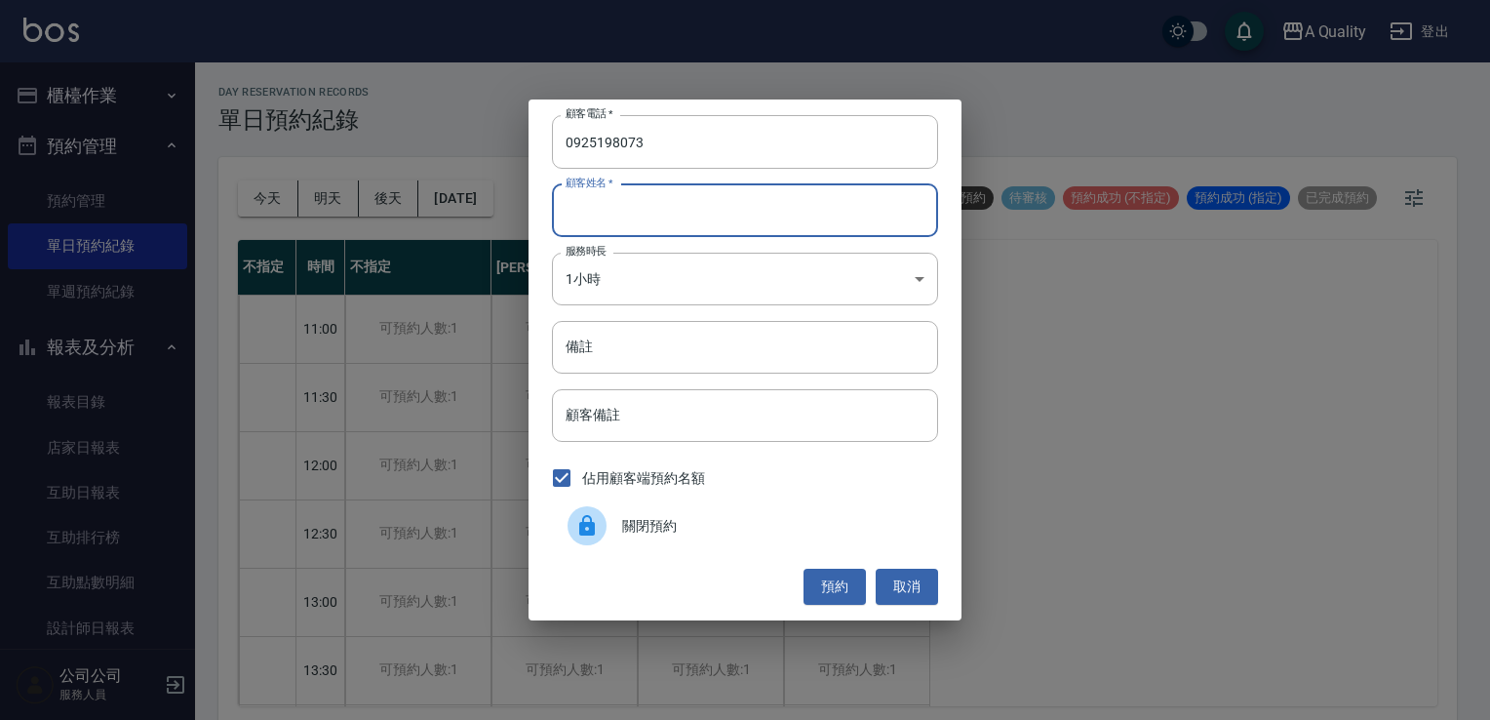
click at [606, 218] on input "顧客姓名   *" at bounding box center [745, 210] width 386 height 53
type input "t"
type input "陳S"
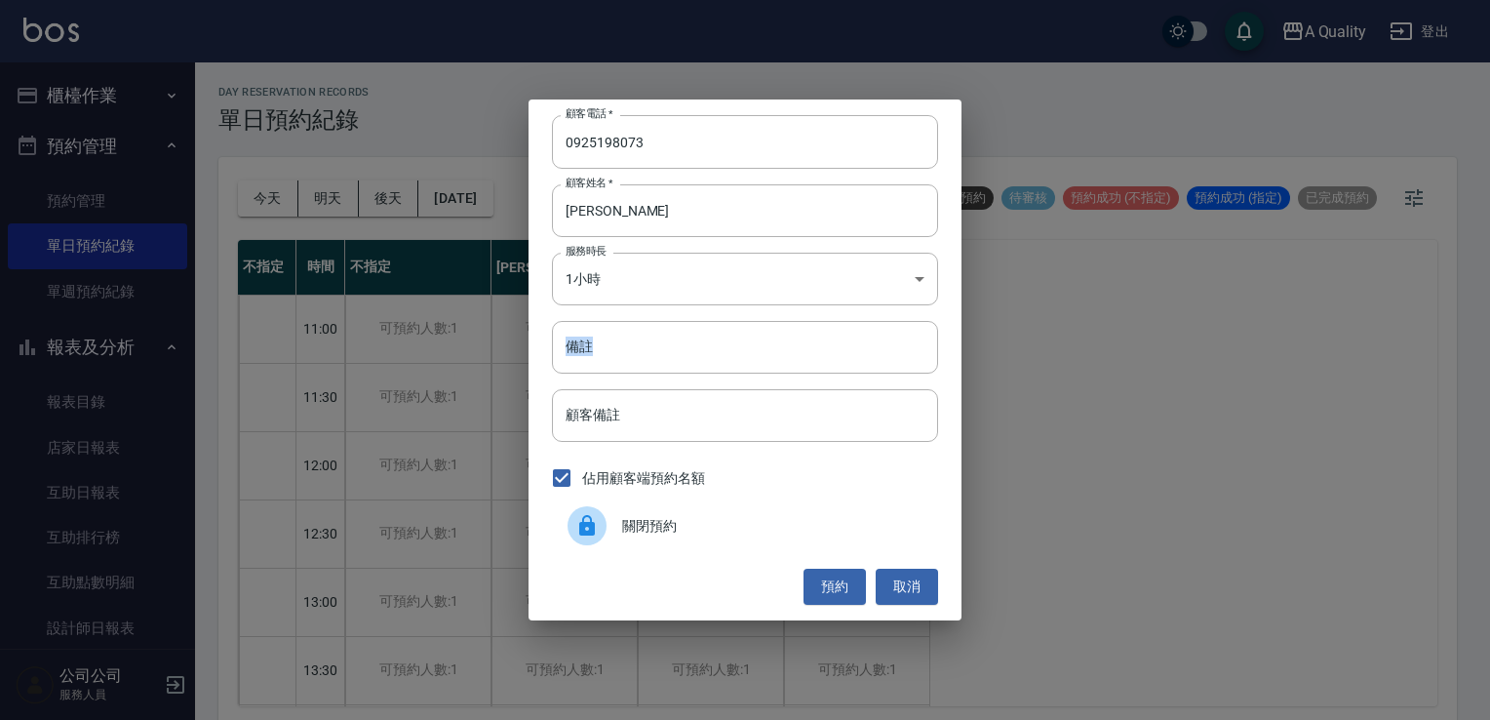
drag, startPoint x: 542, startPoint y: 377, endPoint x: 558, endPoint y: 388, distance: 18.9
click at [558, 388] on div "顧客電話   * 0925198073 顧客電話   * 顧客姓名   * 陳S 顧客姓名   * 服務時長 1小時 2 服務時長 備註 備註 顧客備註 顧客…" at bounding box center [745, 359] width 433 height 520
click at [624, 337] on input "備註" at bounding box center [745, 347] width 386 height 53
type input "sc"
click at [834, 576] on button "預約" at bounding box center [835, 587] width 62 height 36
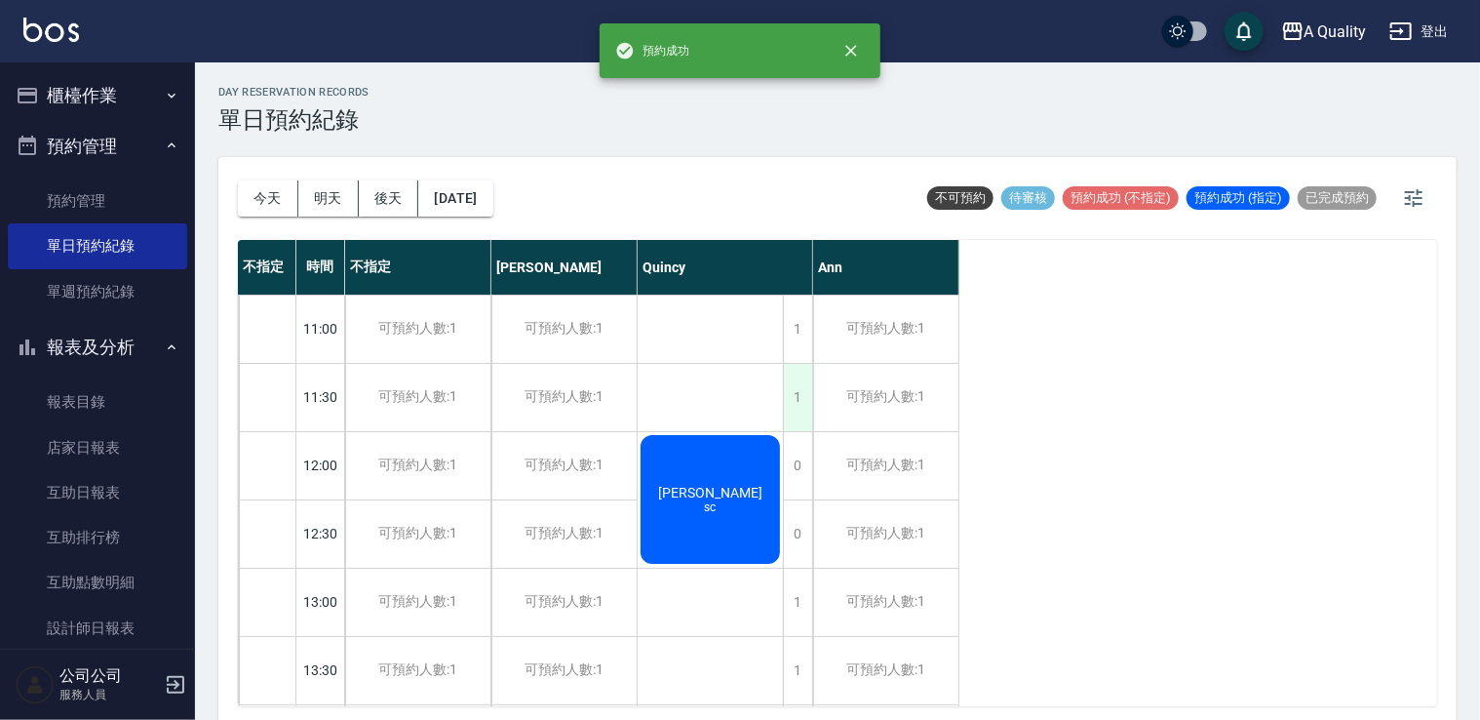
click at [804, 377] on div "1" at bounding box center [797, 397] width 29 height 67
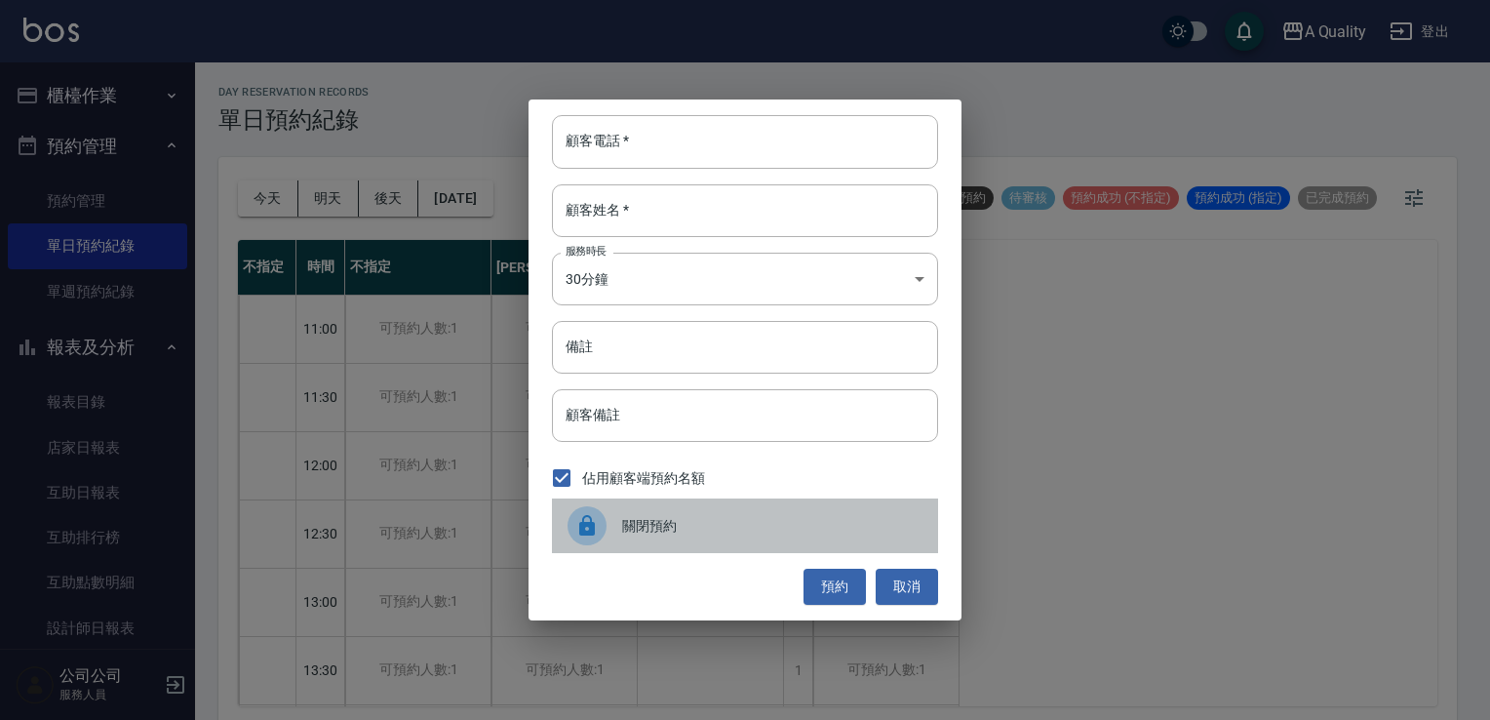
click at [654, 529] on span "關閉預約" at bounding box center [772, 526] width 300 height 20
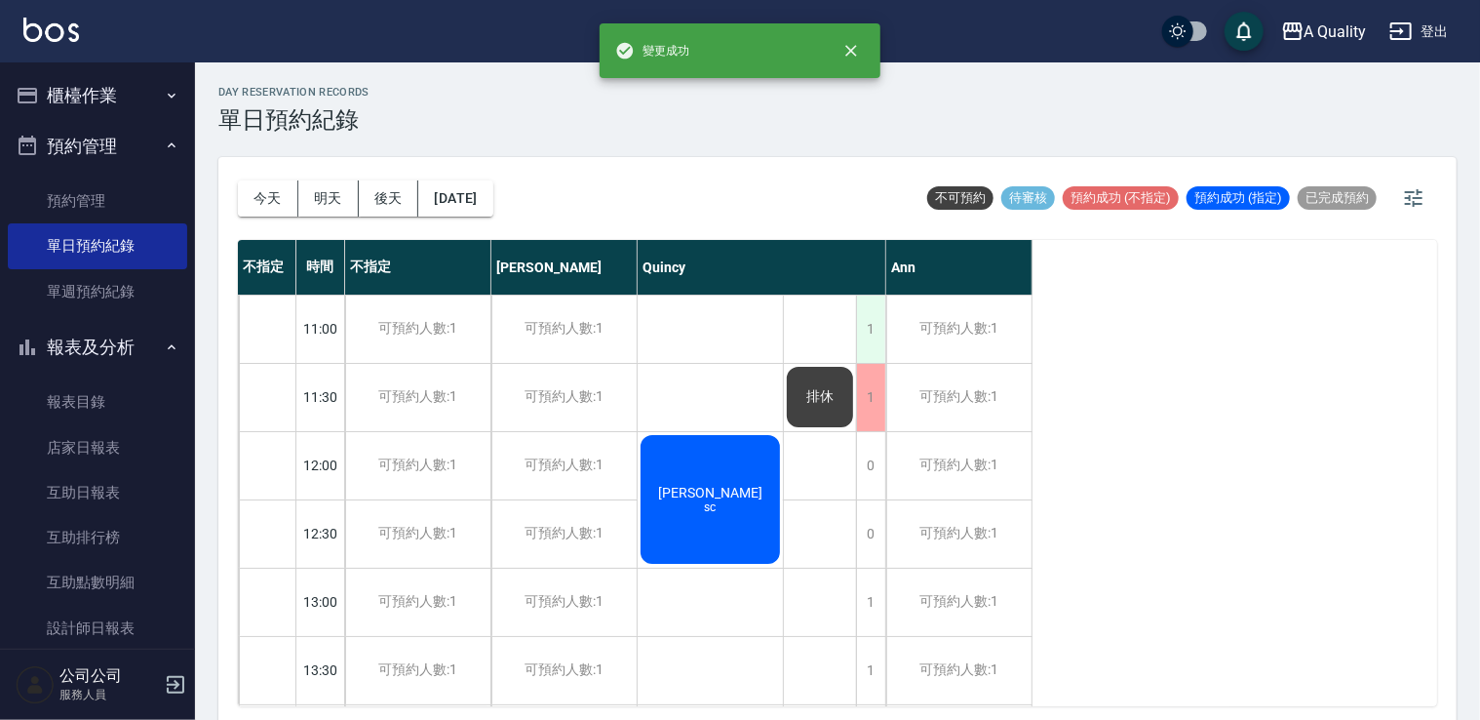
click at [866, 320] on div "1" at bounding box center [870, 328] width 29 height 67
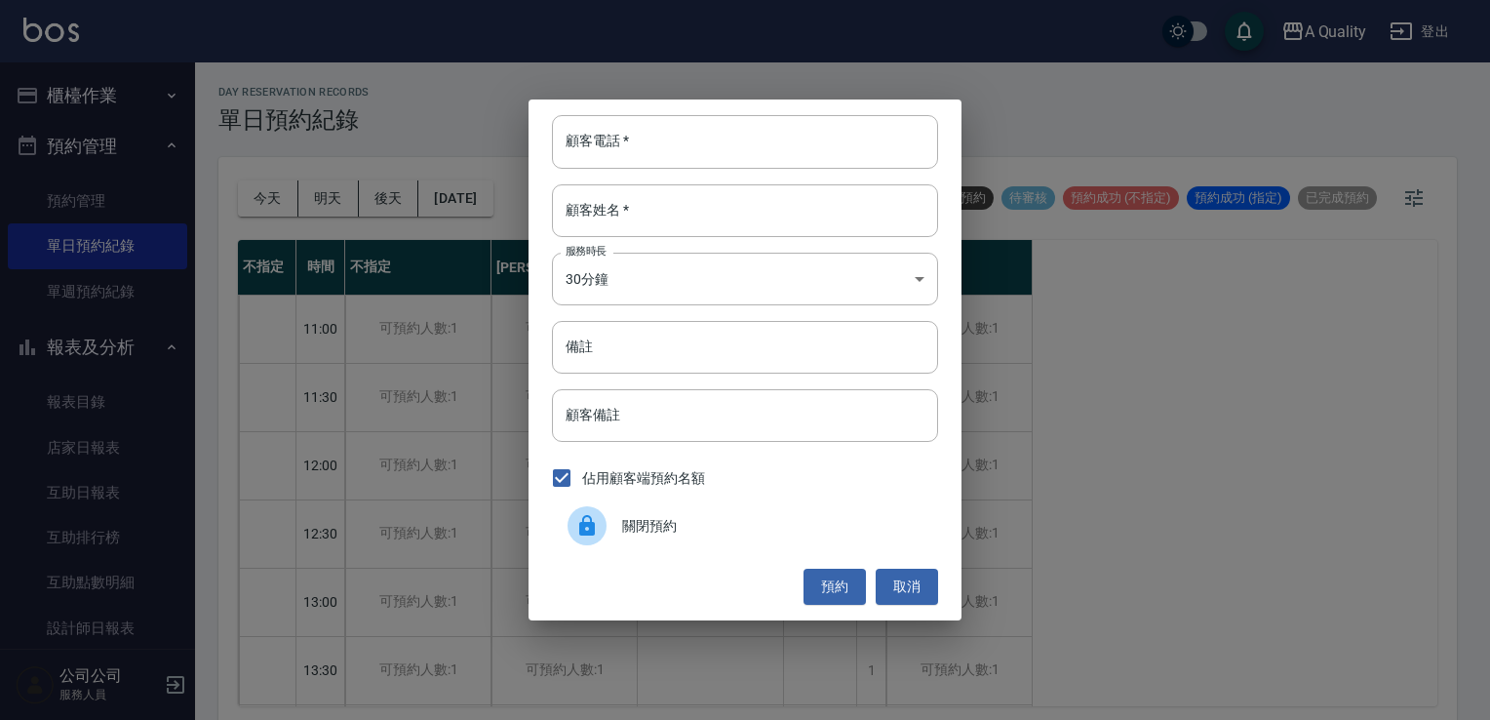
click at [735, 519] on span "關閉預約" at bounding box center [772, 526] width 300 height 20
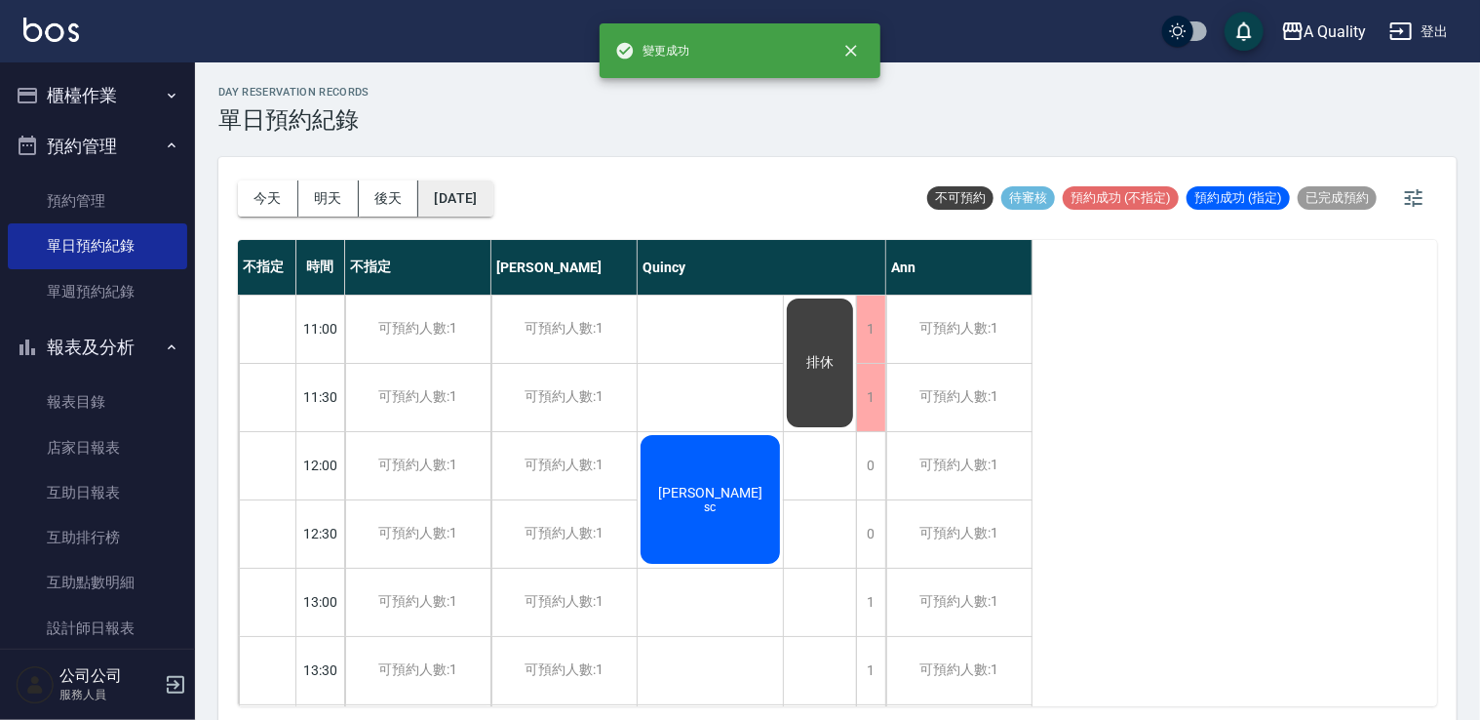
click at [474, 187] on button "2025/10/25" at bounding box center [455, 198] width 74 height 36
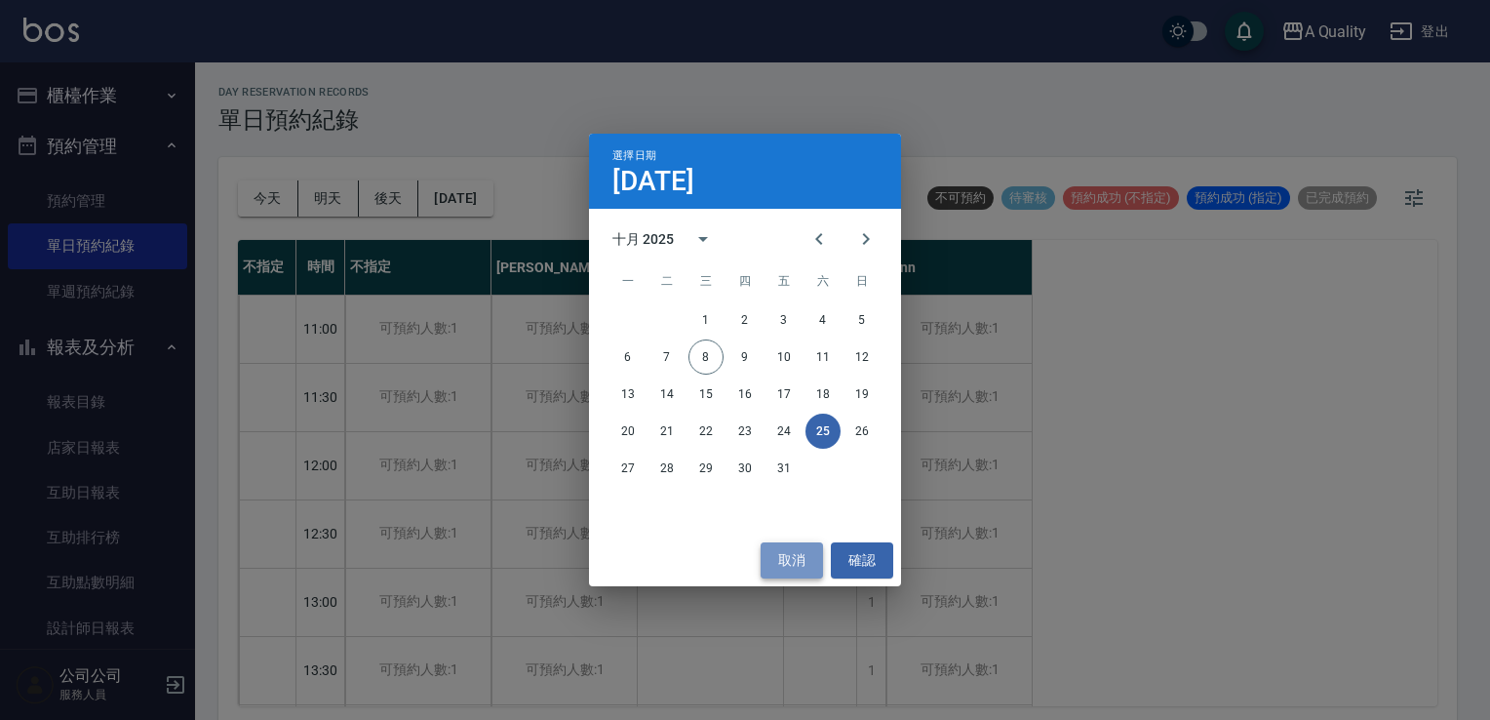
click at [796, 569] on button "取消" at bounding box center [792, 560] width 62 height 36
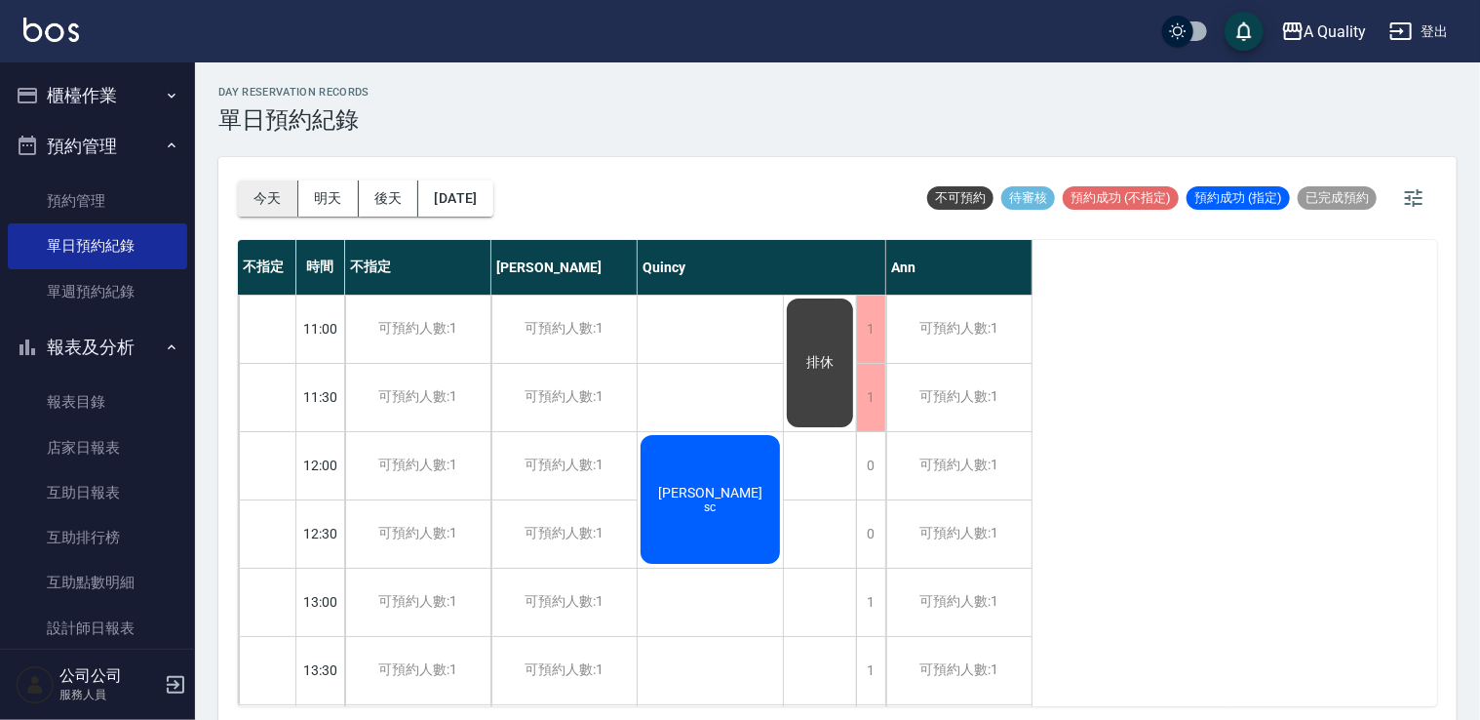
drag, startPoint x: 296, startPoint y: 194, endPoint x: 267, endPoint y: 199, distance: 29.7
click at [295, 193] on div "今天 明天 後天 2025/10/25" at bounding box center [365, 198] width 255 height 36
click at [267, 199] on button "今天" at bounding box center [268, 198] width 60 height 36
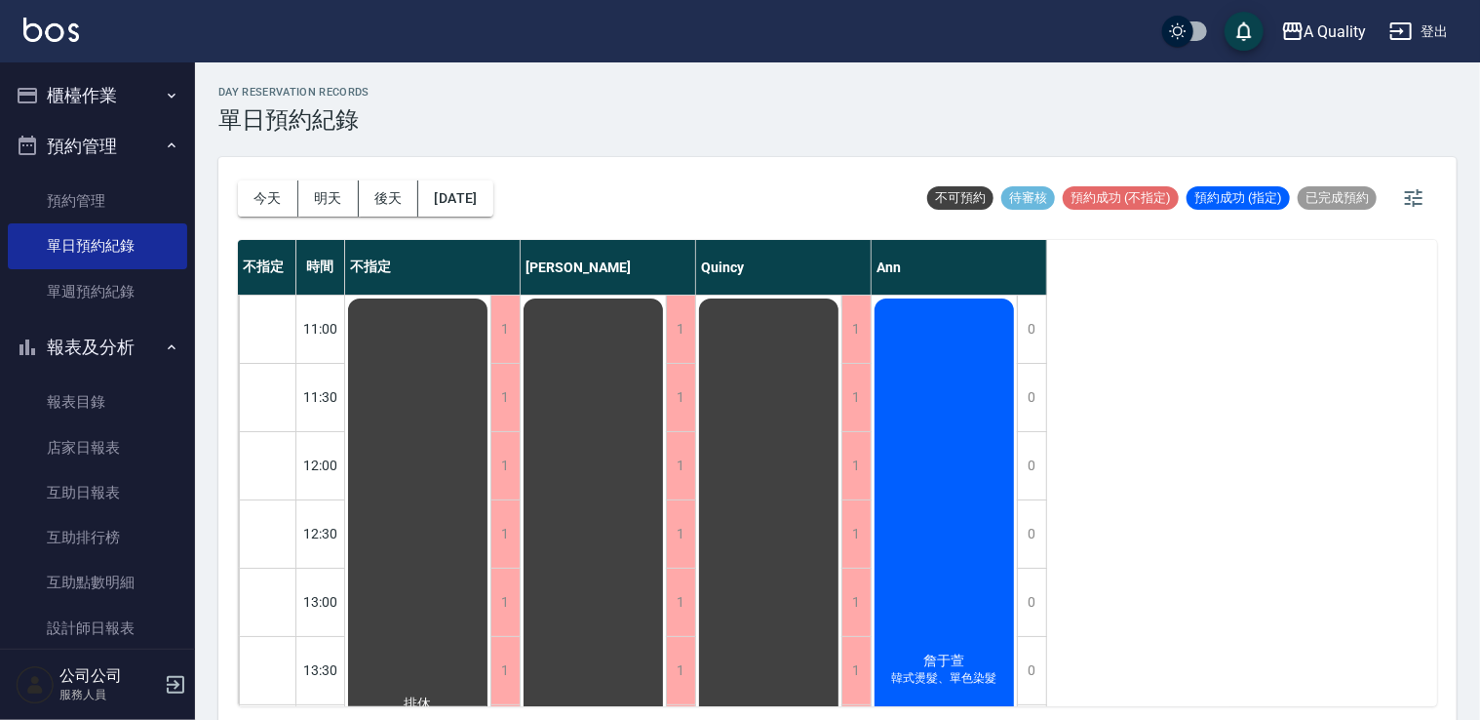
click at [305, 195] on button "明天" at bounding box center [328, 198] width 60 height 36
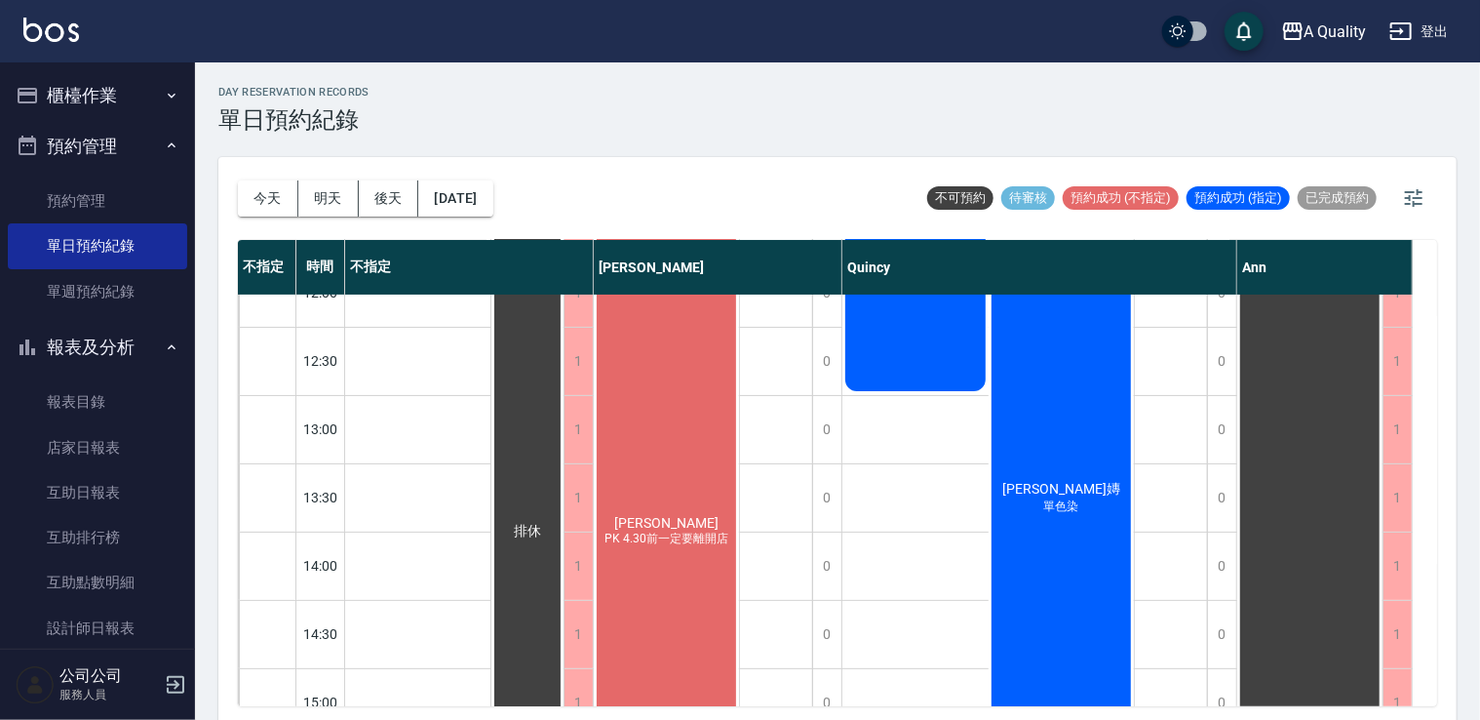
scroll to position [195, 0]
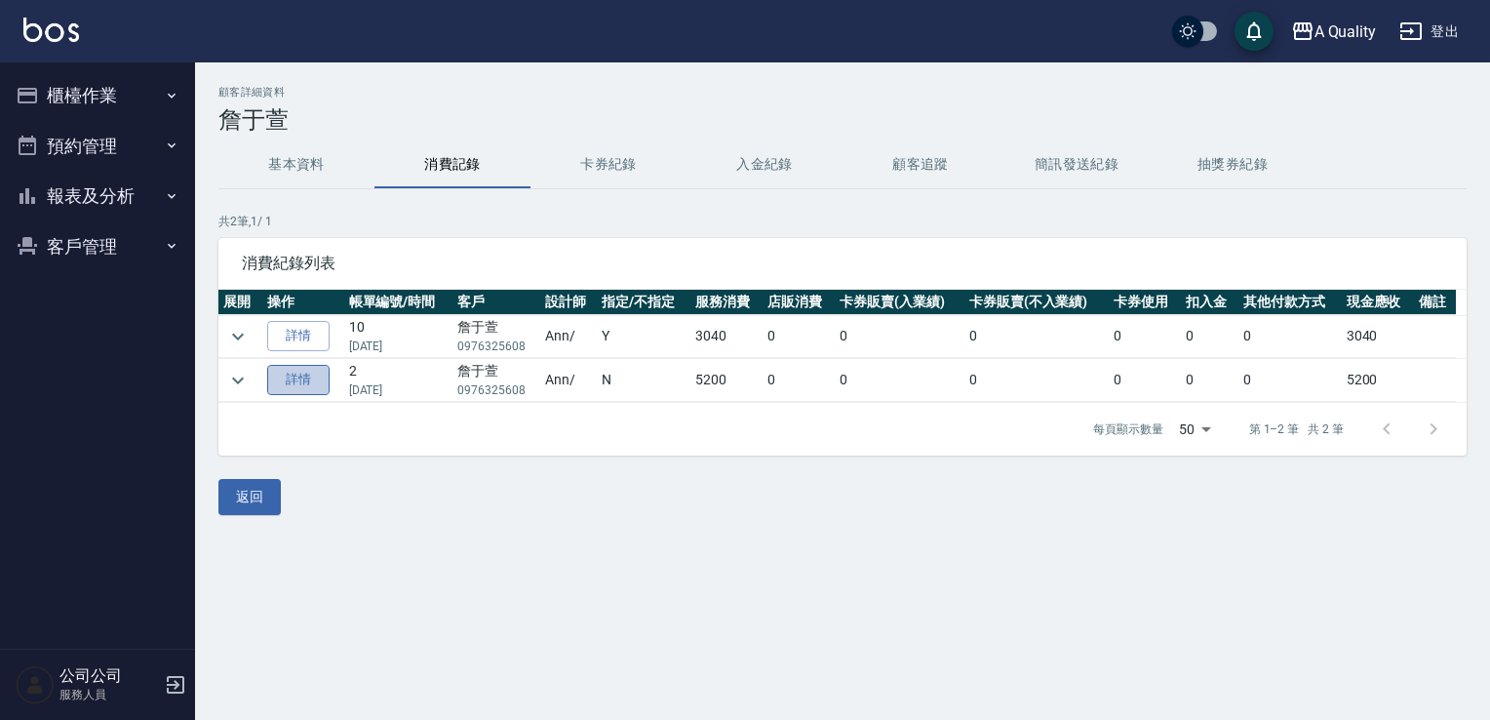
drag, startPoint x: 275, startPoint y: 370, endPoint x: 253, endPoint y: 369, distance: 22.5
click at [274, 370] on link "詳情" at bounding box center [298, 380] width 62 height 30
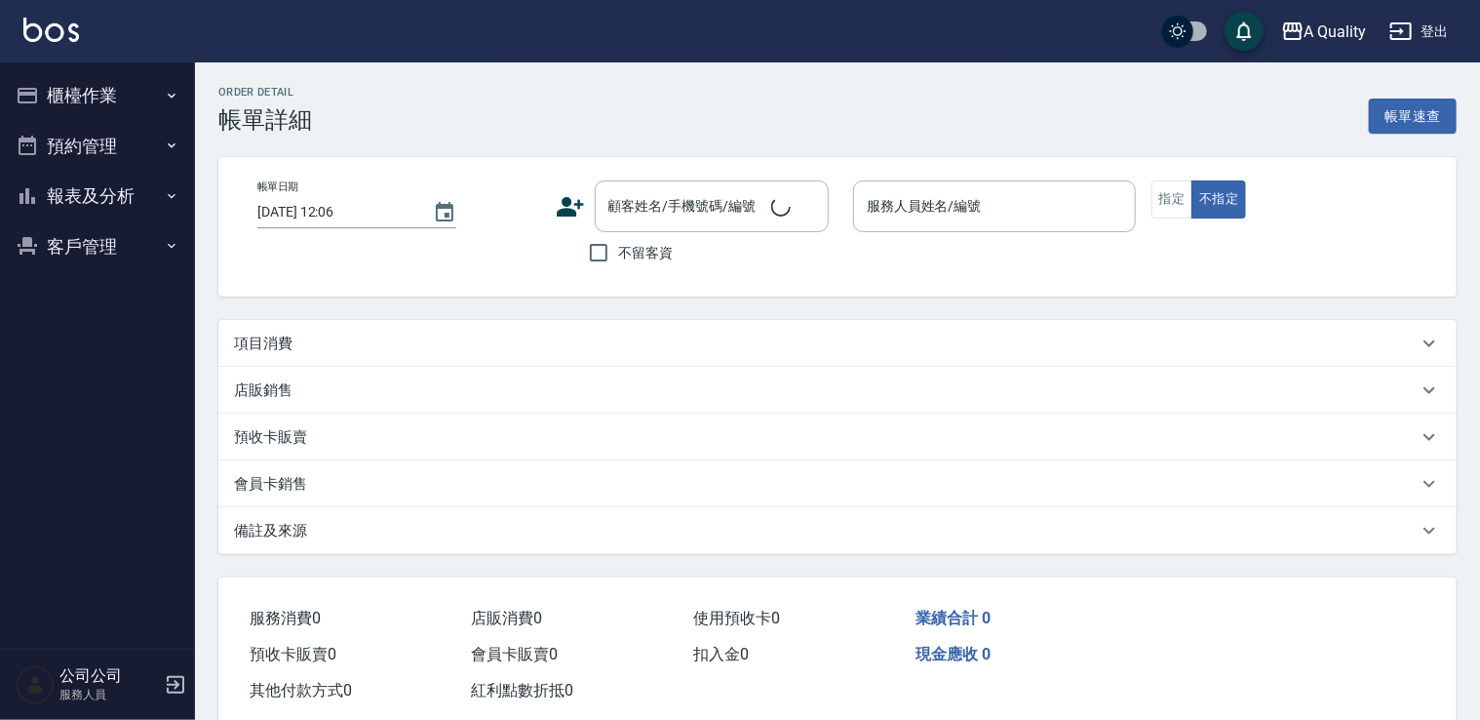
type input "[DATE] 16:19"
type input "Ann(無代號)"
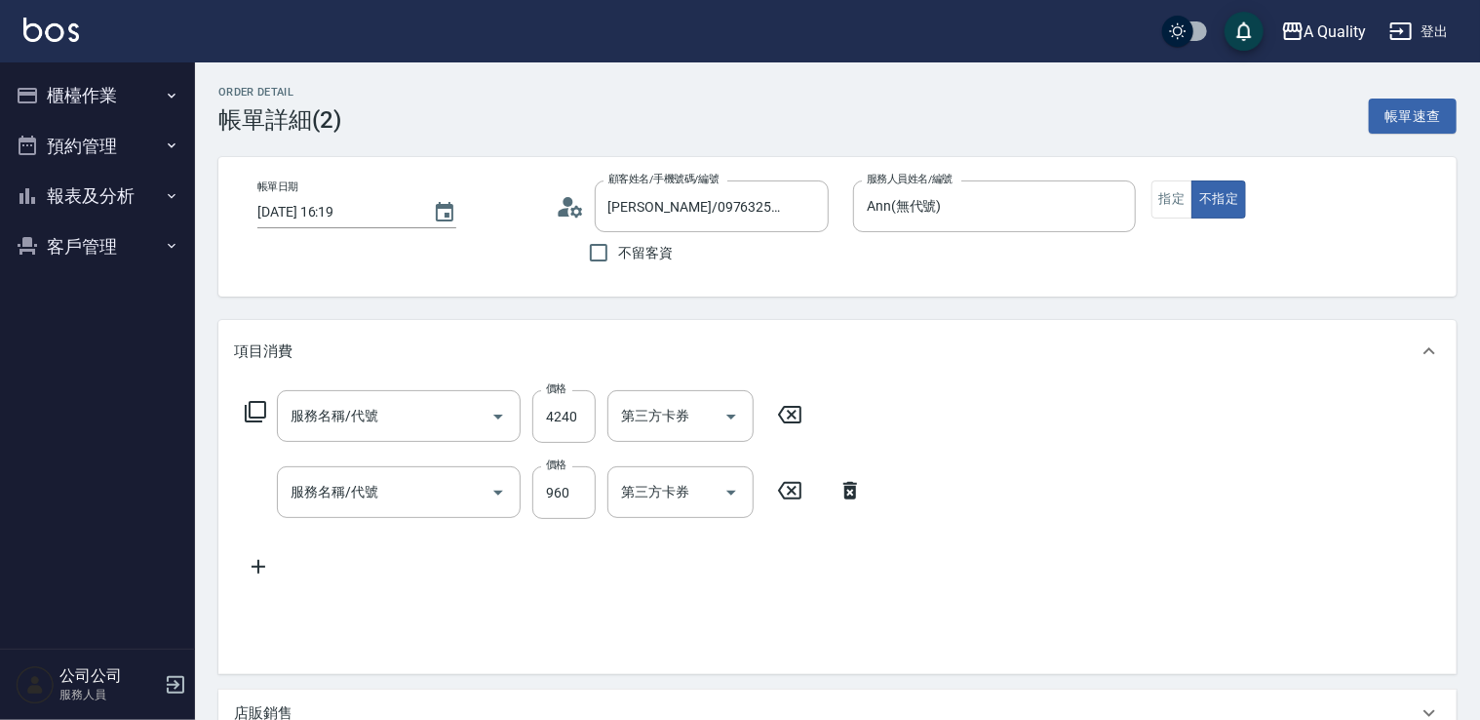
type input "[PERSON_NAME]/0976325608/"
type input "燙髮(301)"
type input "資生堂基礎護(501)"
